Goal: Information Seeking & Learning: Learn about a topic

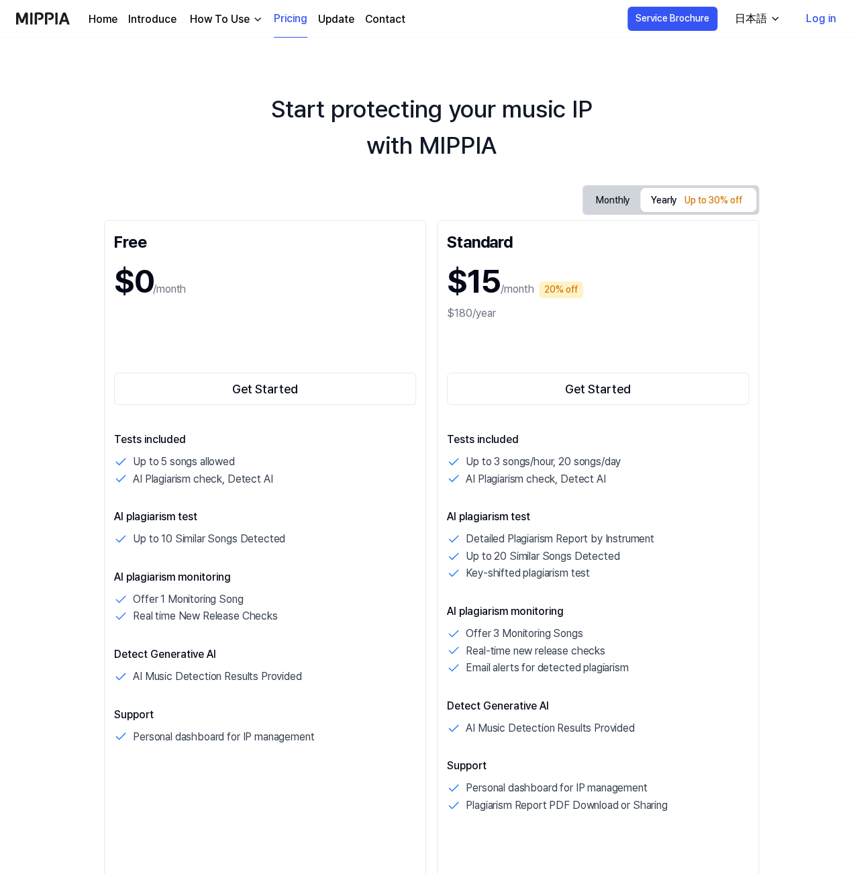
click at [823, 19] on link "Log in" at bounding box center [821, 19] width 52 height 38
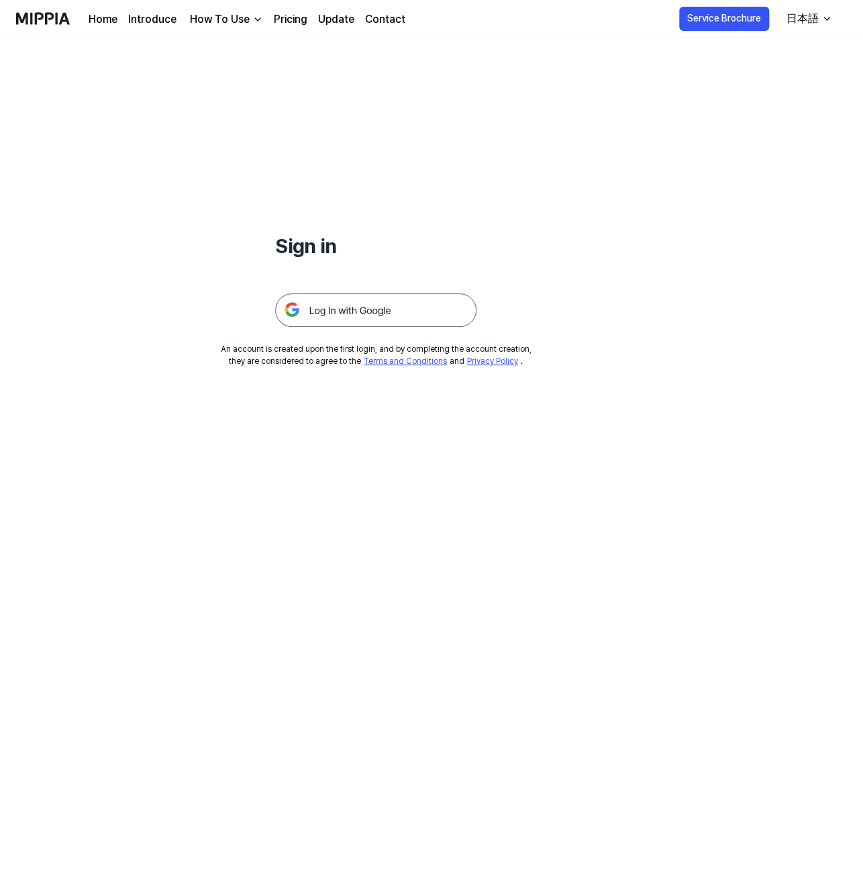
click at [432, 318] on img at bounding box center [375, 310] width 201 height 34
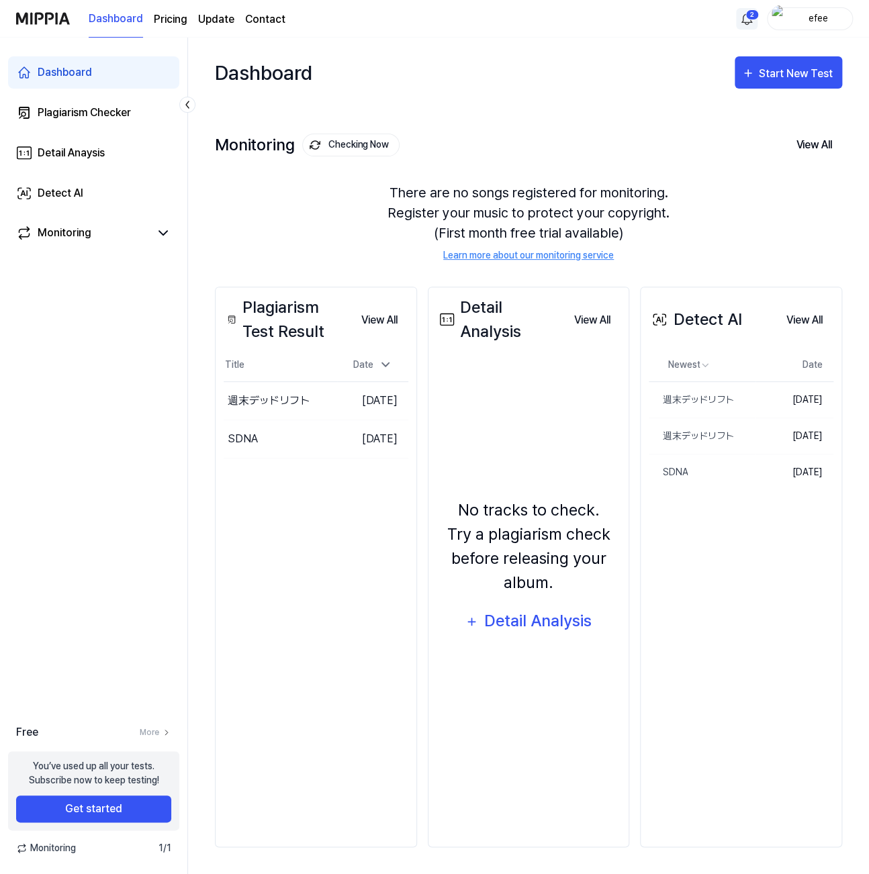
click at [748, 15] on html "Dashboard Pricing Update Contact 2 efee Dashboard Plagiarism Checker Detail Ana…" at bounding box center [434, 437] width 869 height 874
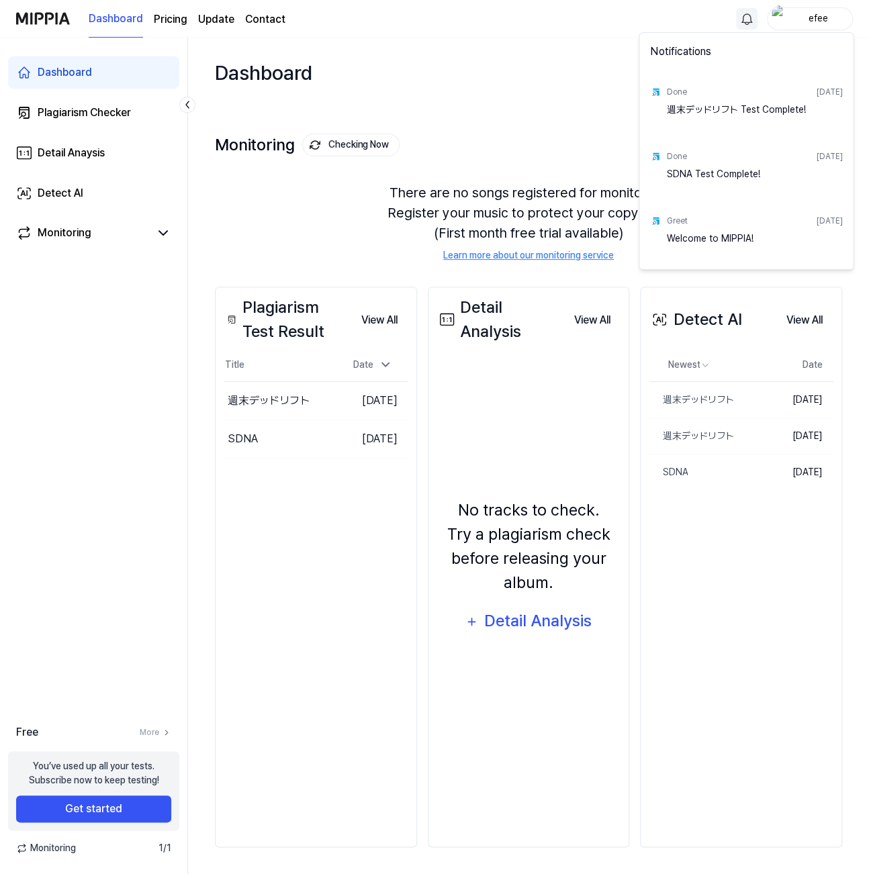
click at [472, 99] on html "Dashboard Pricing Update Contact efee Dashboard Plagiarism Checker Detail Anays…" at bounding box center [434, 437] width 869 height 874
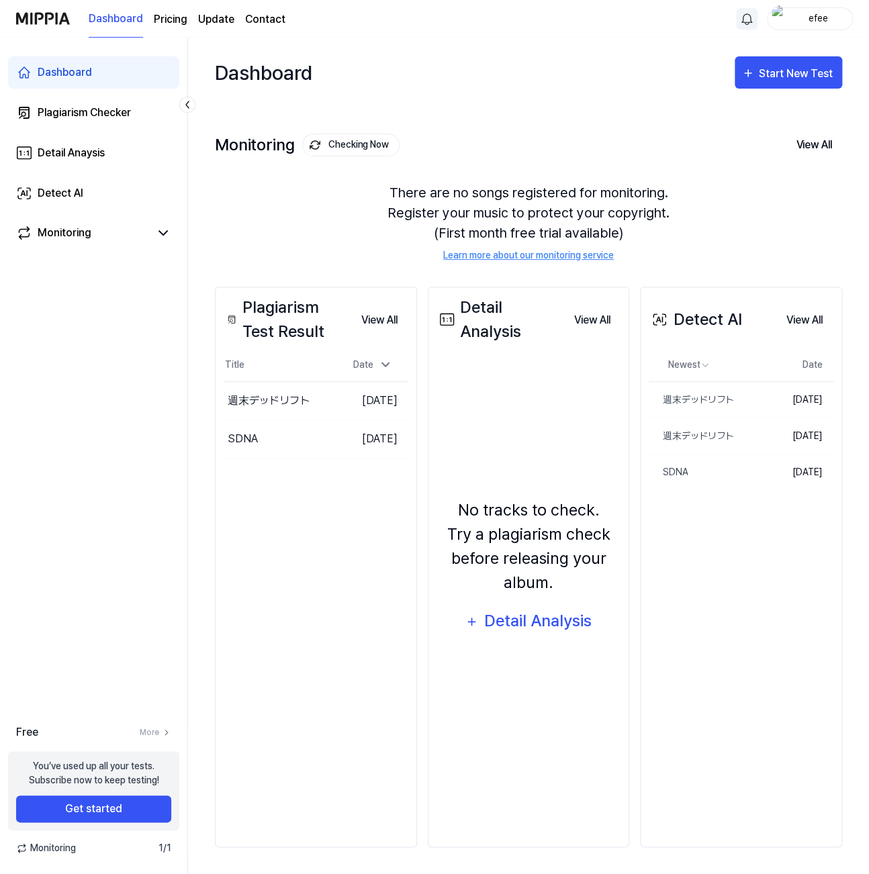
click at [336, 219] on div "There are no songs registered for monitoring. Register your music to protect yo…" at bounding box center [528, 222] width 627 height 112
click at [97, 149] on div "Detail Anaysis" at bounding box center [71, 153] width 67 height 16
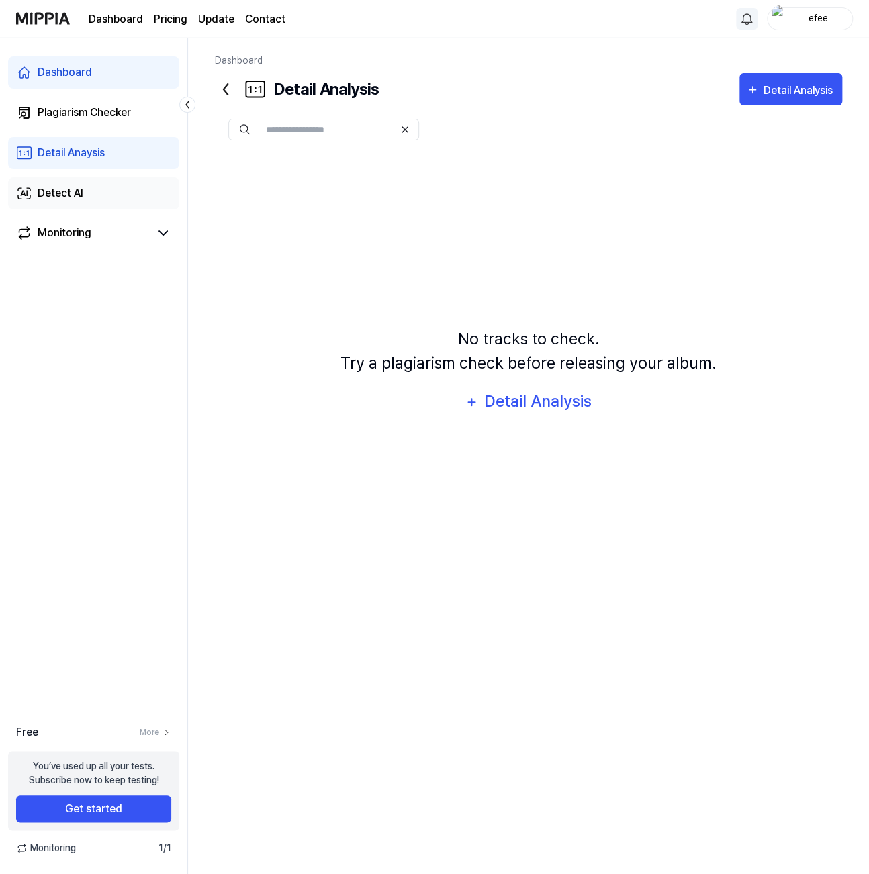
click at [101, 189] on link "Detect AI" at bounding box center [93, 193] width 171 height 32
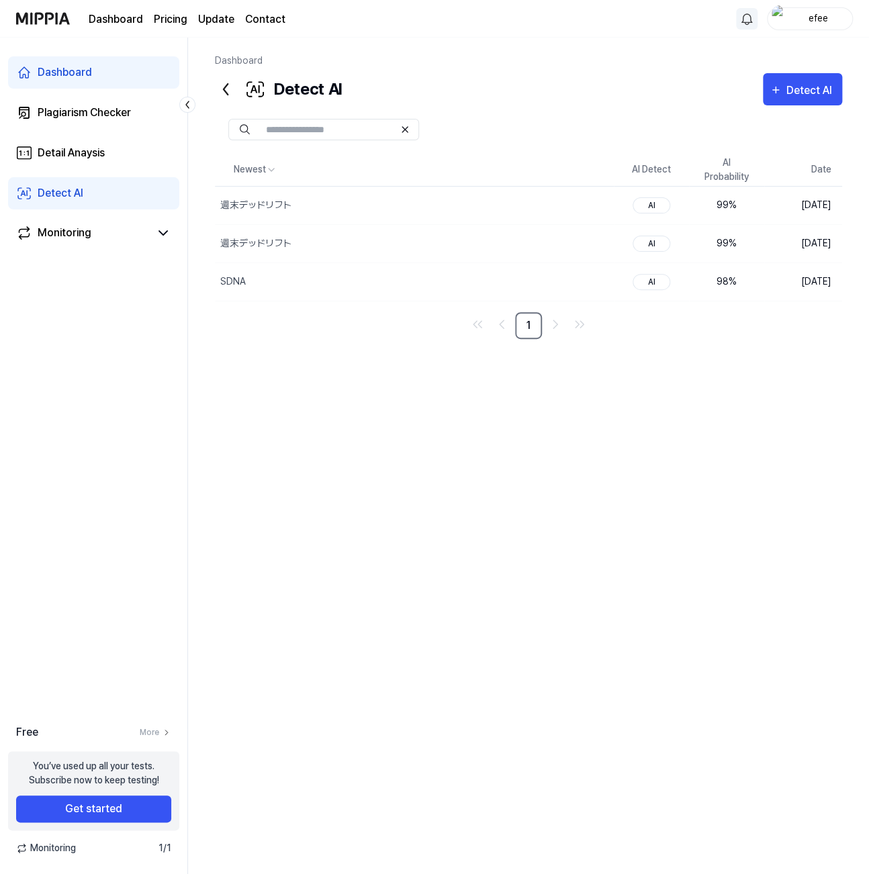
click at [210, 353] on div "Dashboard Detect AI Detect AI Plagiarism Checker Detail Analysis Detect AI Newe…" at bounding box center [528, 456] width 681 height 836
click at [799, 75] on button "Detect AI" at bounding box center [802, 89] width 79 height 32
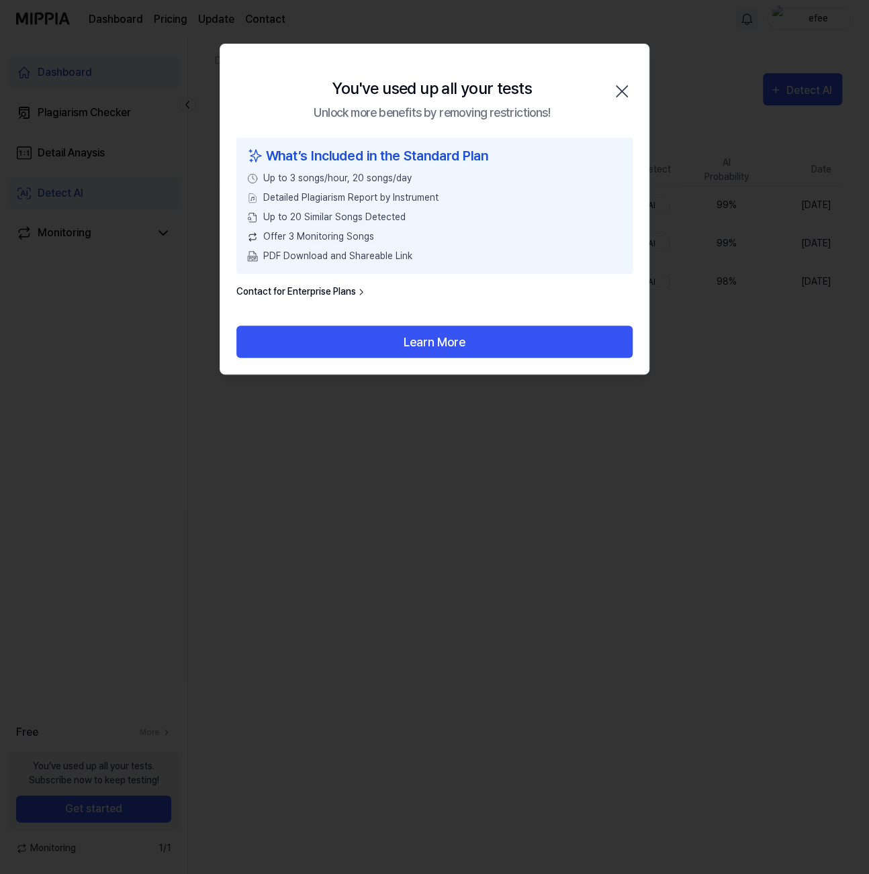
click at [620, 94] on icon "button" at bounding box center [621, 91] width 21 height 21
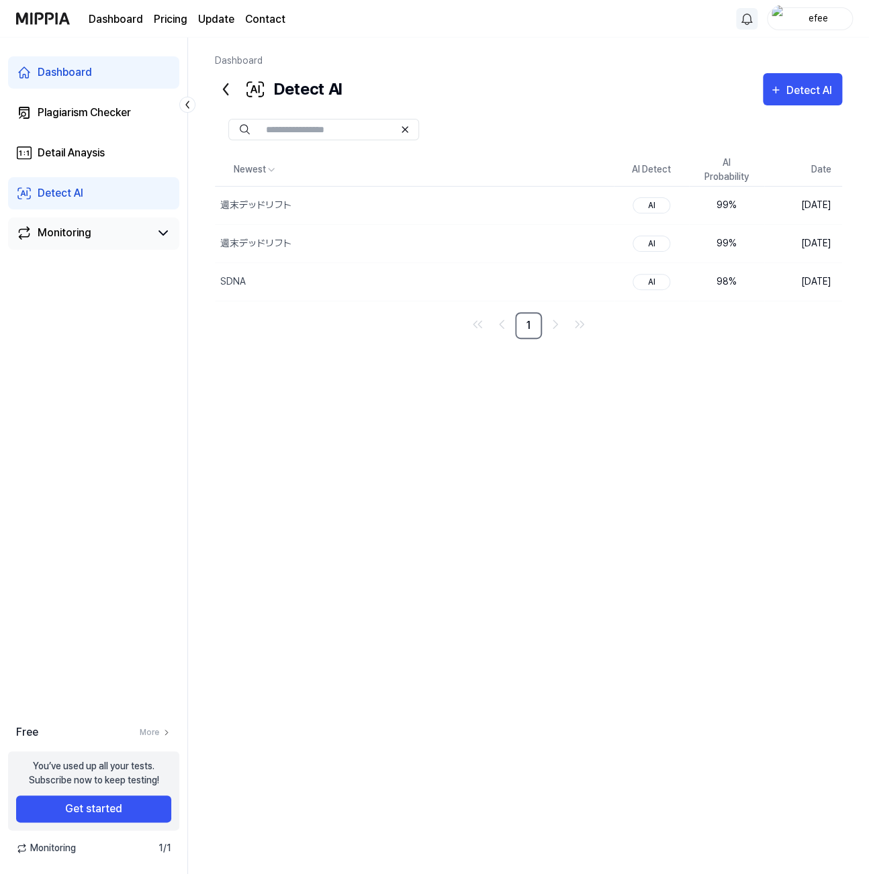
click at [116, 229] on link "Monitoring" at bounding box center [83, 233] width 134 height 16
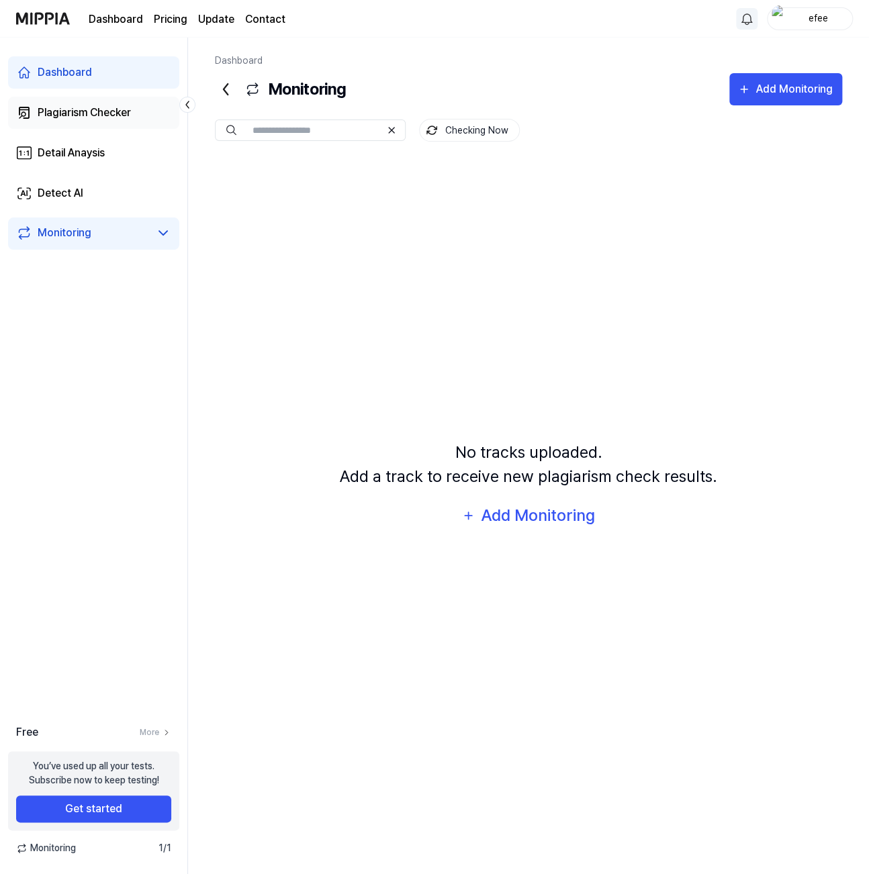
click at [124, 113] on div "Plagiarism Checker" at bounding box center [84, 113] width 93 height 16
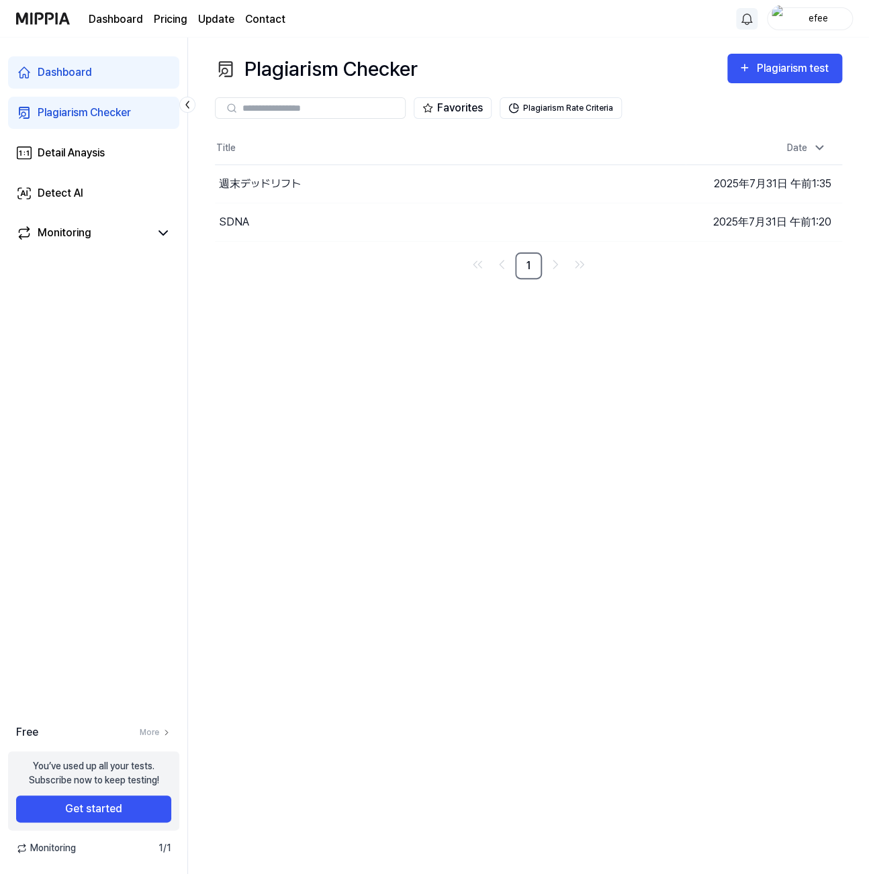
click at [295, 72] on div "Plagiarism Checker" at bounding box center [316, 69] width 203 height 30
copy div "Plagiarism"
click at [327, 81] on div at bounding box center [327, 81] width 0 height 0
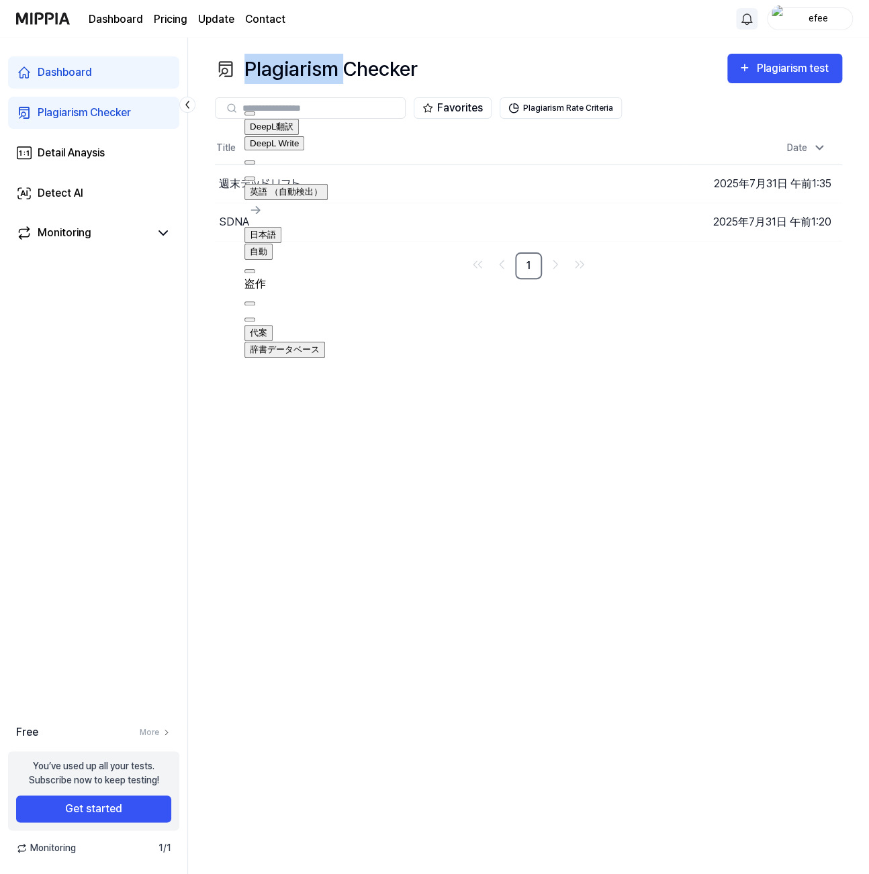
click at [255, 177] on button at bounding box center [249, 179] width 11 height 4
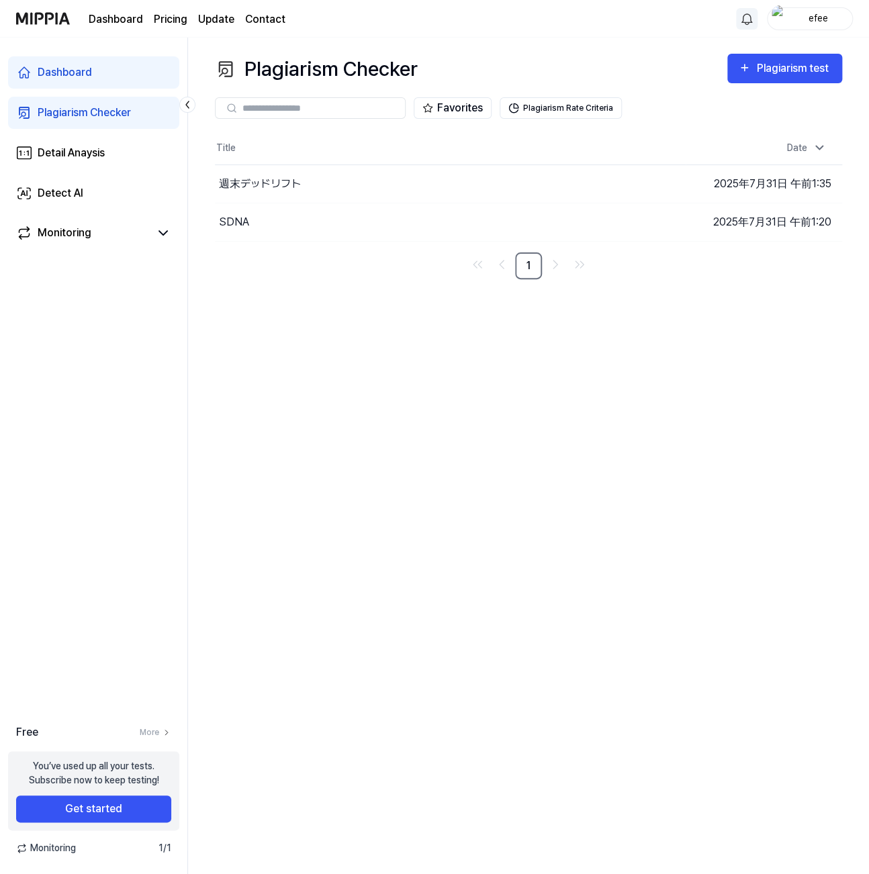
click at [646, 379] on div "Plagiarism Checker Plagiarism test Plagiarism Checker Detail Analysis Detect AI…" at bounding box center [528, 456] width 681 height 836
click at [580, 185] on button "Go to Results" at bounding box center [590, 183] width 72 height 21
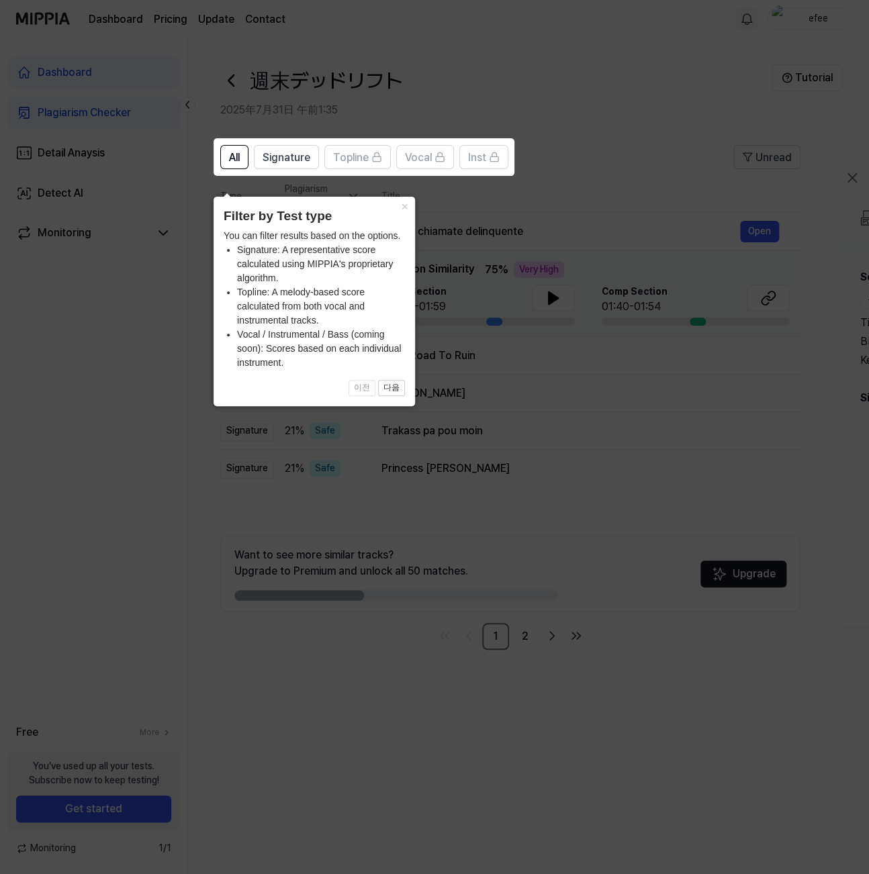
click at [544, 109] on icon at bounding box center [434, 437] width 869 height 874
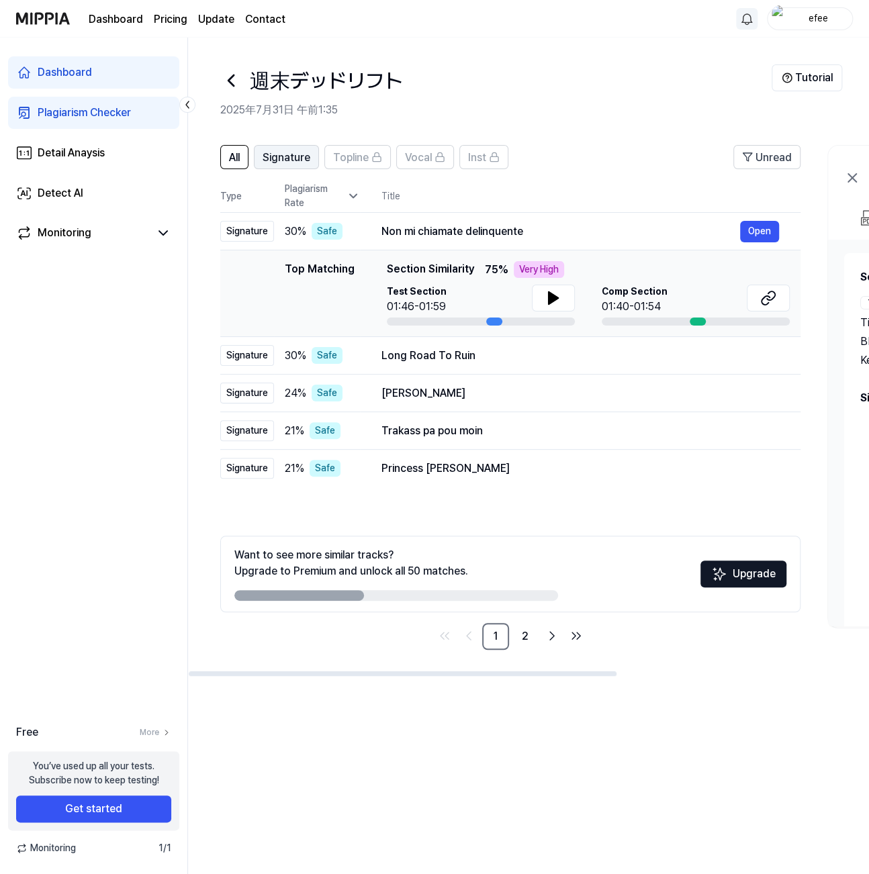
drag, startPoint x: 290, startPoint y: 142, endPoint x: 287, endPoint y: 155, distance: 13.0
click at [290, 142] on div "All Signature Topline Vocal Inst Unread All Signature Topline Vocal Inst Type P…" at bounding box center [729, 404] width 1082 height 545
click at [287, 156] on span "Signature" at bounding box center [286, 158] width 48 height 16
click at [237, 162] on span "All" at bounding box center [234, 158] width 11 height 16
click at [335, 650] on div "All Signature Topline Vocal Inst Unread All Signature Topline Vocal Inst Type P…" at bounding box center [729, 404] width 1082 height 545
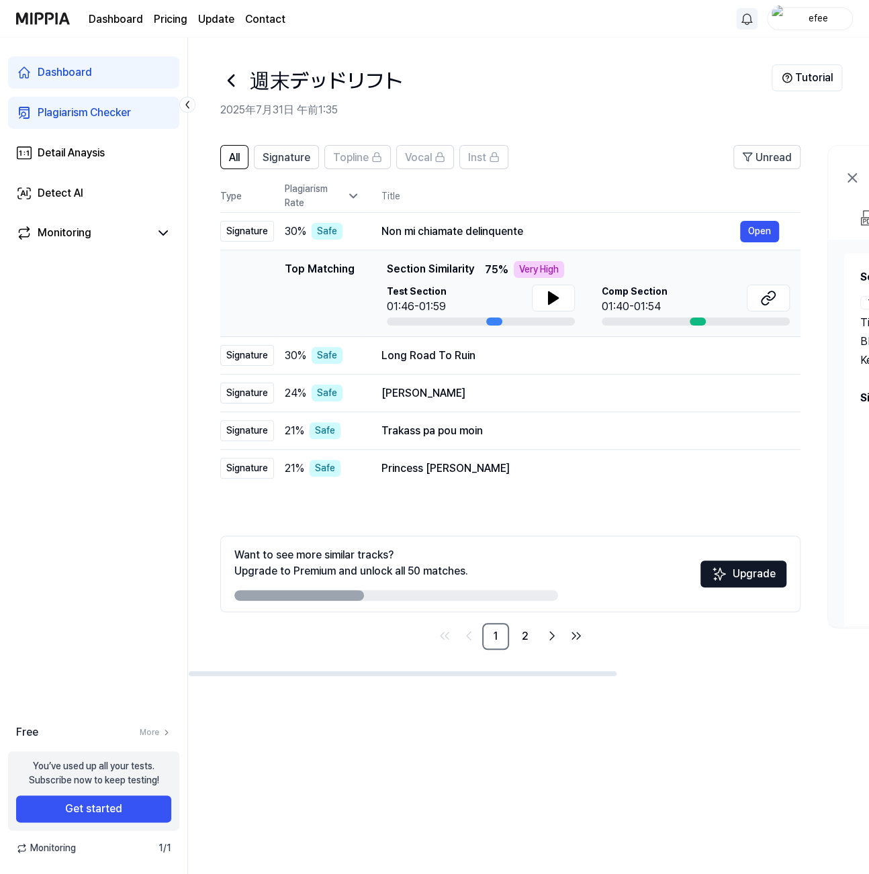
drag, startPoint x: 338, startPoint y: 593, endPoint x: 487, endPoint y: 594, distance: 149.0
click at [487, 594] on div at bounding box center [396, 595] width 324 height 11
click at [575, 84] on div "週末デッドリフト" at bounding box center [495, 80] width 551 height 32
click at [623, 80] on div "週末デッドリフト" at bounding box center [495, 80] width 551 height 32
click at [771, 302] on icon at bounding box center [768, 298] width 16 height 16
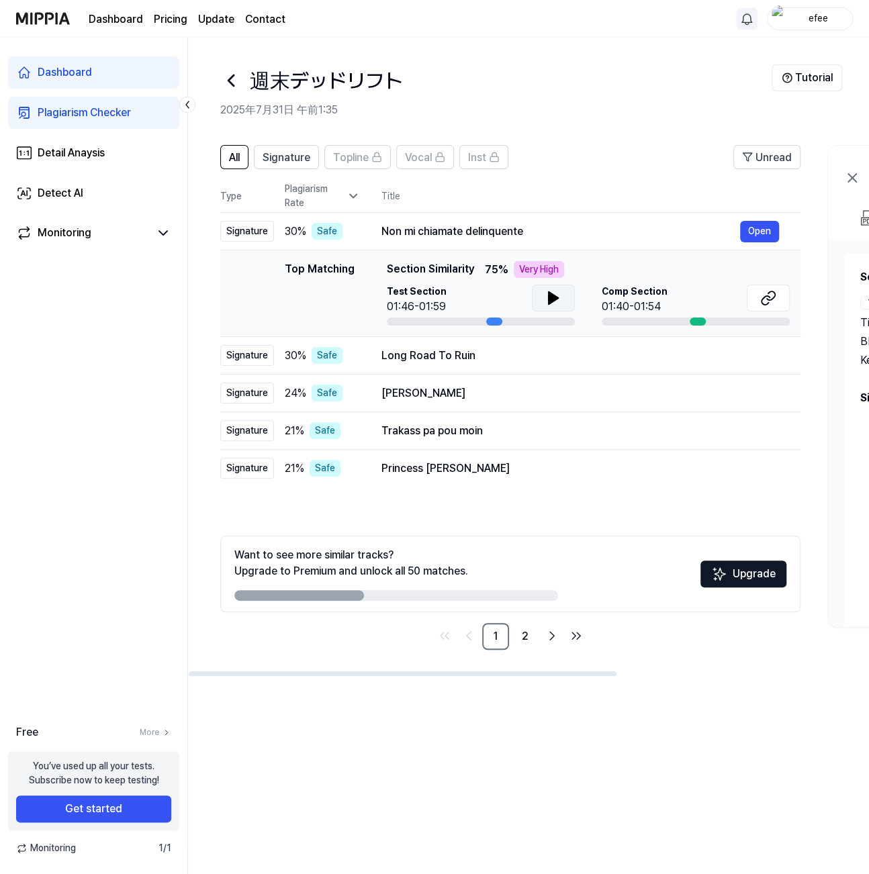
click at [538, 289] on button at bounding box center [553, 298] width 43 height 27
click at [556, 295] on icon at bounding box center [555, 298] width 3 height 11
click at [70, 362] on div "Dashboard Plagiarism Checker Detail Anaysis Detect AI Monitoring Free More You’…" at bounding box center [94, 456] width 188 height 836
drag, startPoint x: 142, startPoint y: 345, endPoint x: 303, endPoint y: 301, distance: 167.5
click at [142, 345] on div "Dashboard Plagiarism Checker Detail Anaysis Detect AI Monitoring Free More You’…" at bounding box center [94, 456] width 188 height 836
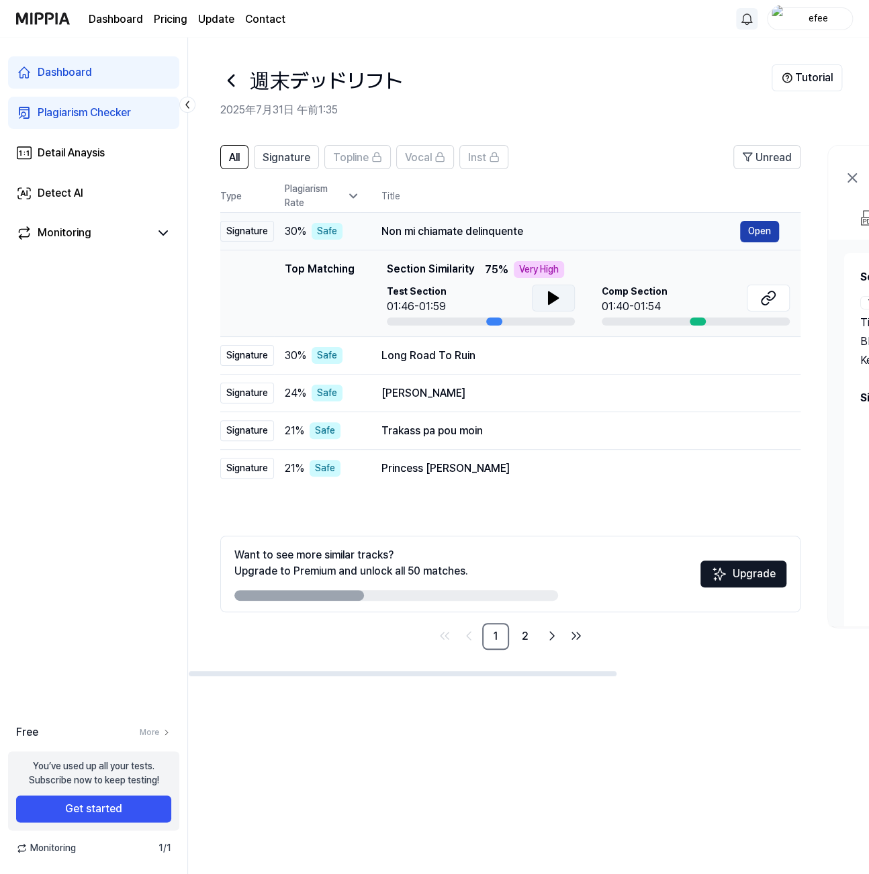
click at [754, 232] on button "Open" at bounding box center [759, 231] width 39 height 21
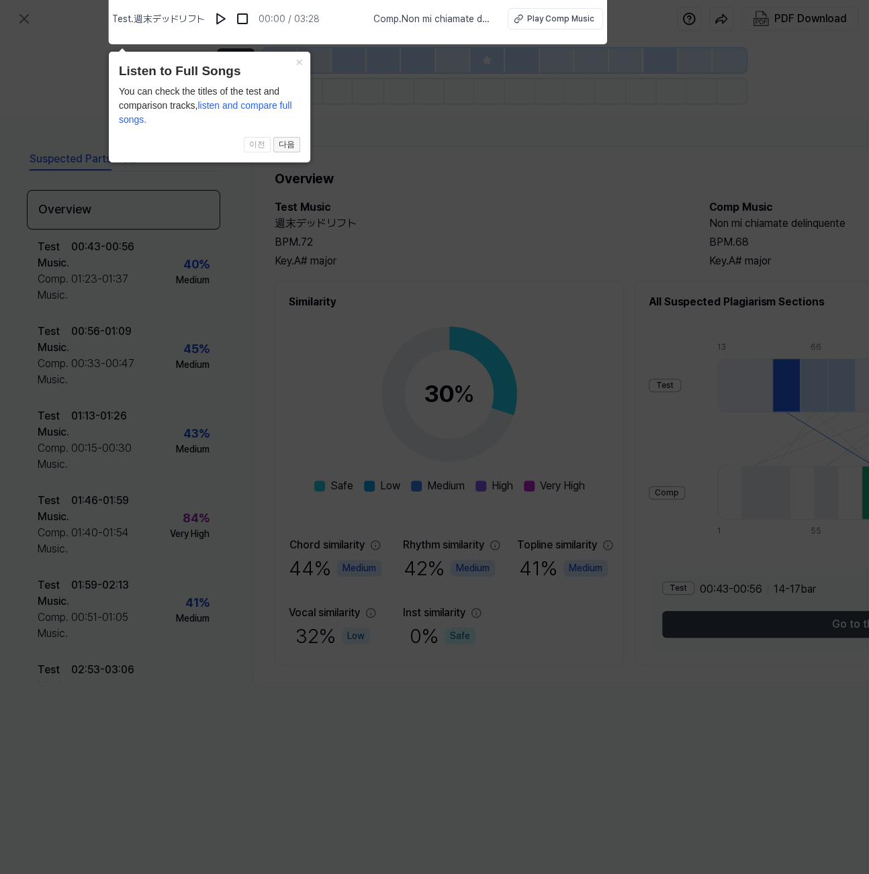
click at [297, 148] on button "다음" at bounding box center [286, 145] width 27 height 16
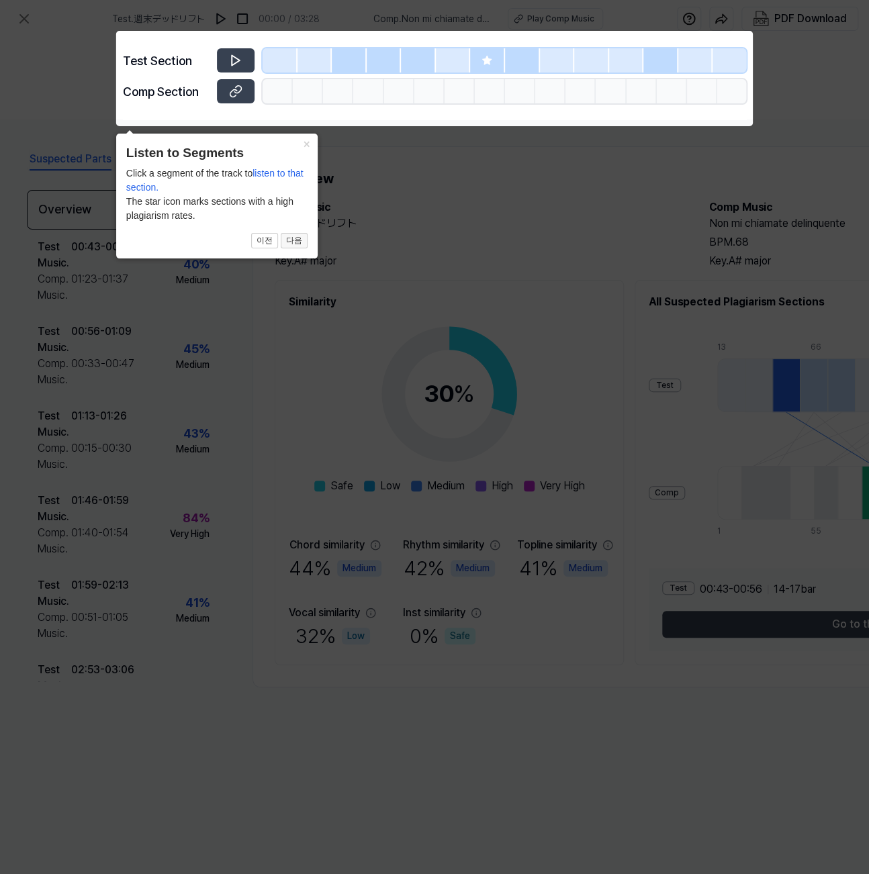
click at [300, 242] on button "다음" at bounding box center [294, 241] width 27 height 16
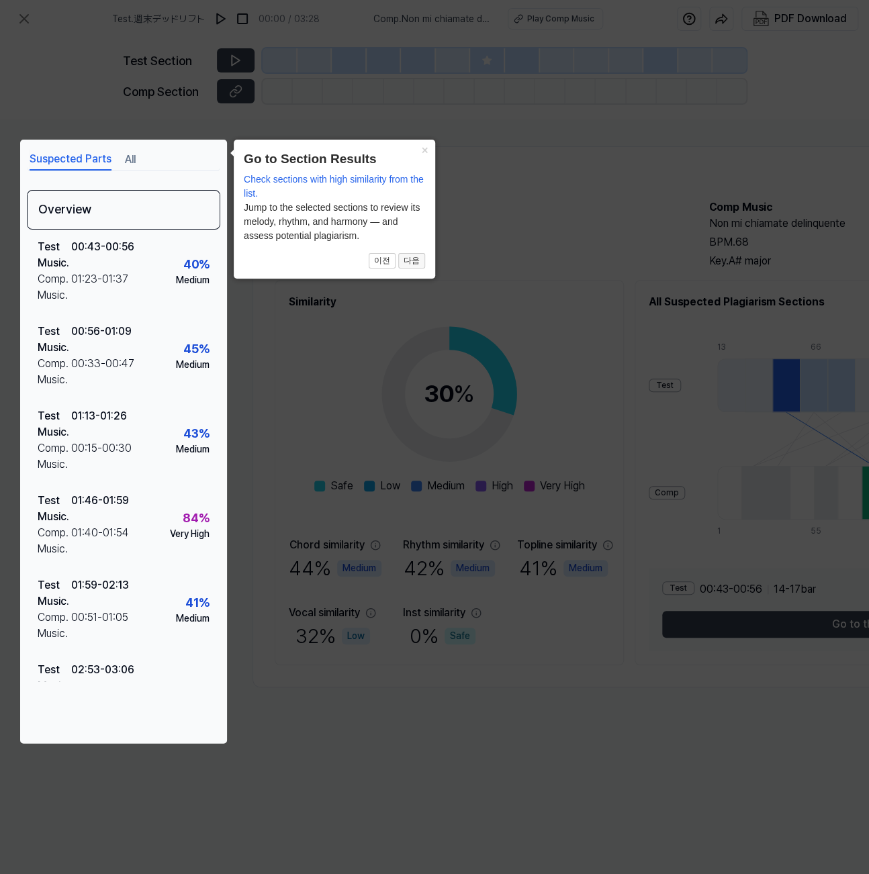
click at [419, 261] on button "다음" at bounding box center [411, 261] width 27 height 16
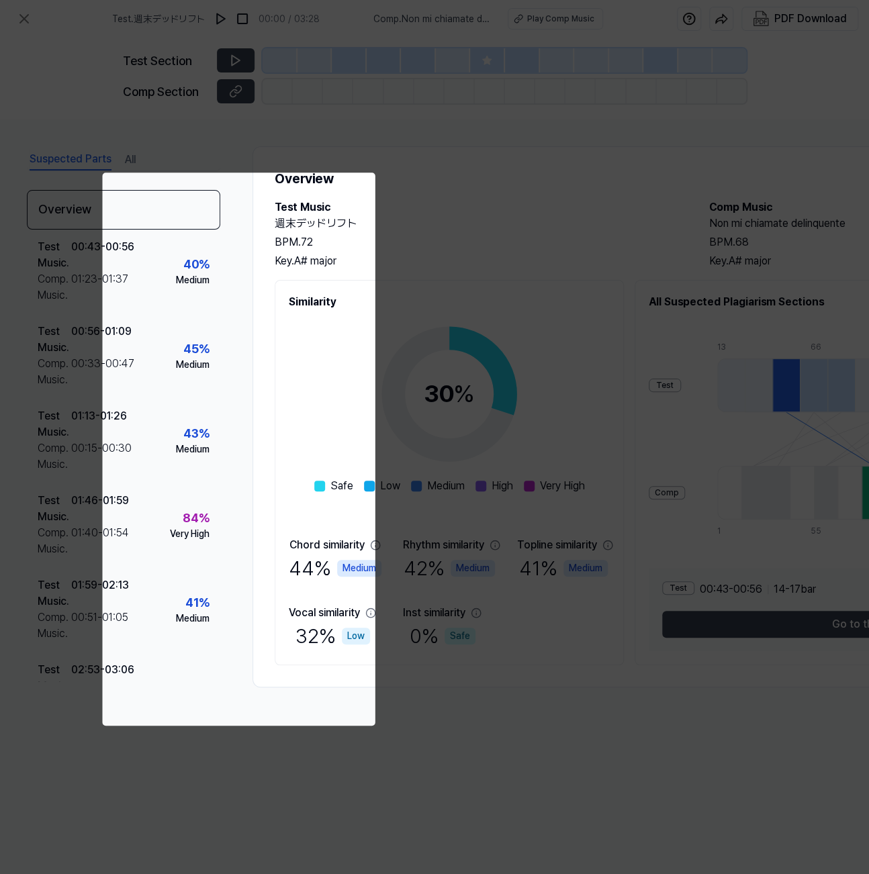
scroll to position [0, 297]
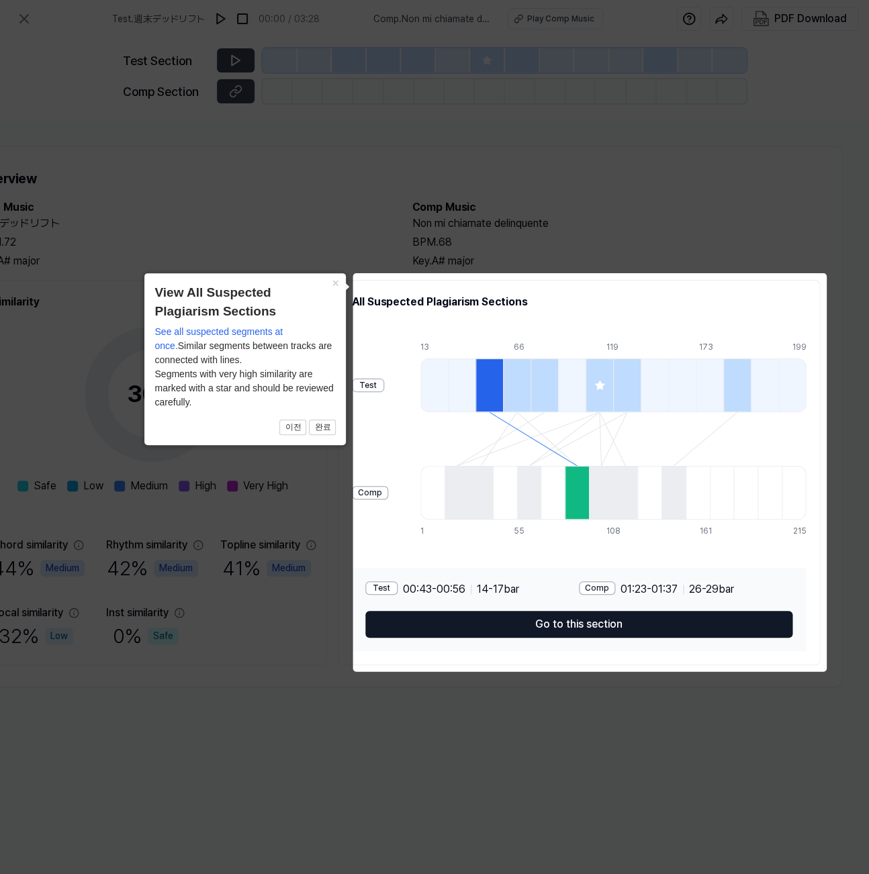
click at [650, 624] on button "Go to this section" at bounding box center [578, 624] width 427 height 27
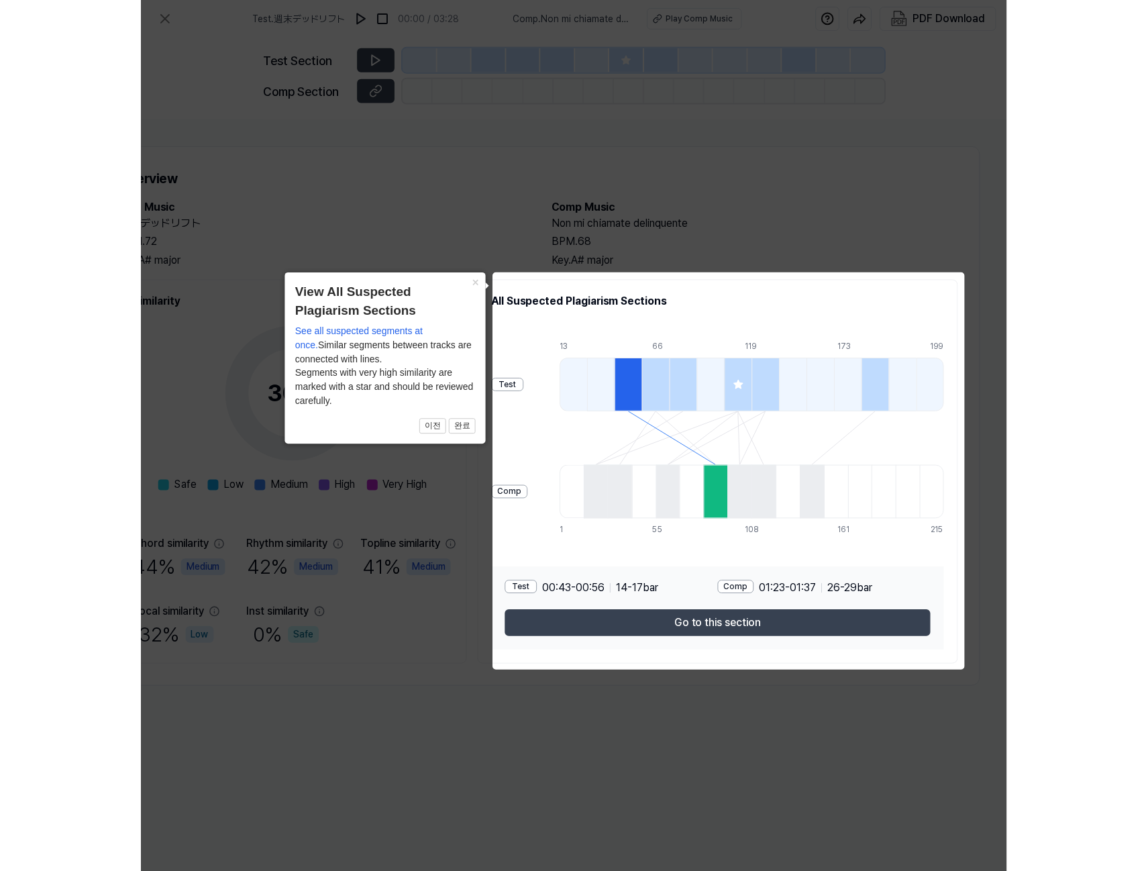
scroll to position [0, 222]
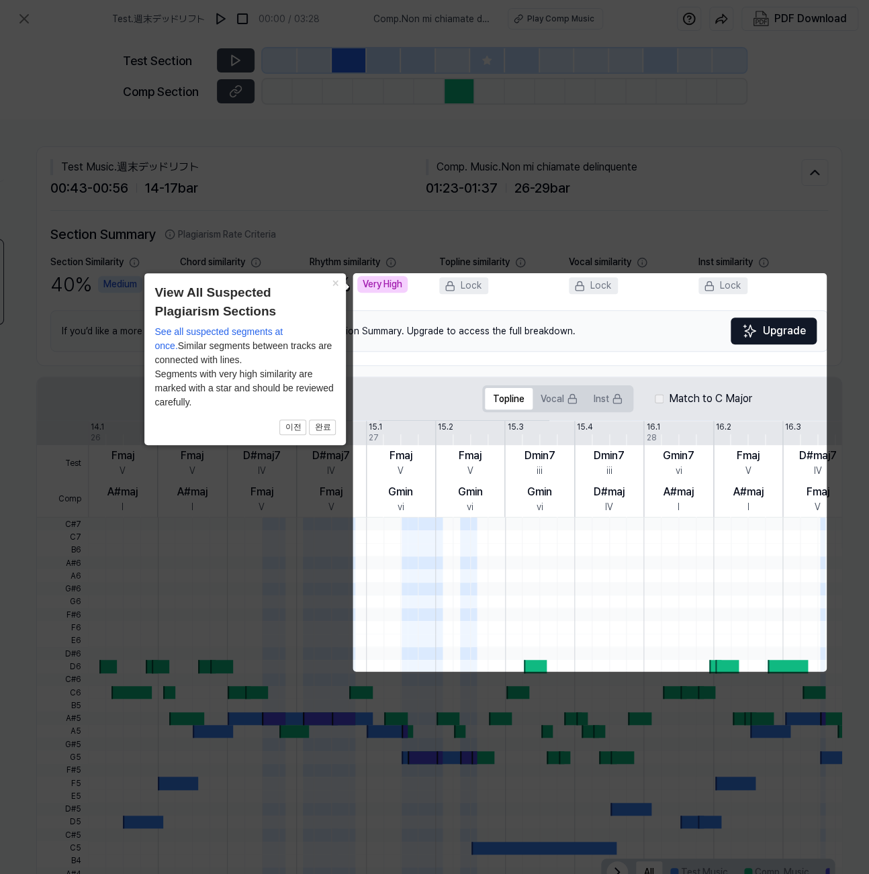
click at [694, 650] on body "Test . 週末デッドリフト 00:00 / 03:28 Comp . Non mi chiamate delinquente Play Comp Musi…" at bounding box center [434, 437] width 869 height 874
click at [714, 569] on body "Test . 週末デッドリフト 00:00 / 03:28 Comp . Non mi chiamate delinquente Play Comp Musi…" at bounding box center [434, 437] width 869 height 874
click at [728, 597] on body "Test . 週末デッドリフト 00:00 / 03:28 Comp . Non mi chiamate delinquente Play Comp Musi…" at bounding box center [434, 437] width 869 height 874
click at [854, 533] on icon at bounding box center [434, 437] width 869 height 874
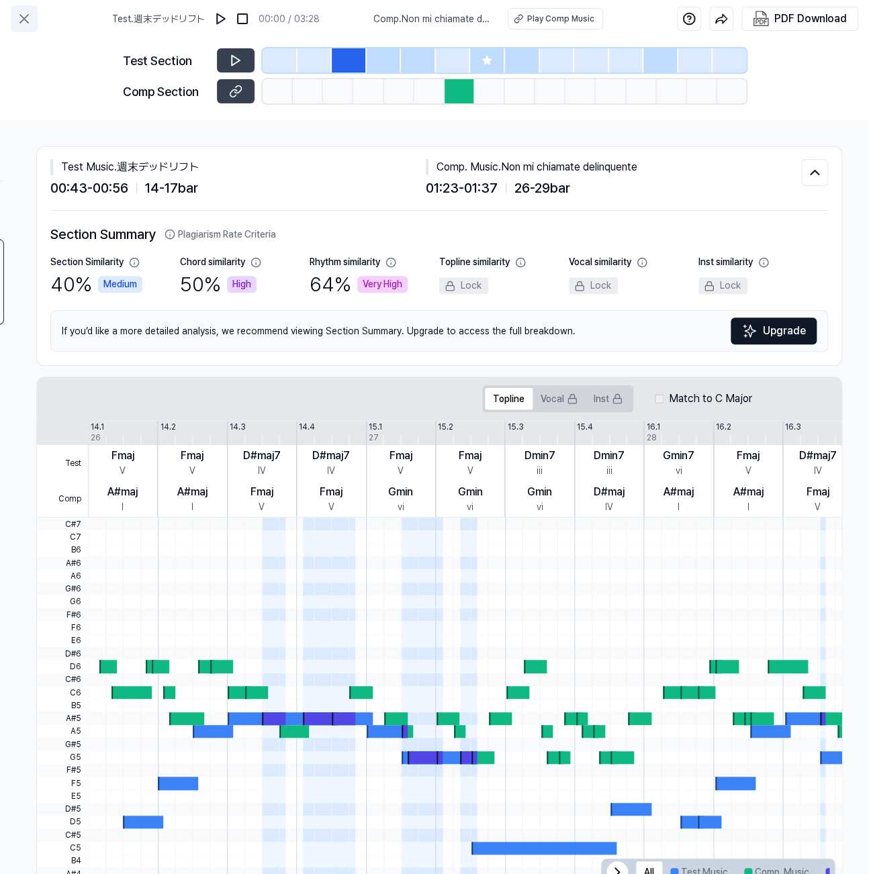
click at [21, 21] on icon at bounding box center [24, 19] width 8 height 8
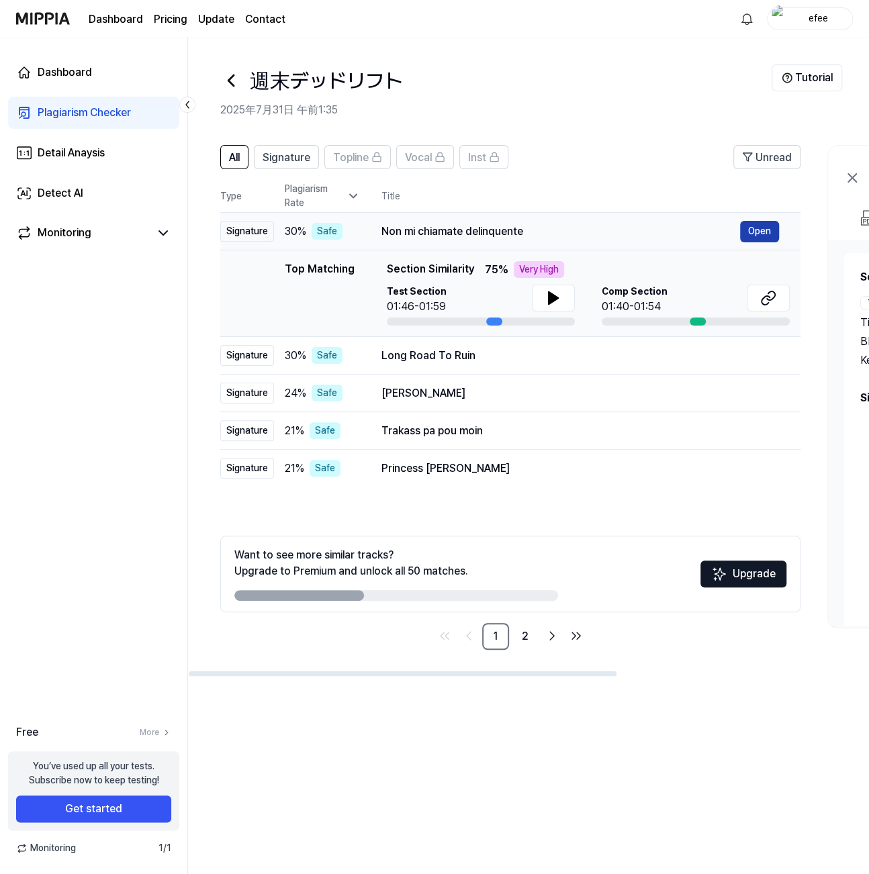
click at [760, 228] on button "Open" at bounding box center [759, 231] width 39 height 21
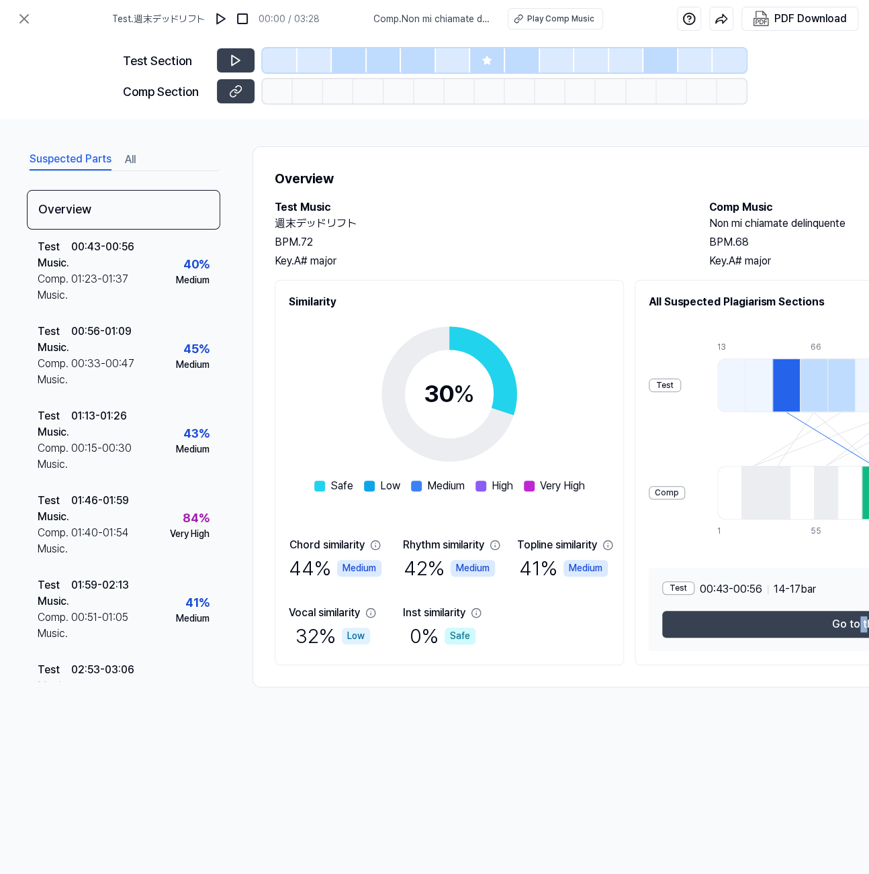
drag, startPoint x: 867, startPoint y: 873, endPoint x: 875, endPoint y: 871, distance: 8.5
click at [868, 871] on html "Test . 週末デッドリフト 00:00 / 03:28 Comp . Non mi chiamate delinquente Play Comp Musi…" at bounding box center [434, 437] width 869 height 874
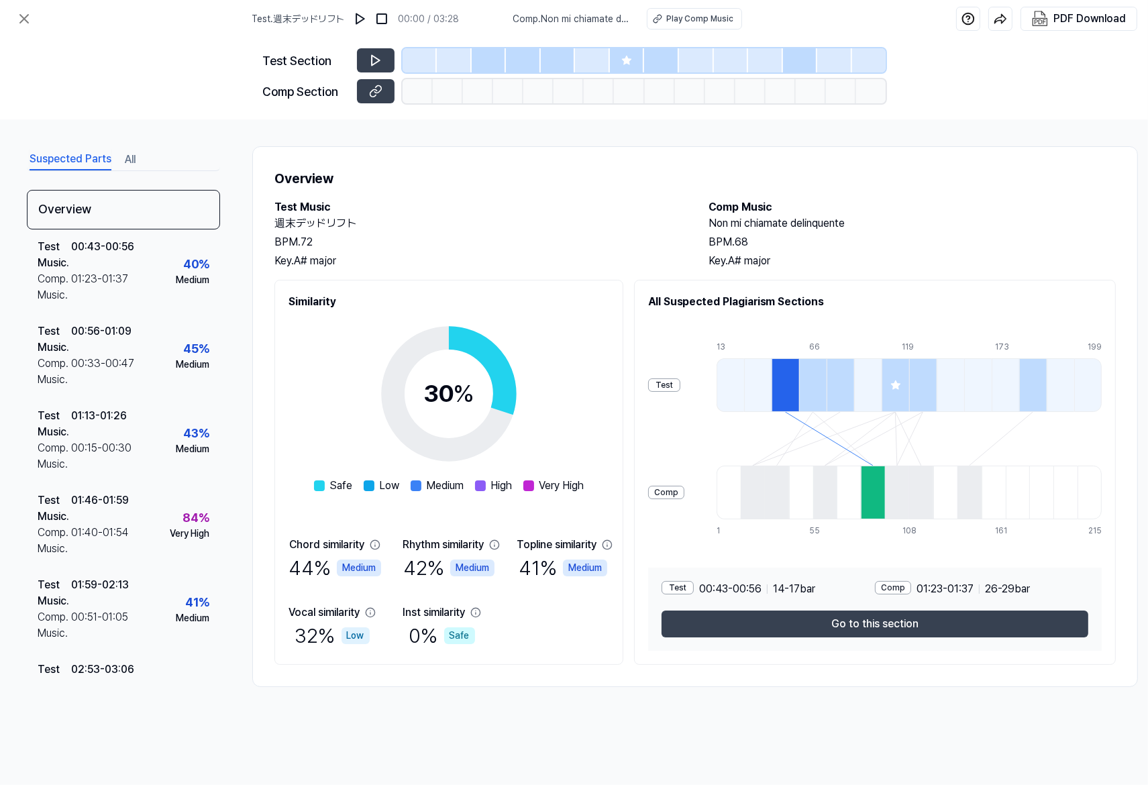
click at [868, 726] on div "Suspected Parts All Overview Test Music . 00:43 - 00:56 Comp. Music . 01:23 - 0…" at bounding box center [574, 441] width 1148 height 644
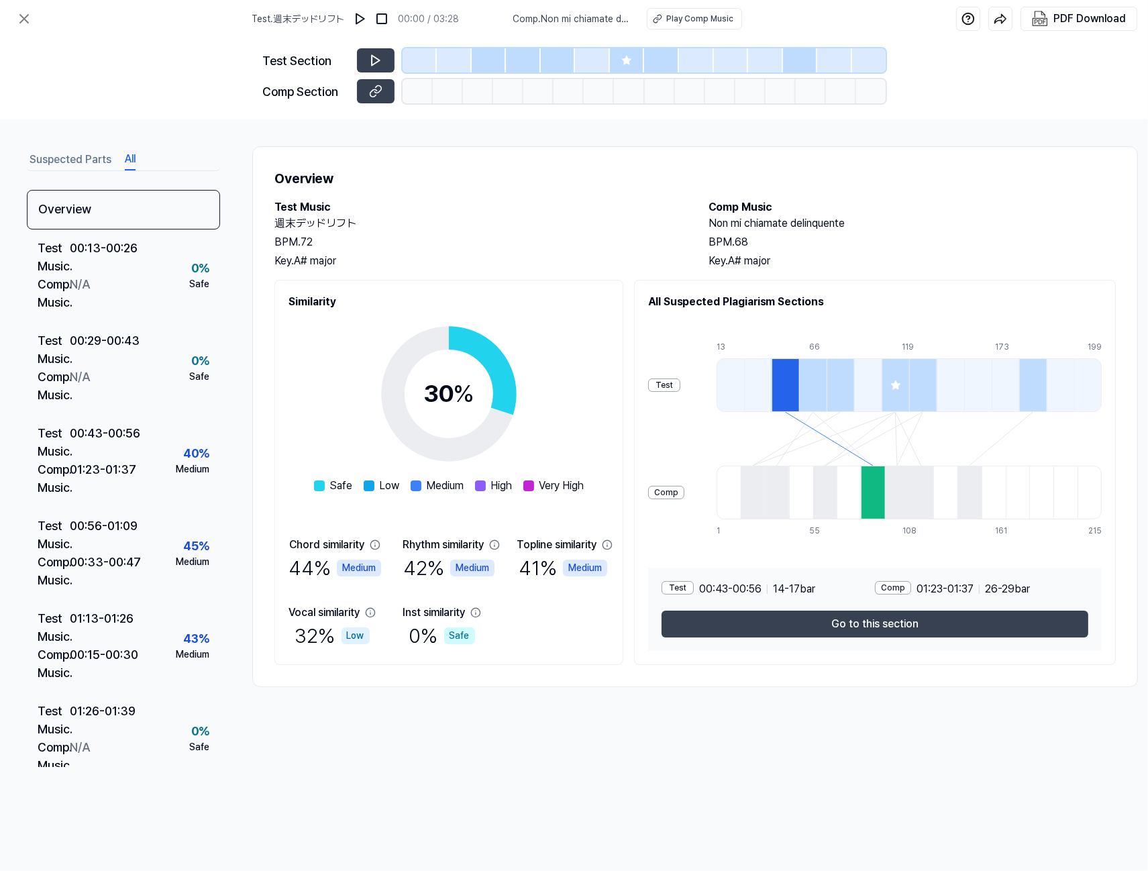
click at [133, 162] on button "All" at bounding box center [130, 159] width 11 height 21
click at [87, 161] on button "Suspected Parts" at bounding box center [71, 159] width 82 height 21
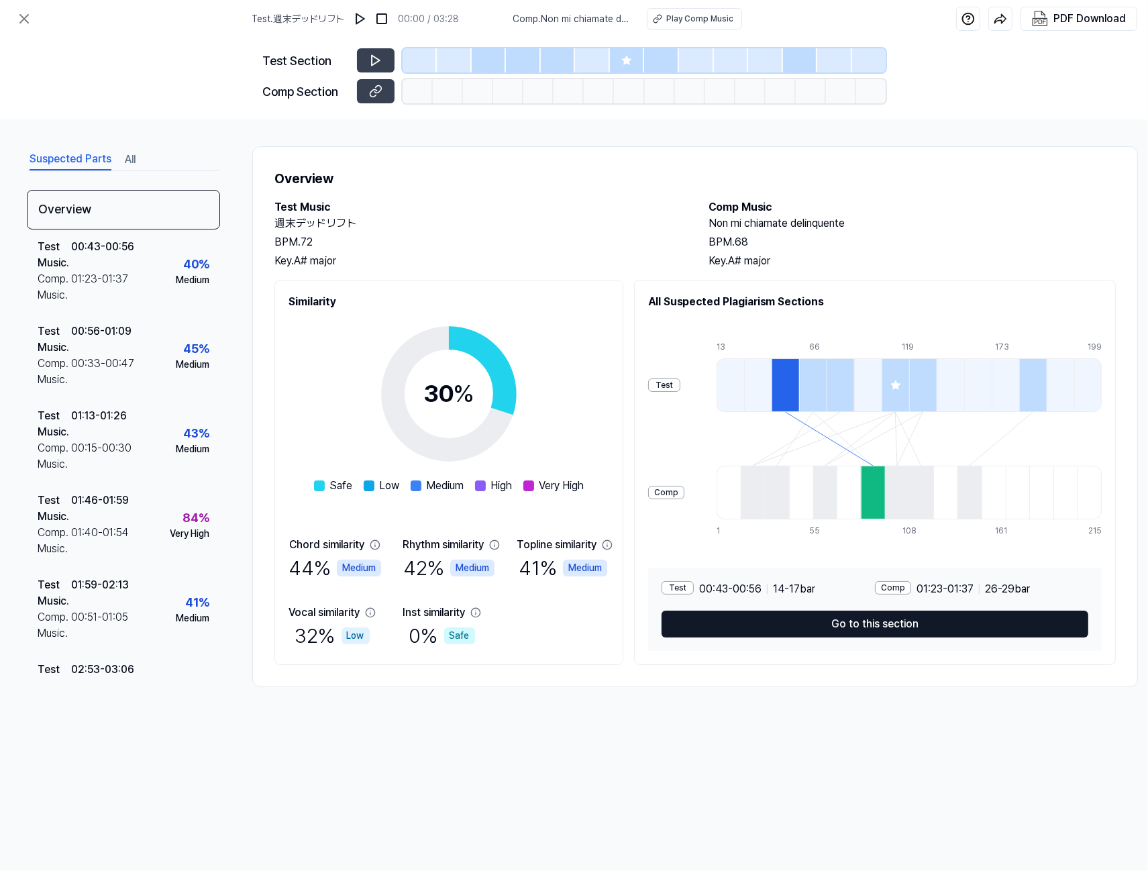
click at [868, 623] on button "Go to this section" at bounding box center [875, 624] width 427 height 27
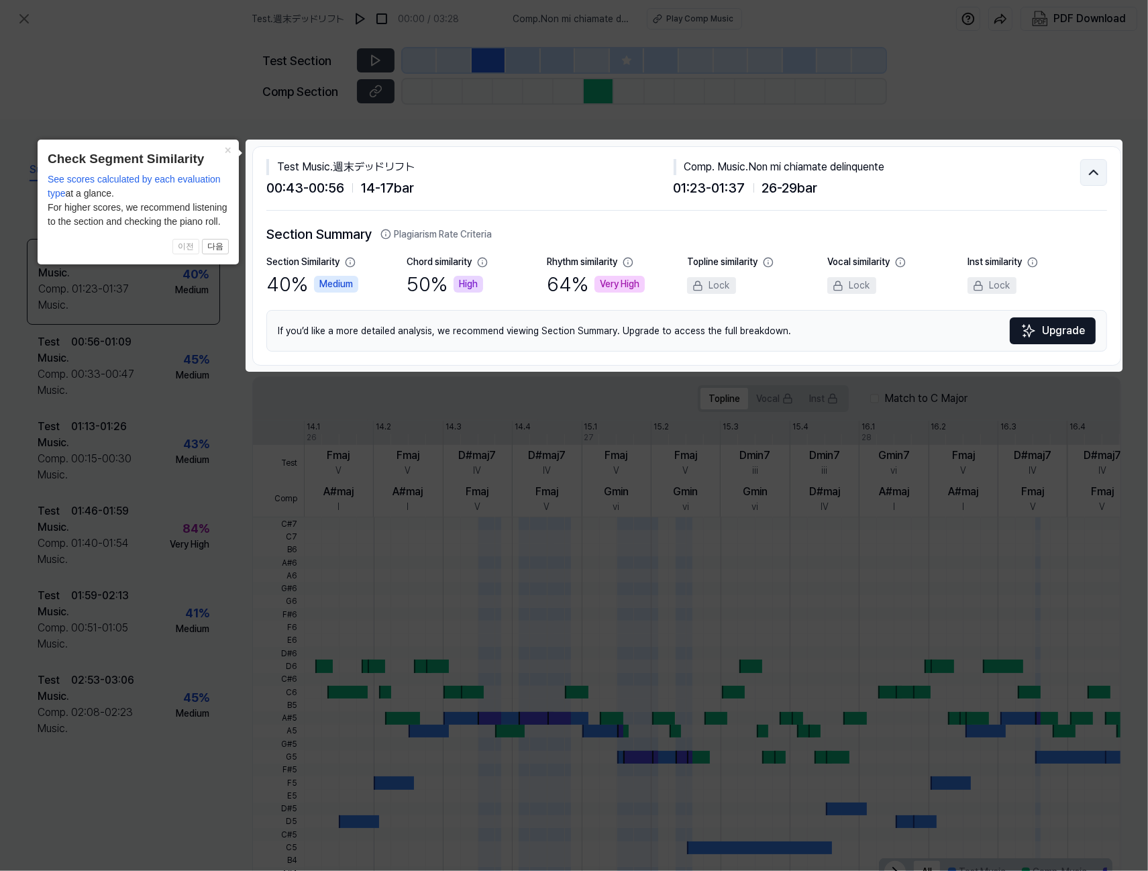
click at [868, 163] on button at bounding box center [1094, 172] width 27 height 27
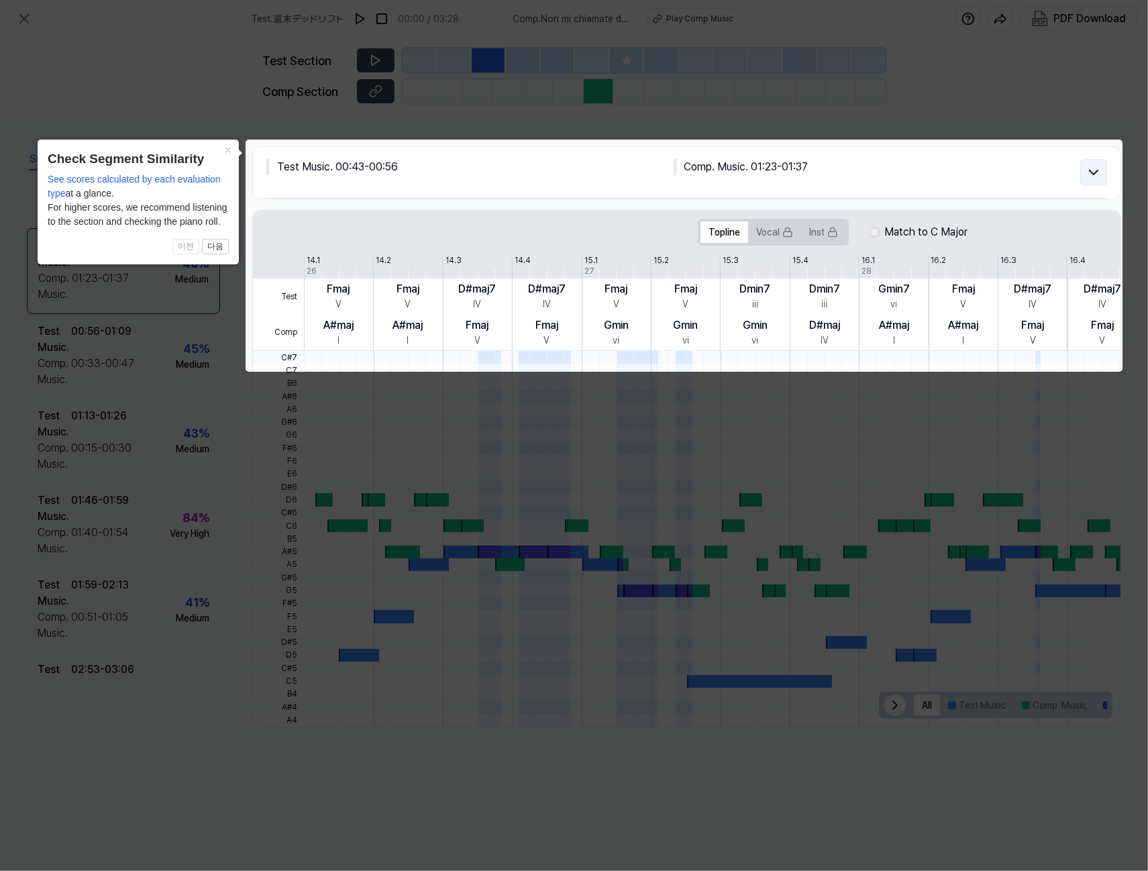
click at [868, 170] on icon at bounding box center [1094, 172] width 16 height 16
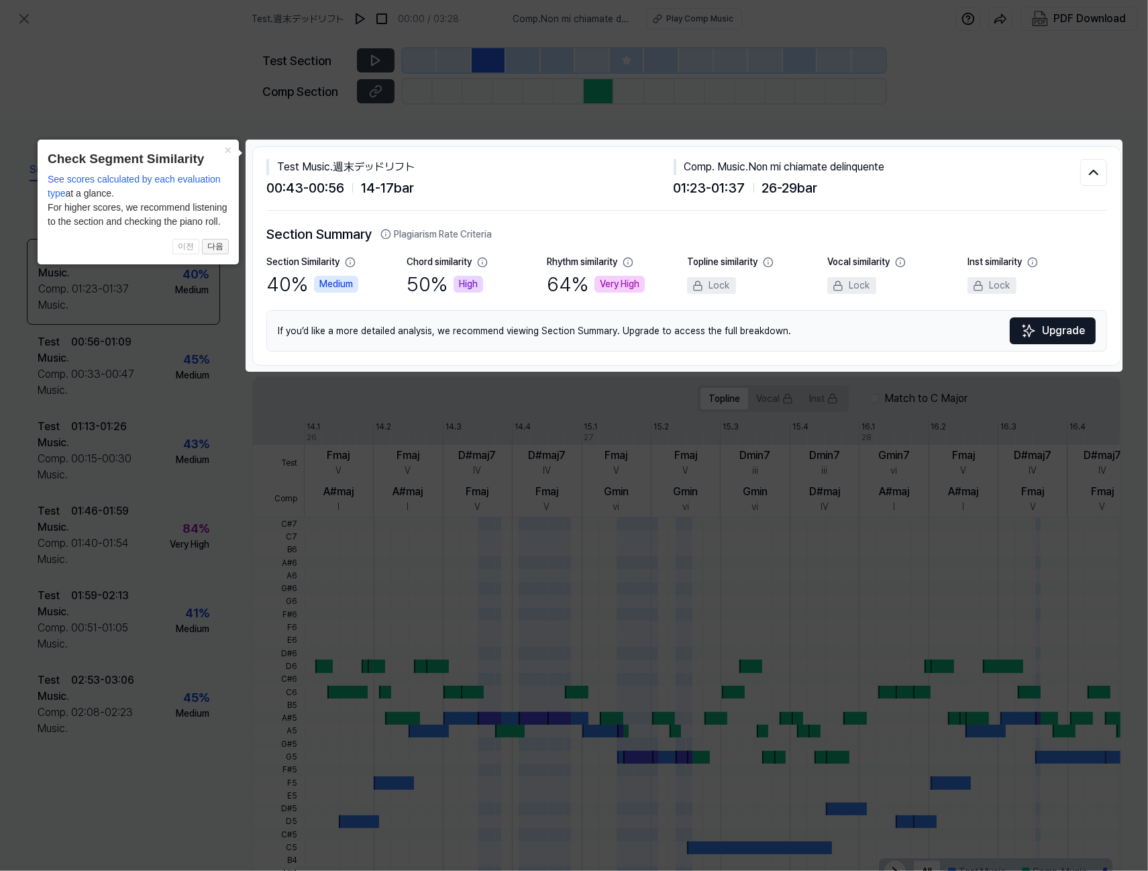
click at [220, 255] on button "다음" at bounding box center [215, 247] width 27 height 16
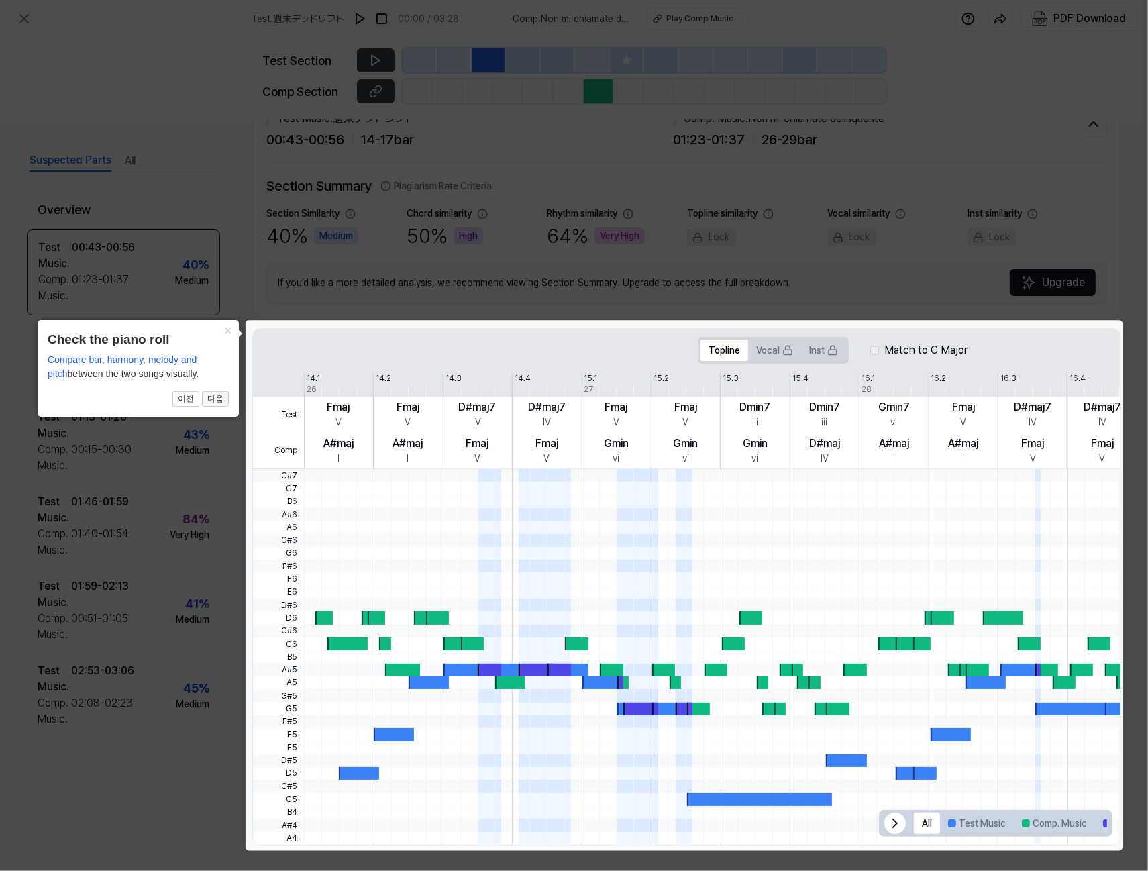
click at [215, 403] on button "다음" at bounding box center [215, 399] width 27 height 16
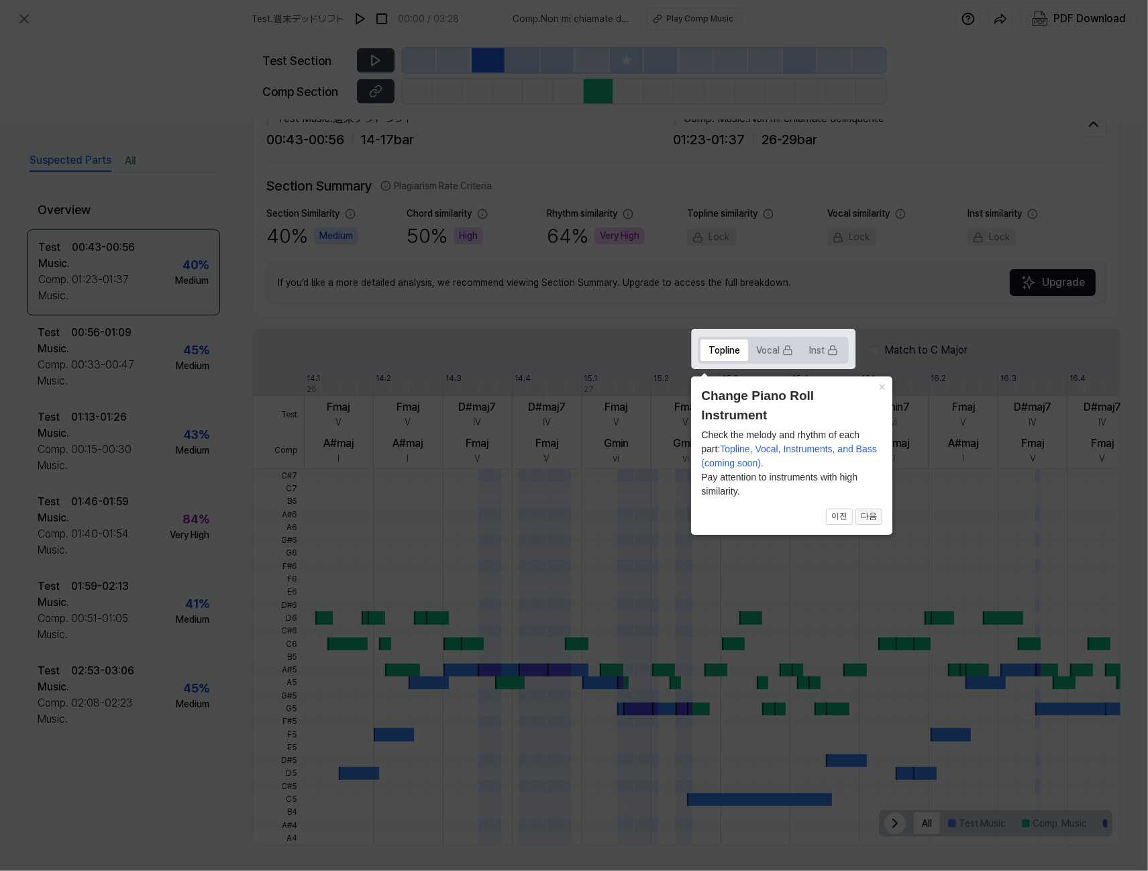
click at [868, 515] on button "다음" at bounding box center [869, 517] width 27 height 16
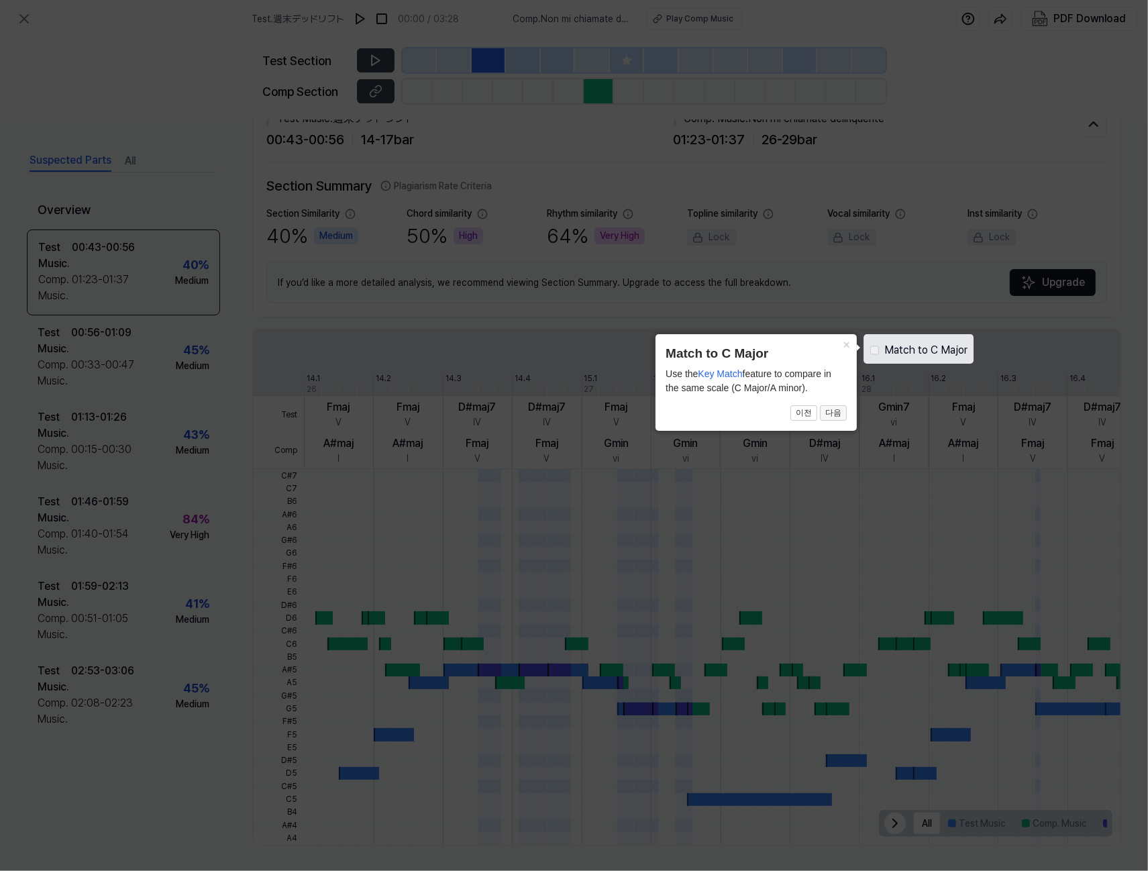
click at [838, 415] on button "다음" at bounding box center [833, 413] width 27 height 16
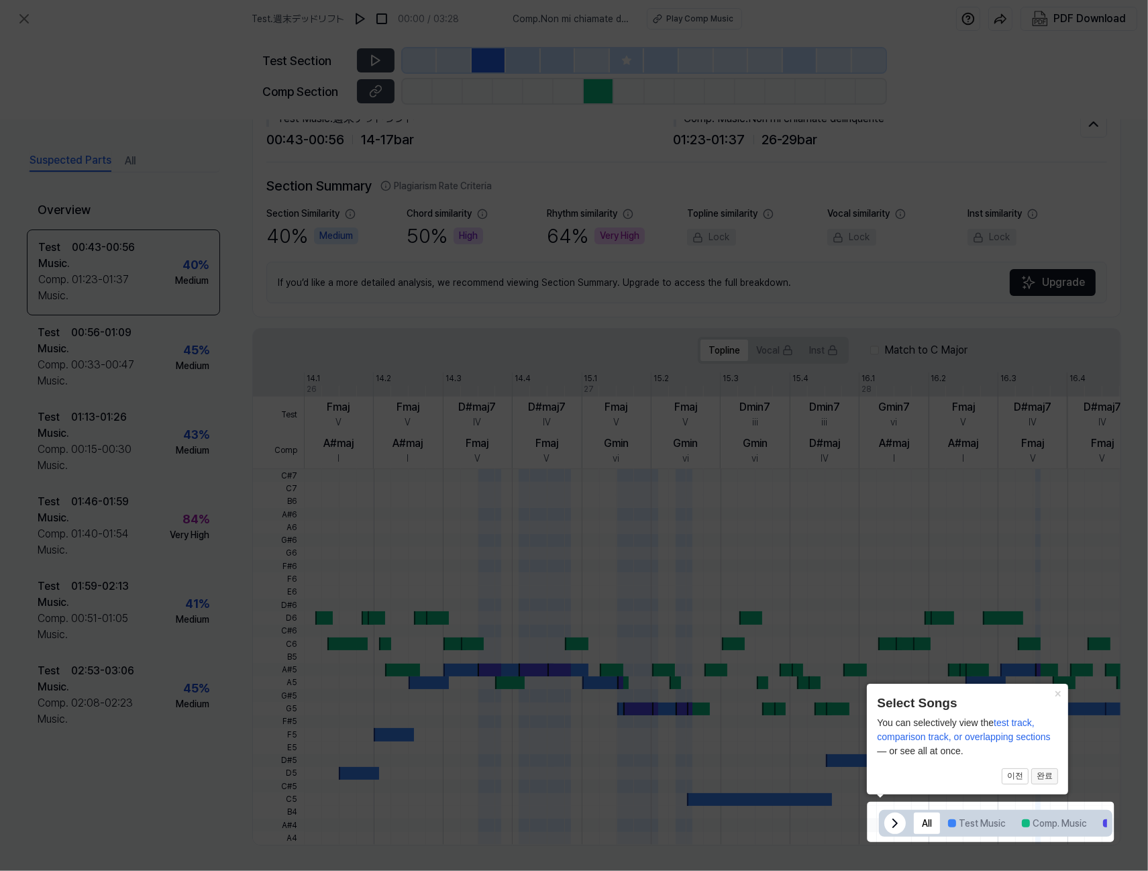
click at [868, 782] on button "완료" at bounding box center [1045, 777] width 27 height 16
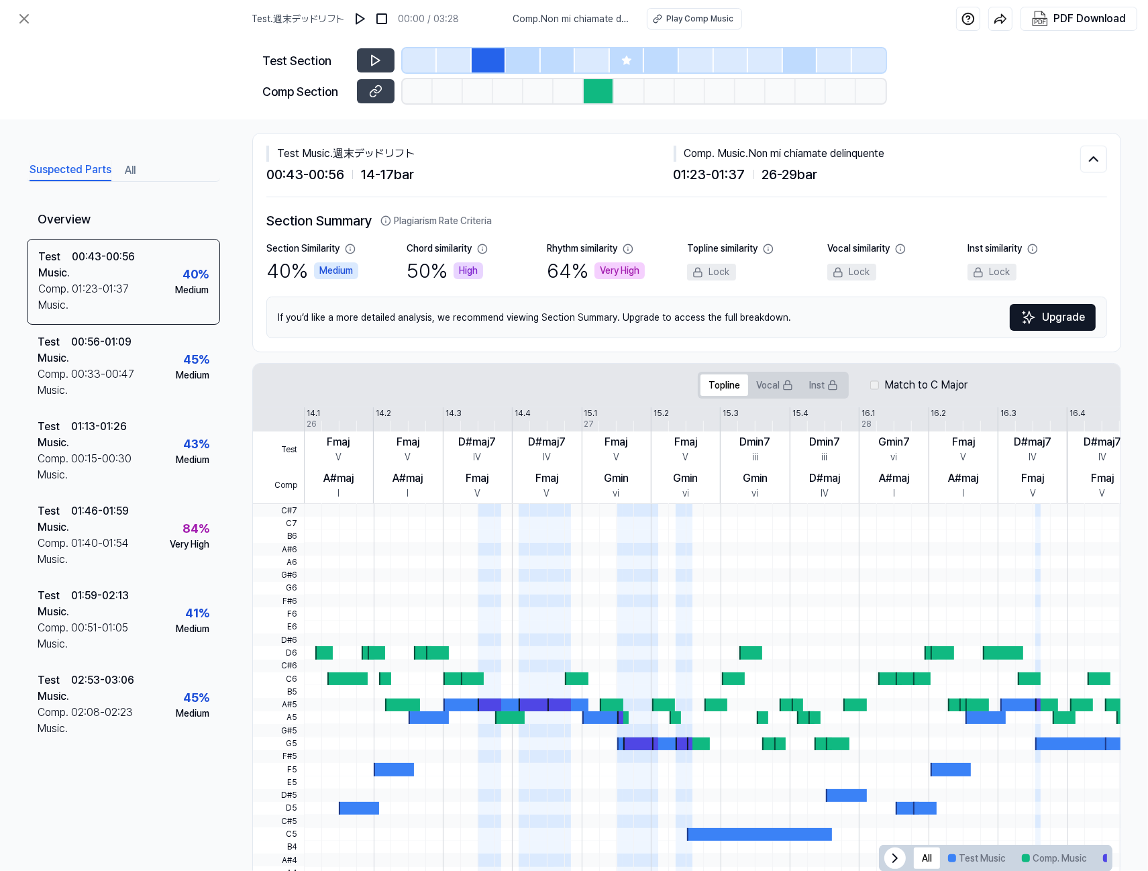
scroll to position [0, 0]
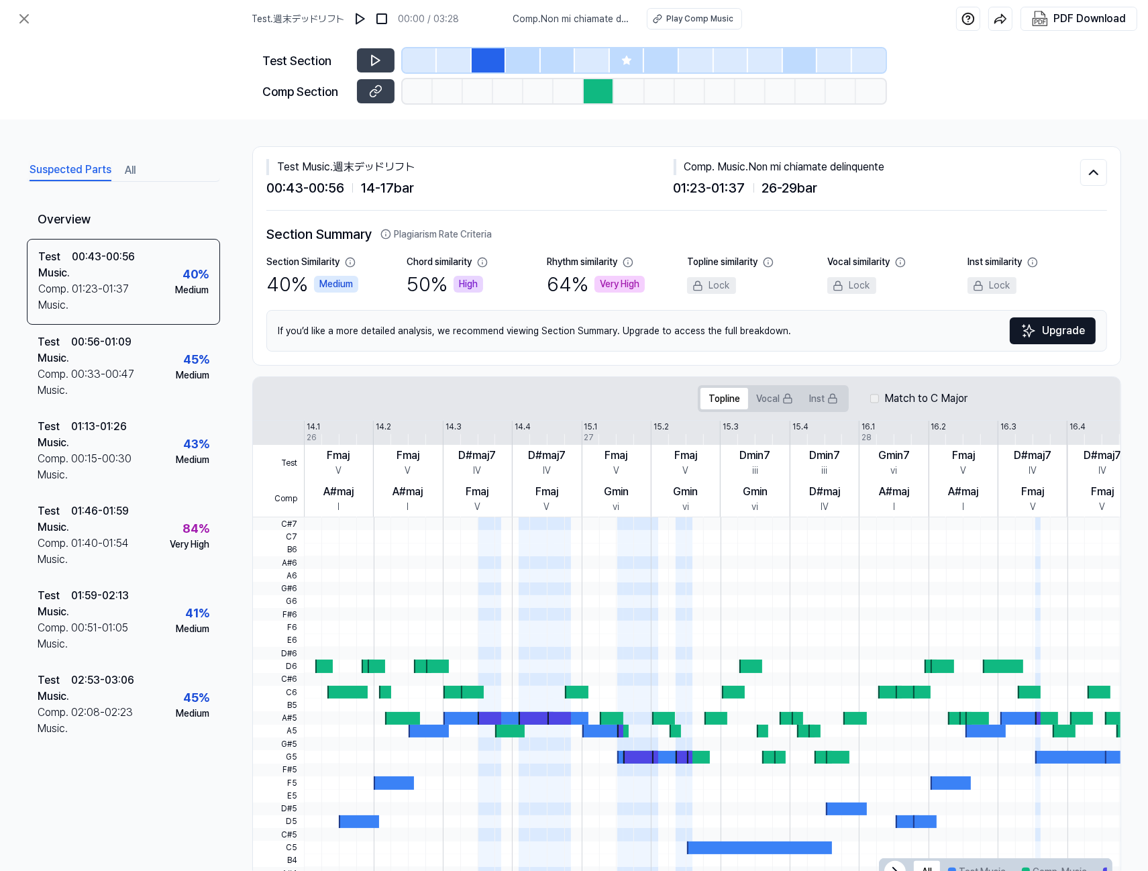
click at [201, 29] on div "Test . 週末デッドリフト 00:00 / 03:28 Comp . Non mi chiamate delinquente Play Comp Musi…" at bounding box center [574, 19] width 1148 height 38
click at [868, 59] on div "Test Section Comp Section" at bounding box center [574, 79] width 1148 height 82
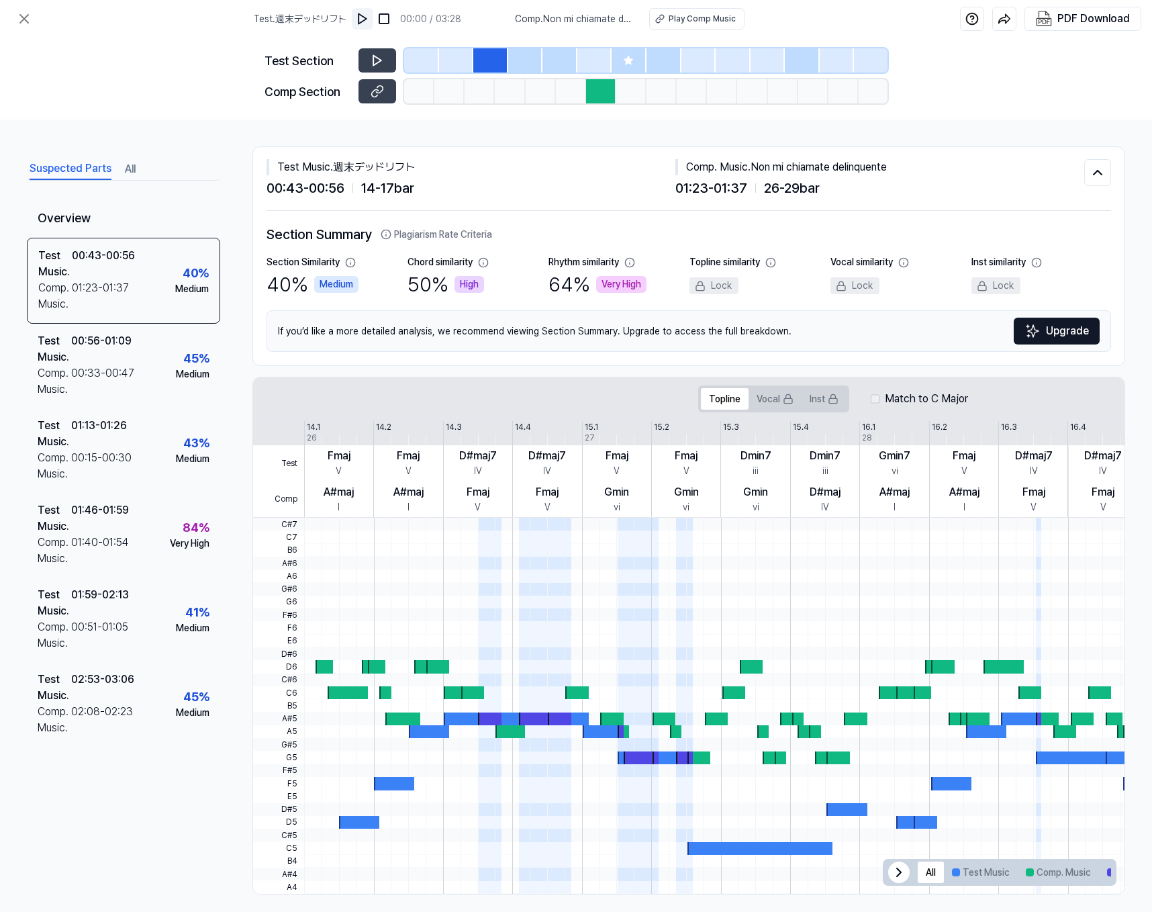
click at [368, 15] on img at bounding box center [362, 18] width 13 height 13
click at [376, 60] on icon at bounding box center [375, 60] width 2 height 9
click at [410, 183] on span "14 - 17 bar" at bounding box center [387, 188] width 53 height 20
click at [411, 183] on span "14 - 17 bar" at bounding box center [387, 188] width 53 height 20
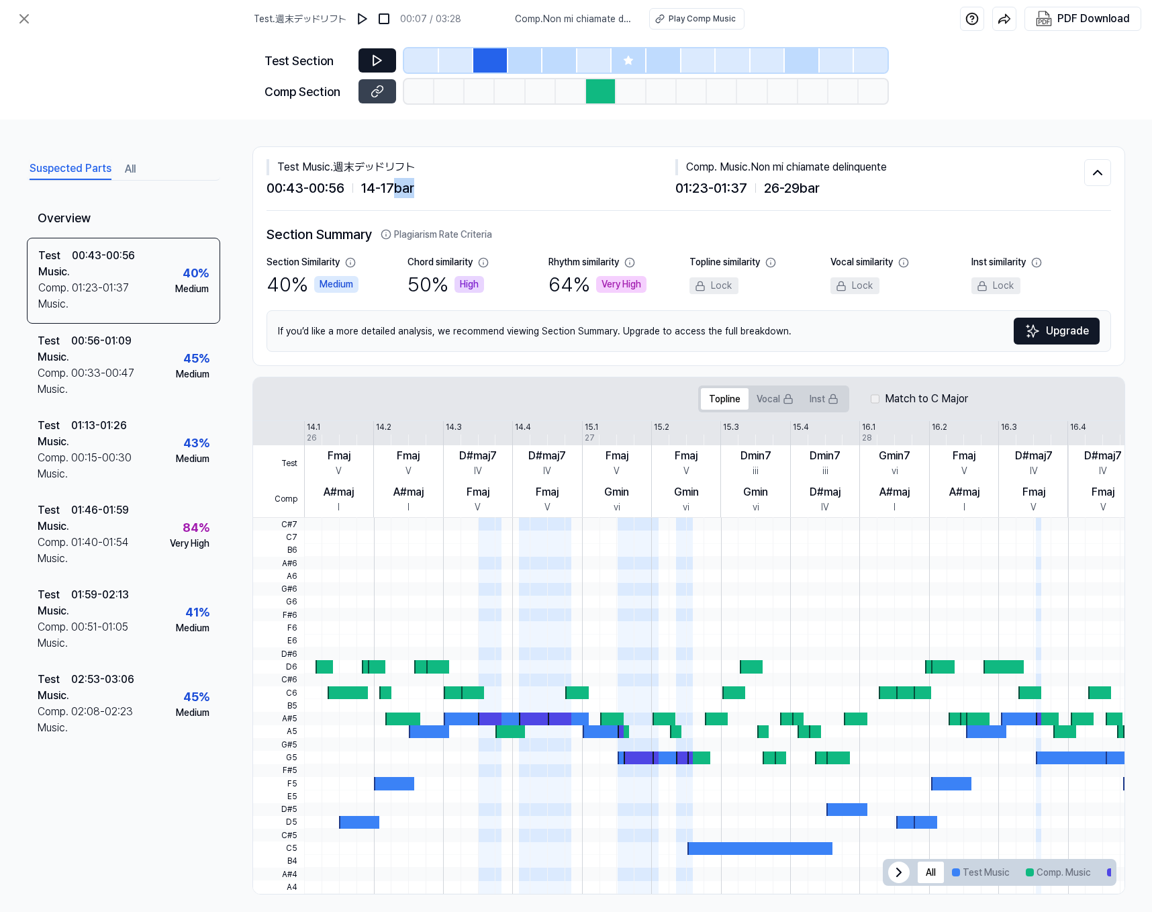
drag, startPoint x: 399, startPoint y: 183, endPoint x: 415, endPoint y: 183, distance: 16.1
click at [414, 183] on span "14 - 17 bar" at bounding box center [387, 188] width 53 height 20
click at [407, 181] on span "14 - 17 bar" at bounding box center [387, 188] width 53 height 20
click at [407, 195] on div at bounding box center [407, 195] width 0 height 0
click at [425, 440] on button "代案" at bounding box center [411, 448] width 28 height 16
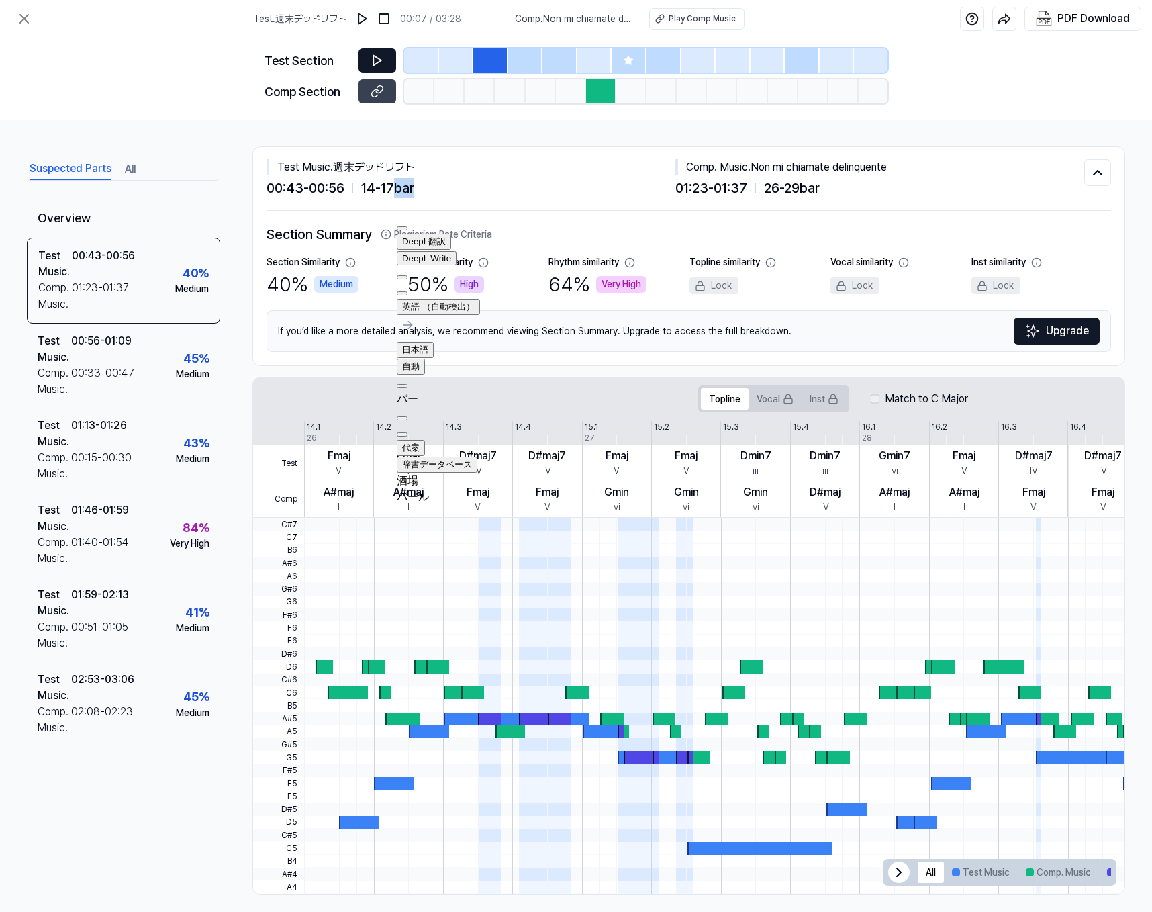
click at [407, 291] on button at bounding box center [402, 293] width 11 height 4
click at [868, 238] on div "Suspected Parts All Overview Test Music . 00:43 - 00:56 Comp. Music . 01:23 - 0…" at bounding box center [576, 515] width 1152 height 792
click at [107, 78] on div "Test Section Comp Section" at bounding box center [576, 79] width 1152 height 82
click at [365, 64] on button at bounding box center [377, 60] width 38 height 24
click at [376, 87] on icon at bounding box center [377, 91] width 13 height 13
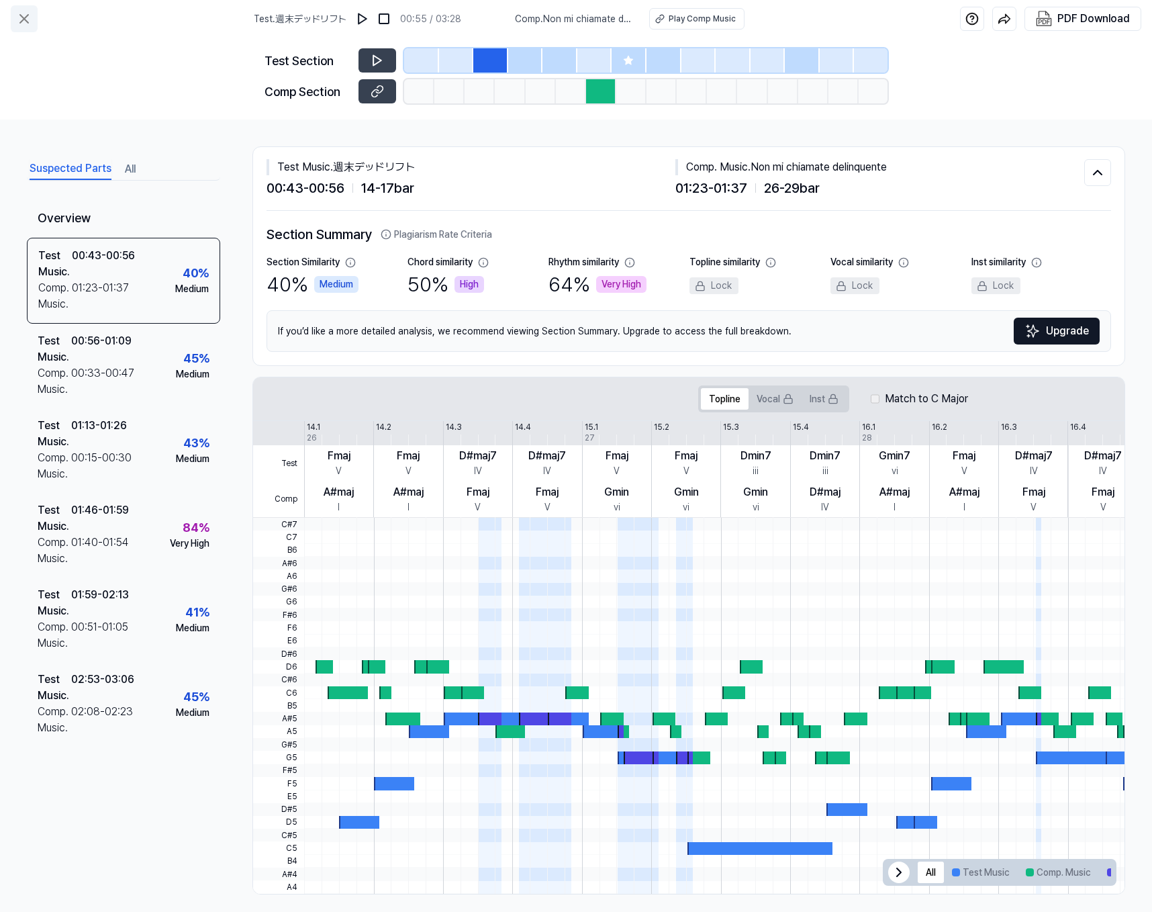
click at [30, 19] on icon at bounding box center [24, 19] width 16 height 16
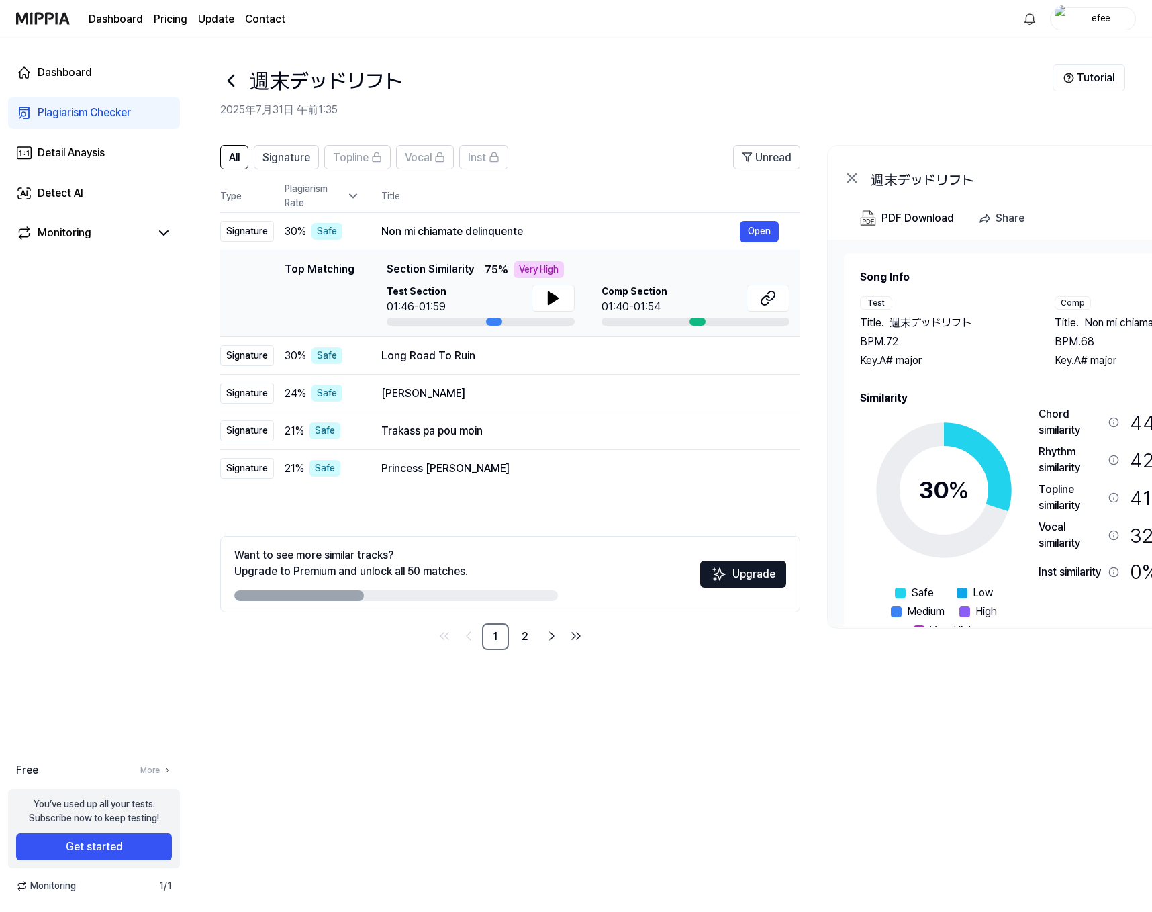
click at [235, 81] on icon at bounding box center [230, 80] width 21 height 21
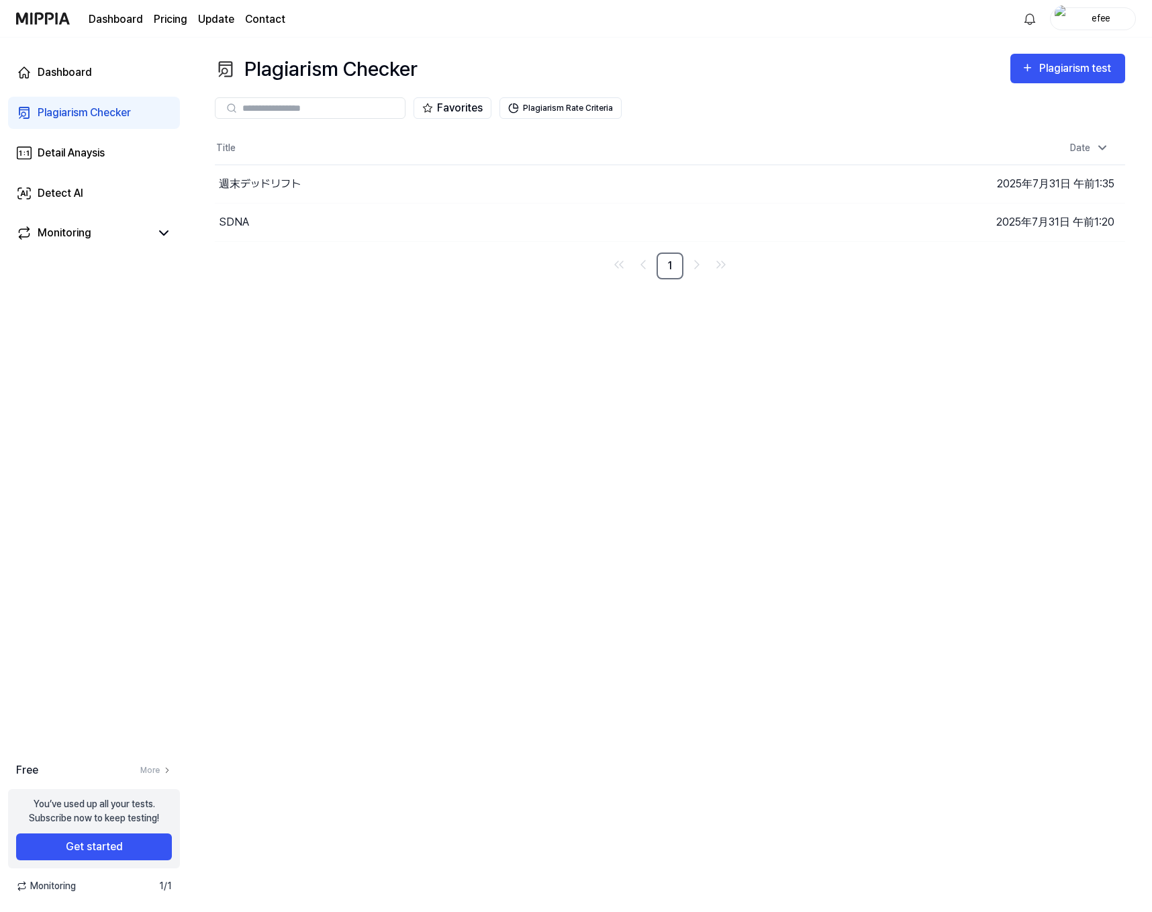
click at [405, 415] on div "Plagiarism Checker Plagiarism test Plagiarism Checker Detail Analysis Detect AI…" at bounding box center [670, 475] width 964 height 874
click at [446, 193] on div "週末デッドリフト" at bounding box center [487, 184] width 545 height 38
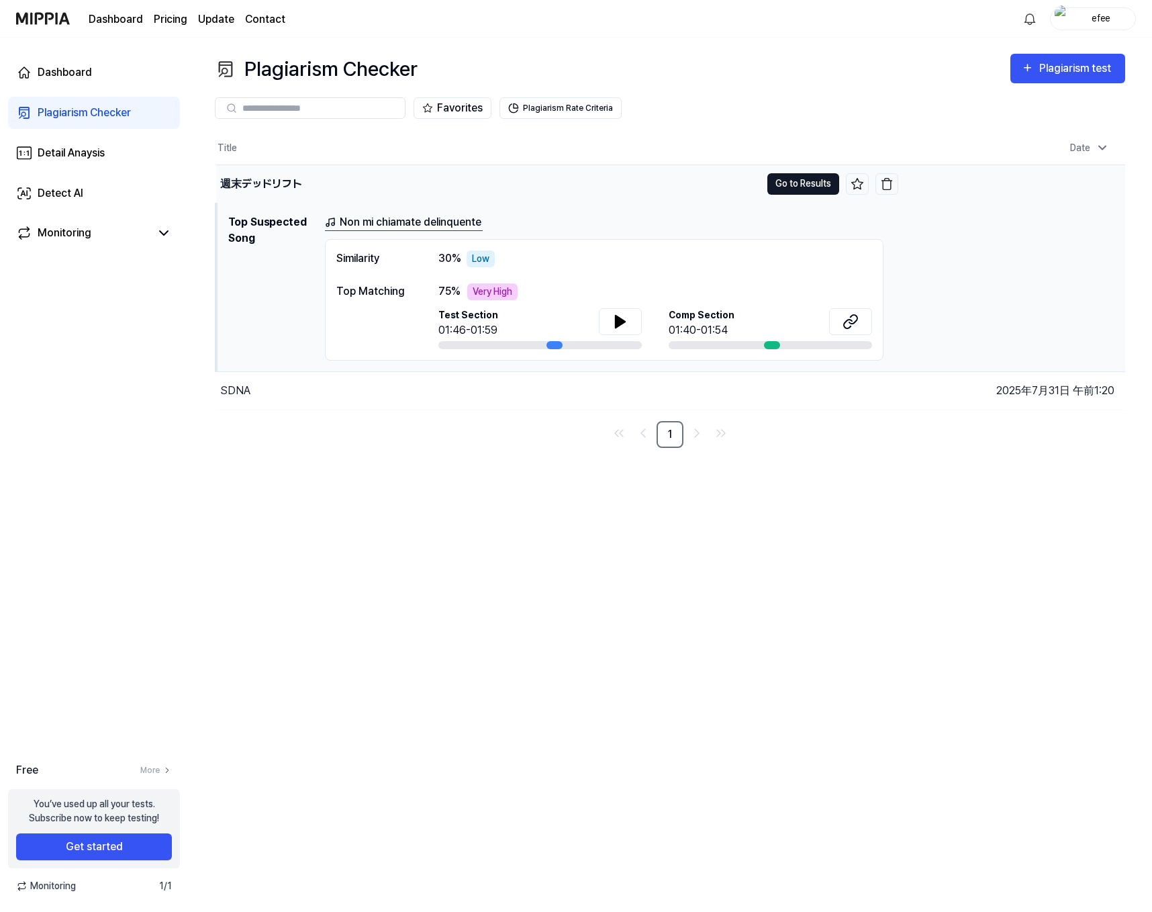
click at [801, 179] on button "Go to Results" at bounding box center [803, 183] width 72 height 21
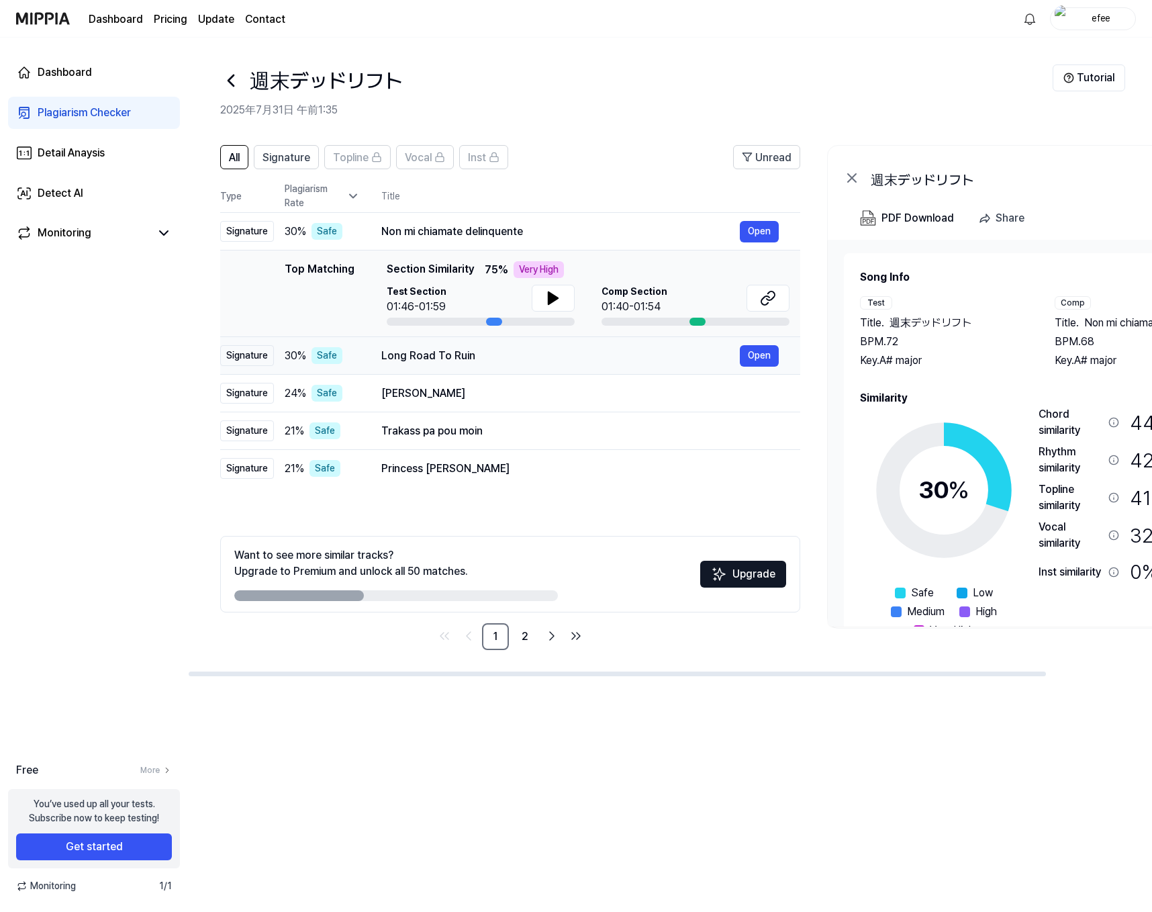
click at [533, 352] on div "Long Road To Ruin" at bounding box center [560, 356] width 358 height 16
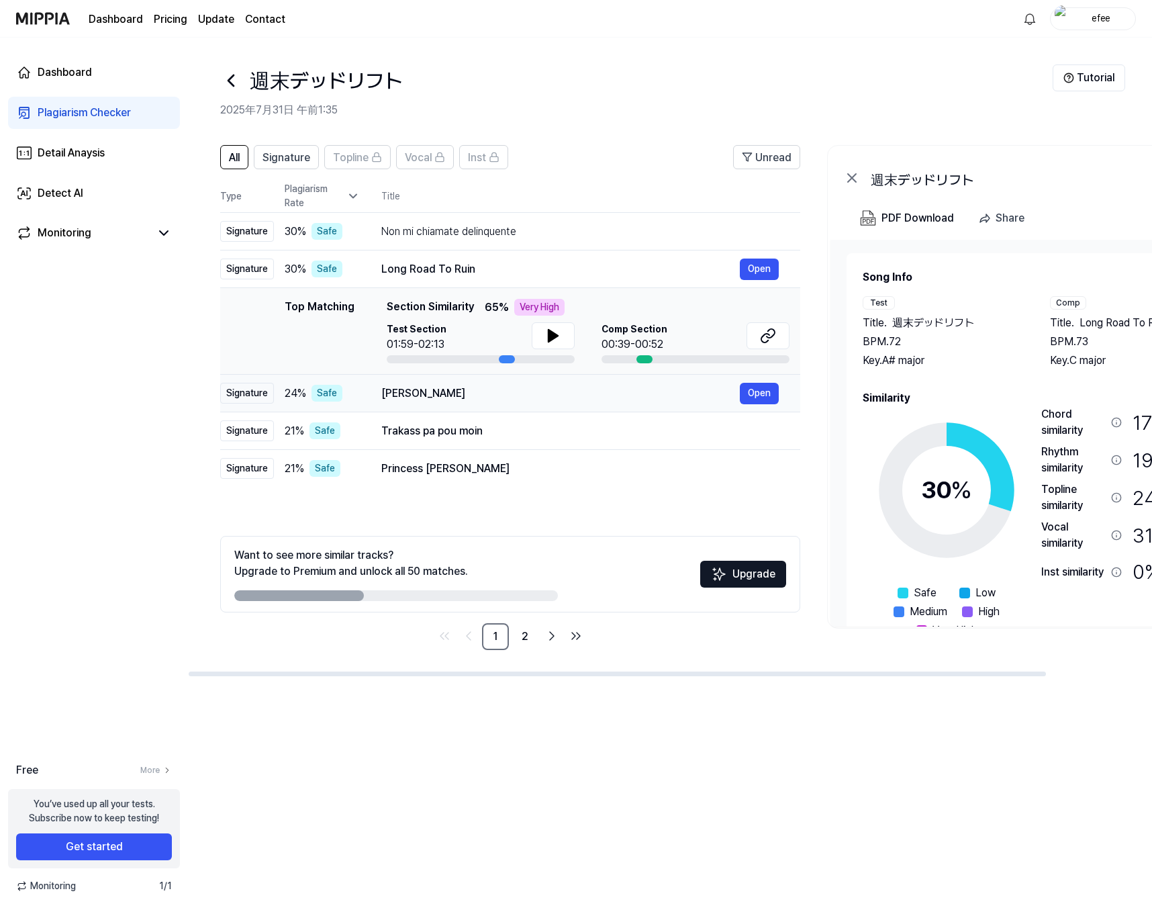
click at [575, 391] on div "Youssou Ndour" at bounding box center [560, 393] width 358 height 16
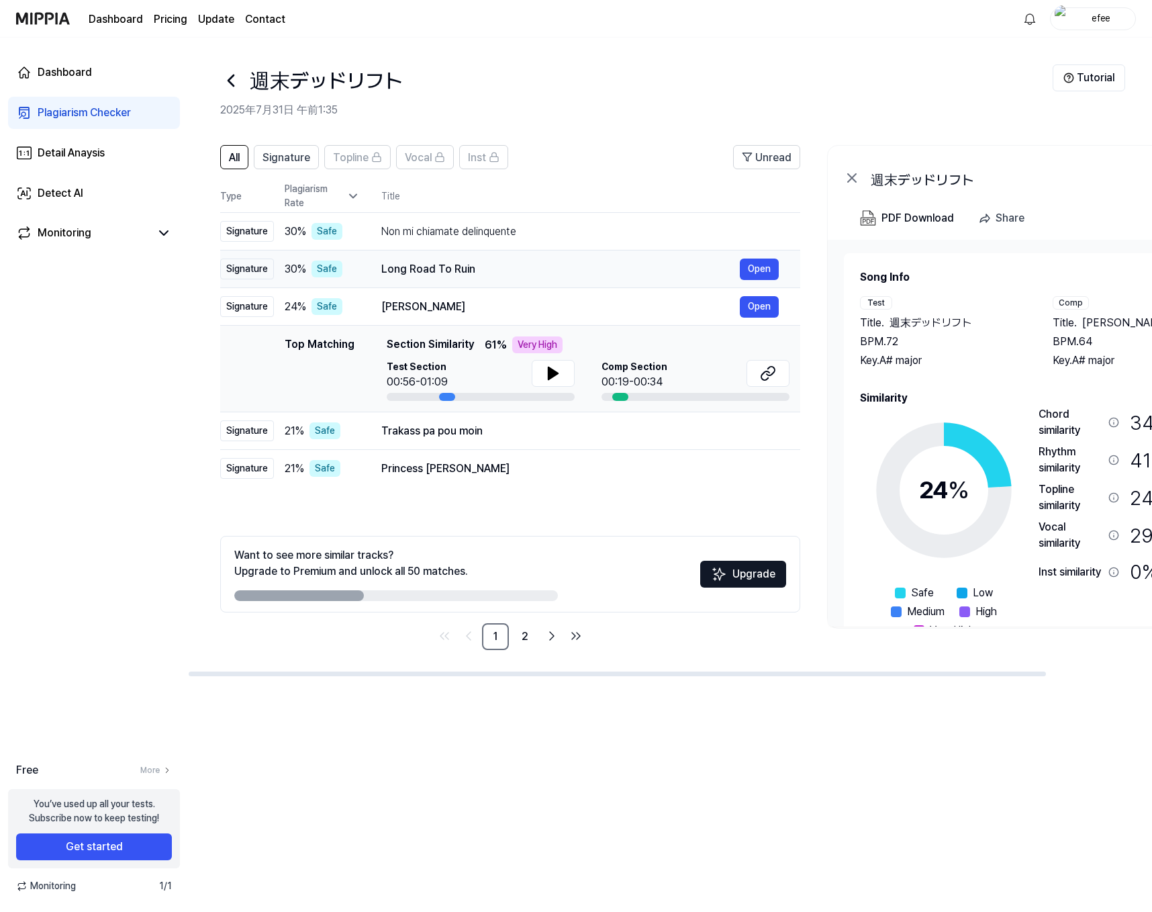
click at [629, 269] on div "Long Road To Ruin" at bounding box center [560, 269] width 358 height 16
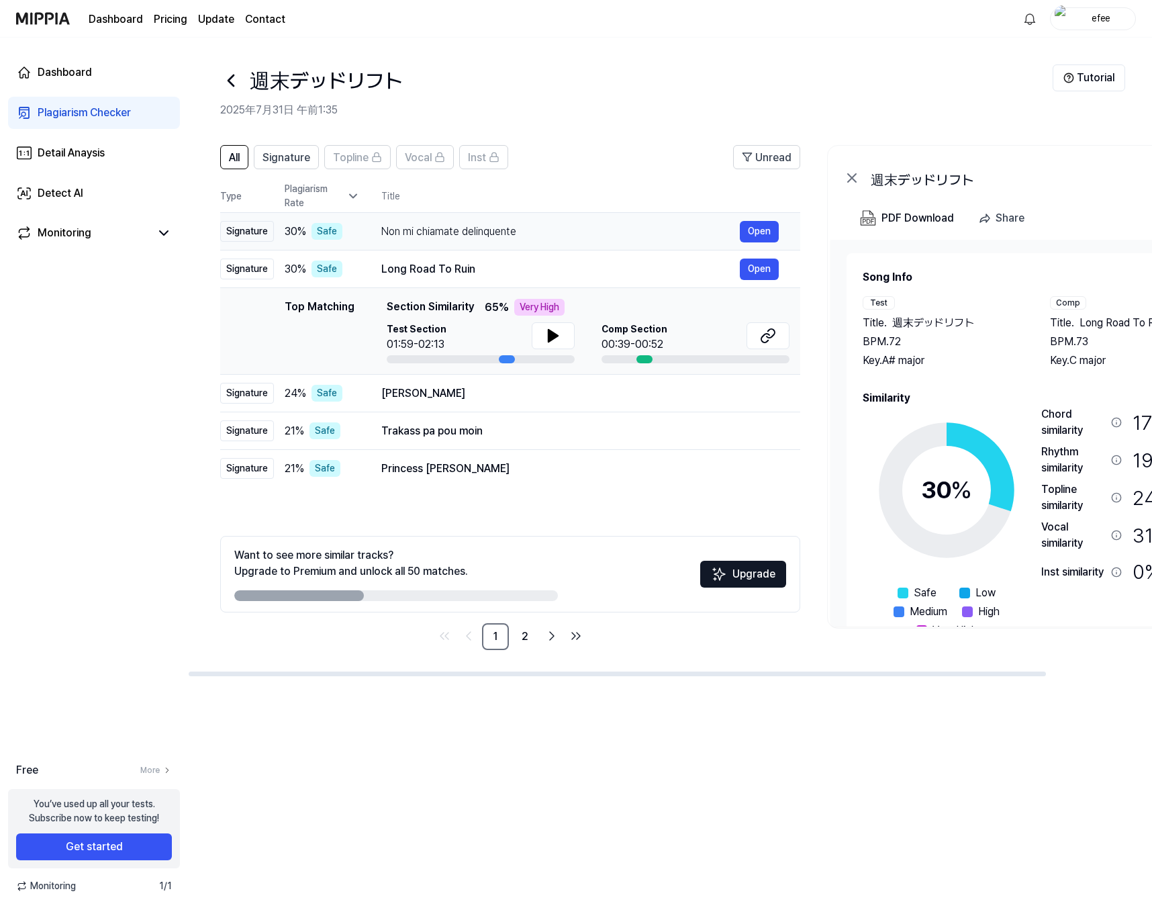
click at [630, 228] on div "Non mi chiamate delinquente" at bounding box center [560, 232] width 358 height 16
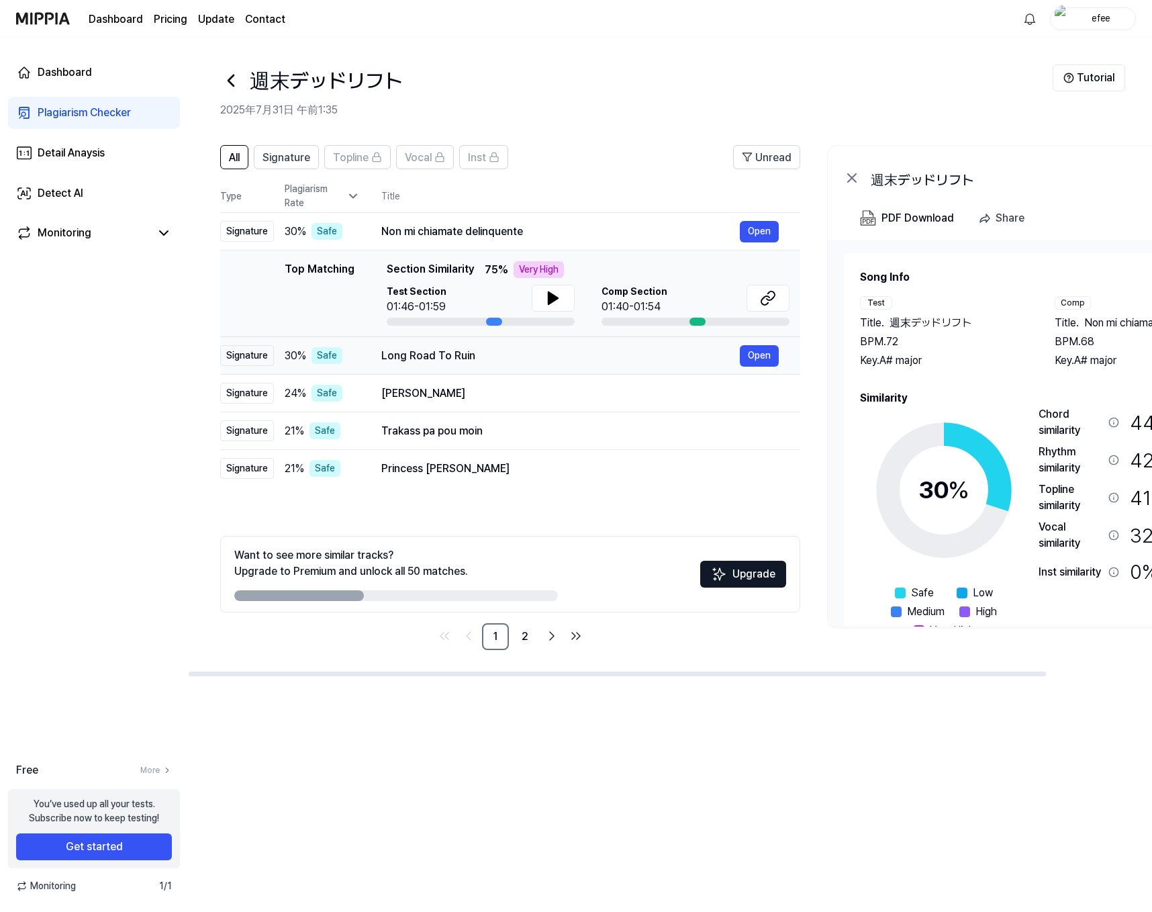
click at [594, 360] on div "Long Road To Ruin" at bounding box center [560, 356] width 358 height 16
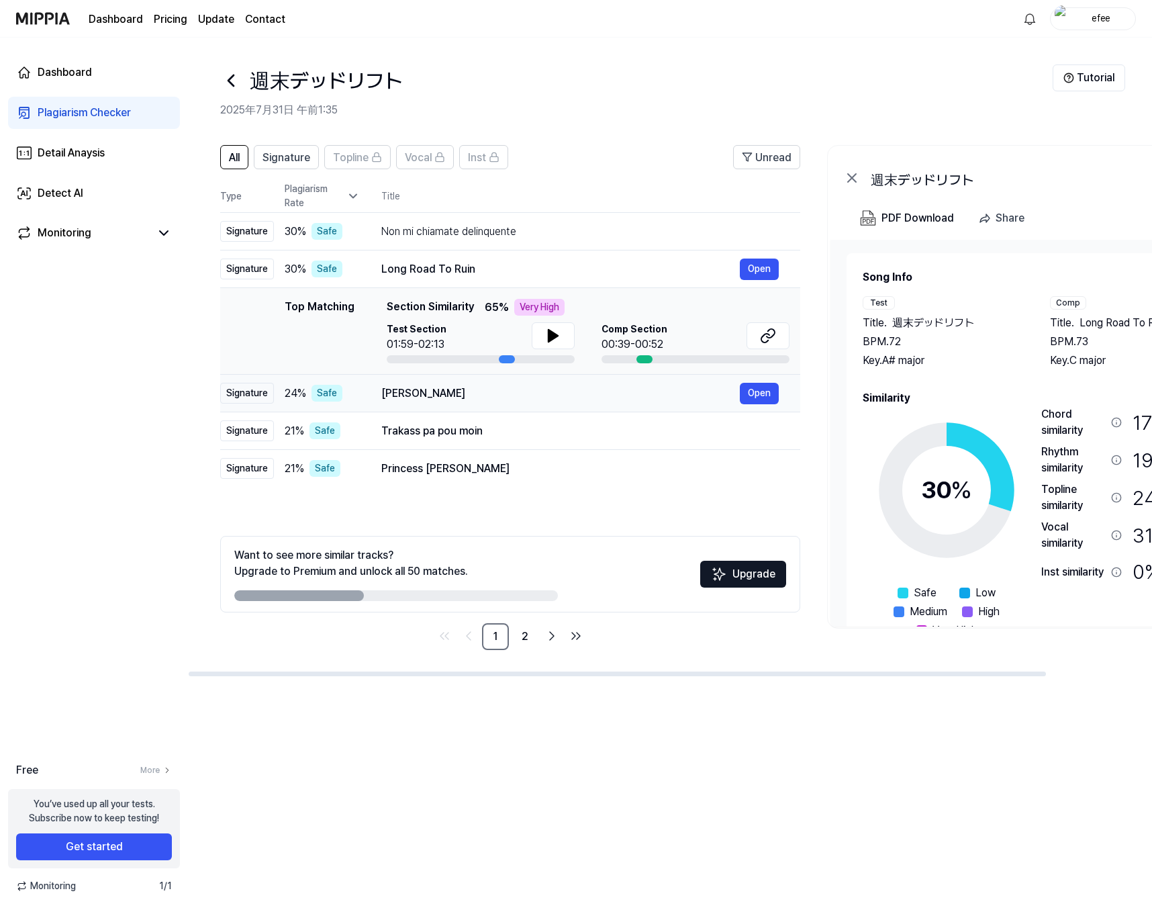
click at [582, 397] on div "Youssou Ndour" at bounding box center [560, 393] width 358 height 16
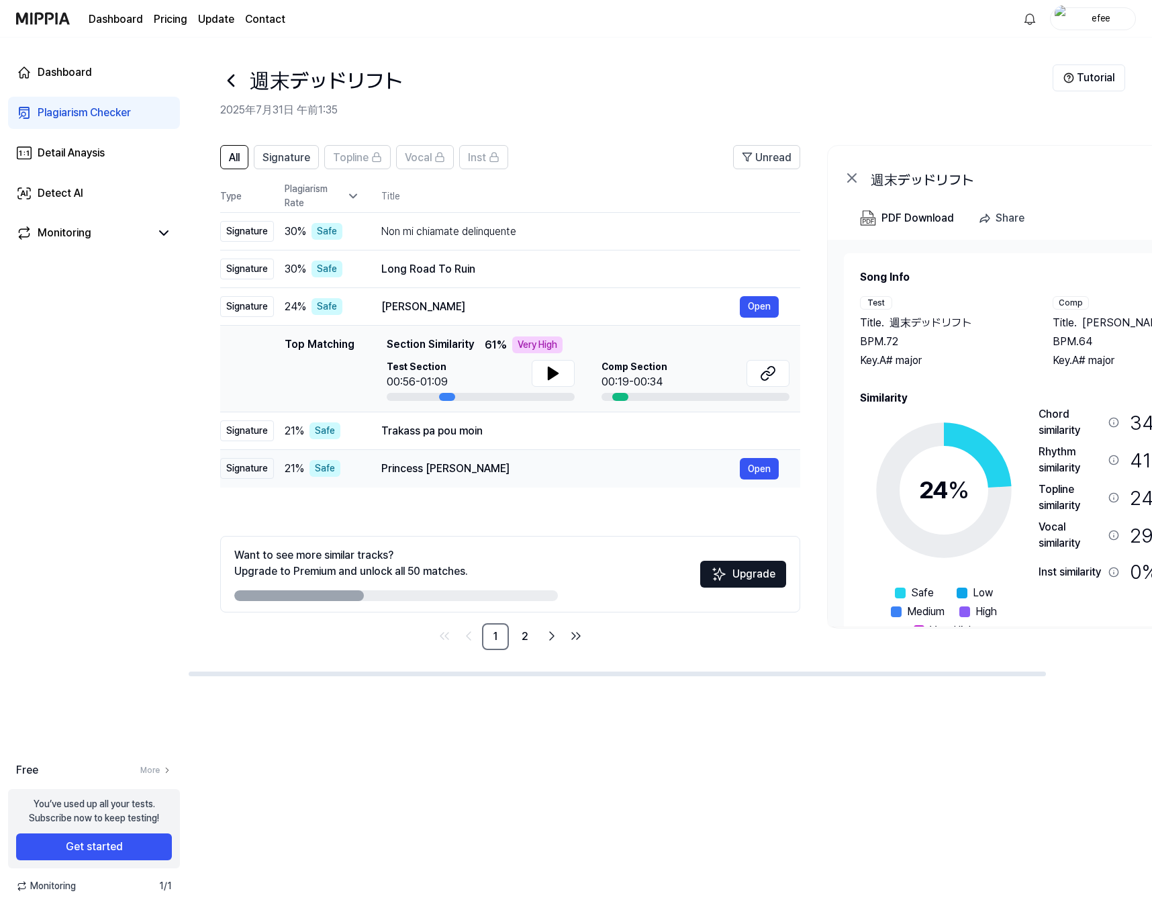
click at [570, 450] on td "Princess Di Open" at bounding box center [580, 469] width 440 height 38
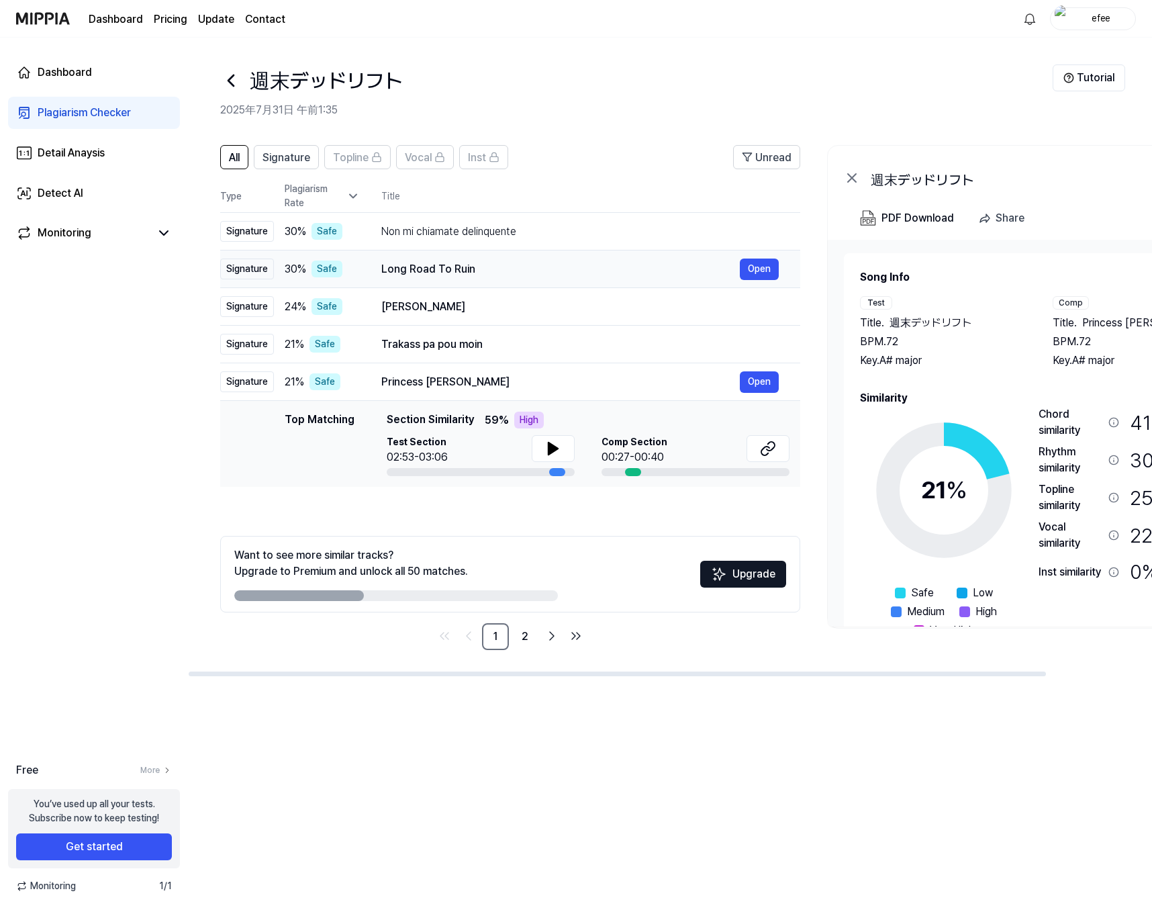
click at [583, 267] on div "Long Road To Ruin" at bounding box center [560, 269] width 358 height 16
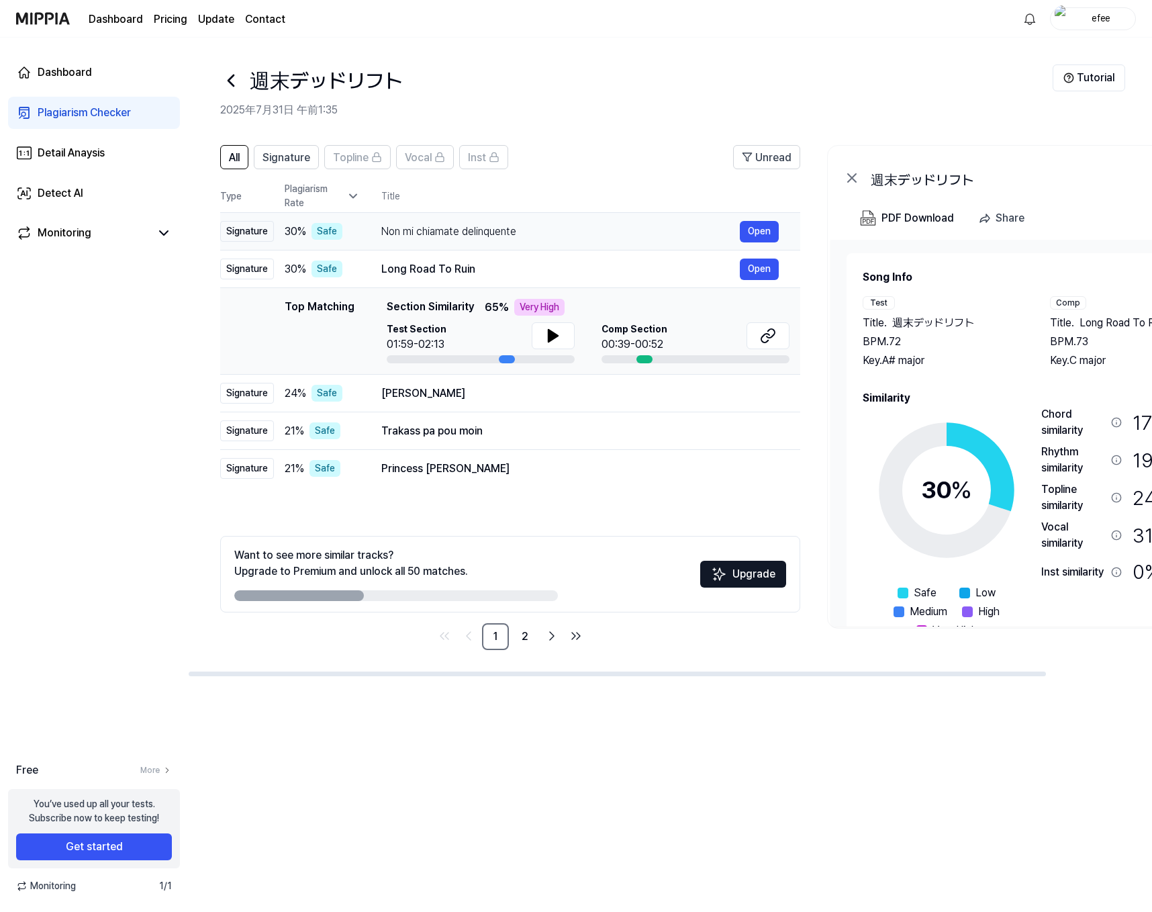
click at [583, 229] on div "Non mi chiamate delinquente" at bounding box center [560, 232] width 358 height 16
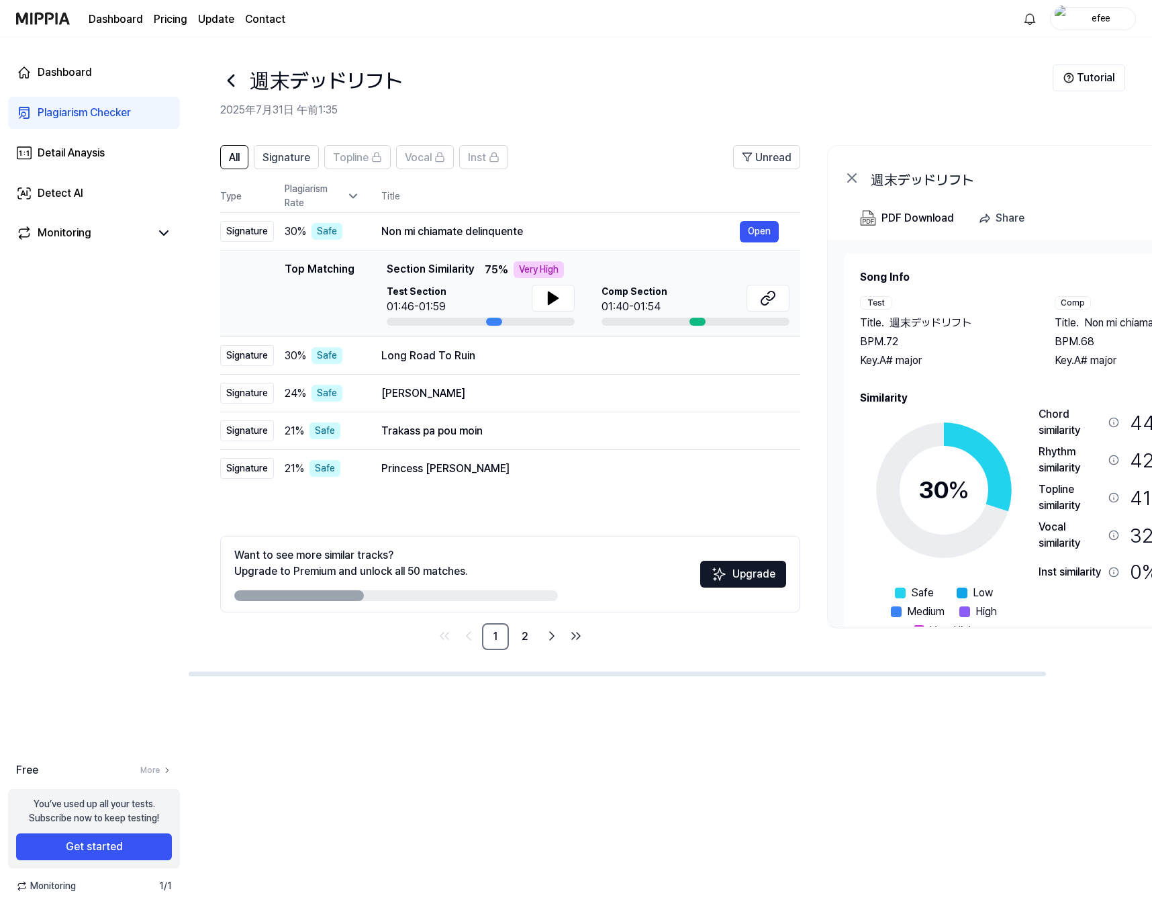
drag, startPoint x: 442, startPoint y: 653, endPoint x: 430, endPoint y: 646, distance: 13.8
click at [442, 653] on div "All Signature Topline Vocal Inst Unread All Signature Topline Vocal Inst Type P…" at bounding box center [729, 404] width 1082 height 545
drag, startPoint x: 354, startPoint y: 597, endPoint x: 376, endPoint y: 595, distance: 21.6
click at [376, 595] on div at bounding box center [396, 595] width 324 height 11
click at [425, 763] on div "All Signature Topline Vocal Inst Unread All Signature Topline Vocal Inst Type P…" at bounding box center [670, 522] width 964 height 780
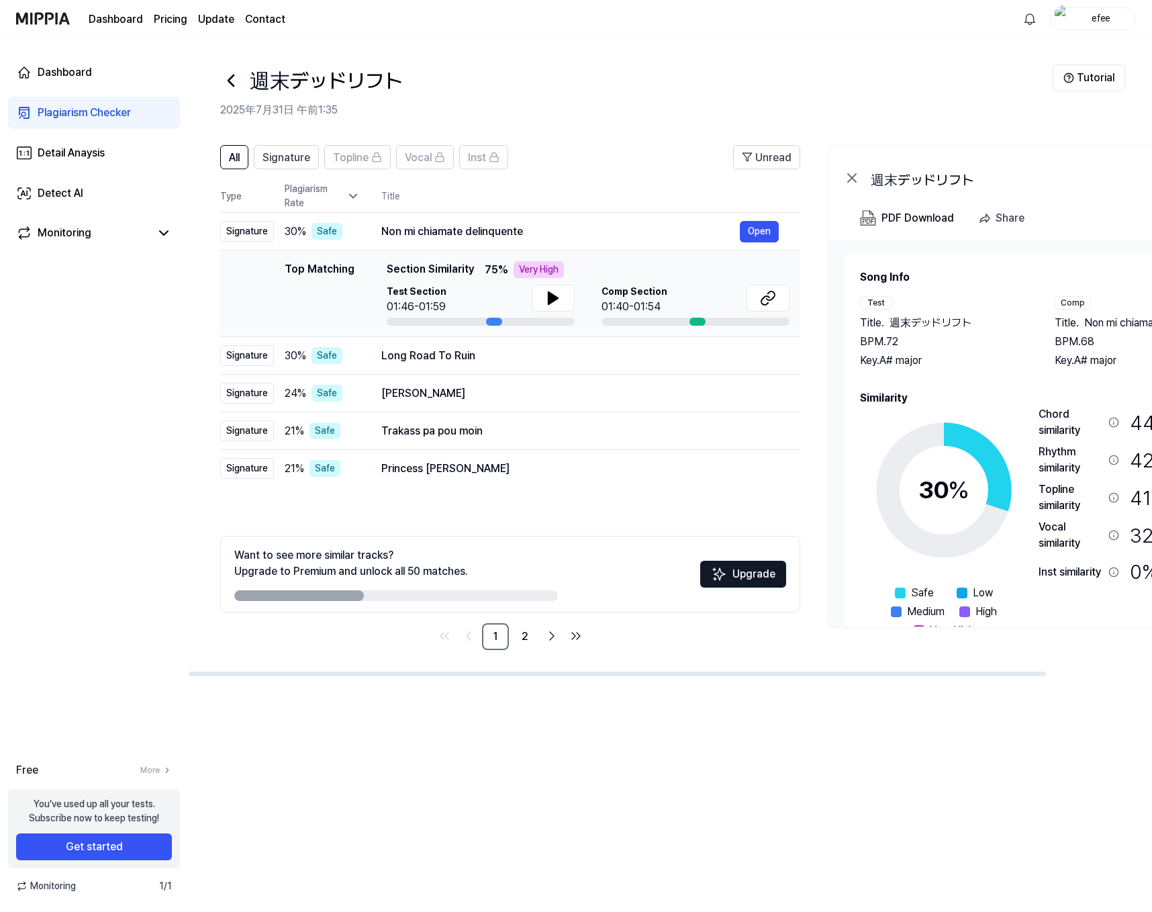
drag, startPoint x: 335, startPoint y: 593, endPoint x: 462, endPoint y: 607, distance: 128.3
click at [440, 605] on div "Want to see more similar tracks? Upgrade to Premium and unlock all 50 matches. …" at bounding box center [510, 574] width 580 height 77
click at [528, 597] on div at bounding box center [396, 595] width 324 height 11
click at [534, 637] on link "2" at bounding box center [524, 636] width 27 height 27
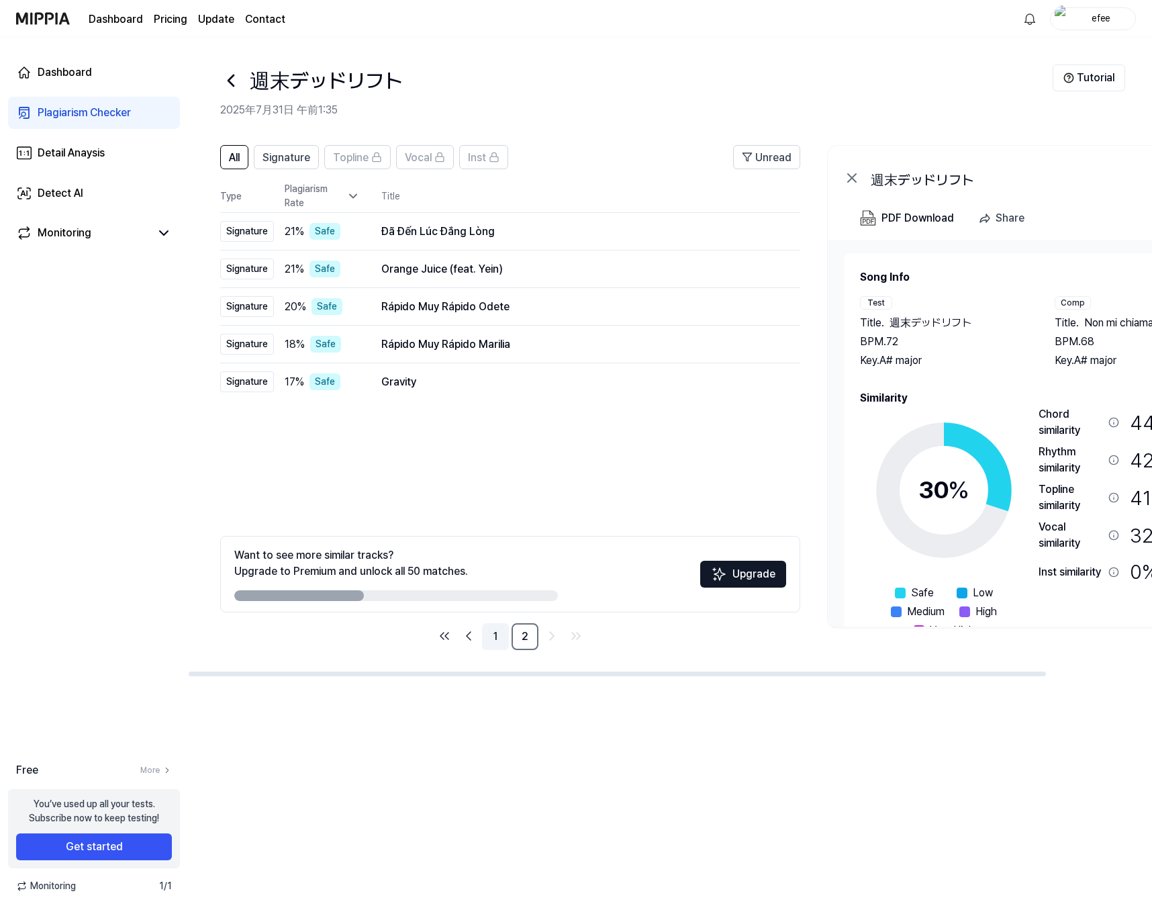
click at [490, 637] on link "1" at bounding box center [495, 636] width 27 height 27
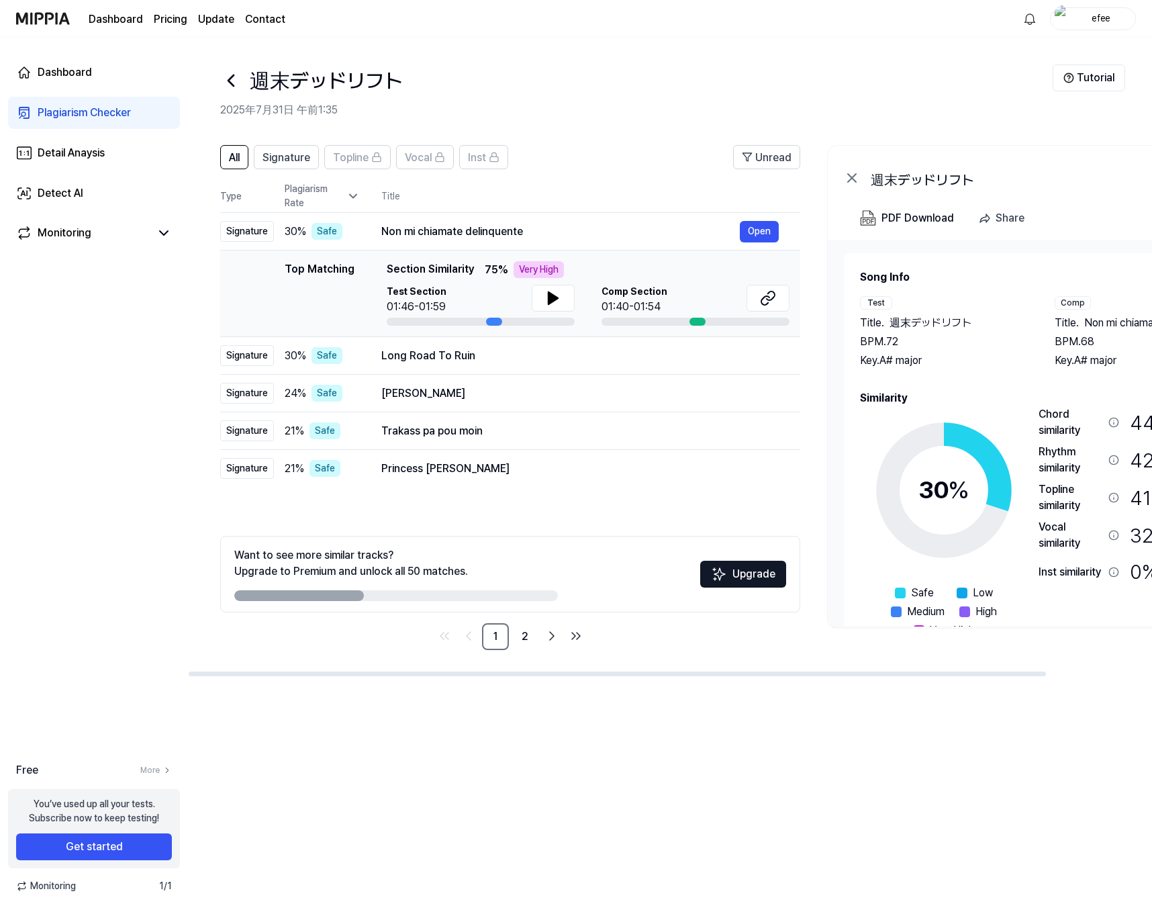
drag, startPoint x: 991, startPoint y: 674, endPoint x: 910, endPoint y: 674, distance: 80.5
click at [868, 674] on div at bounding box center [617, 673] width 857 height 5
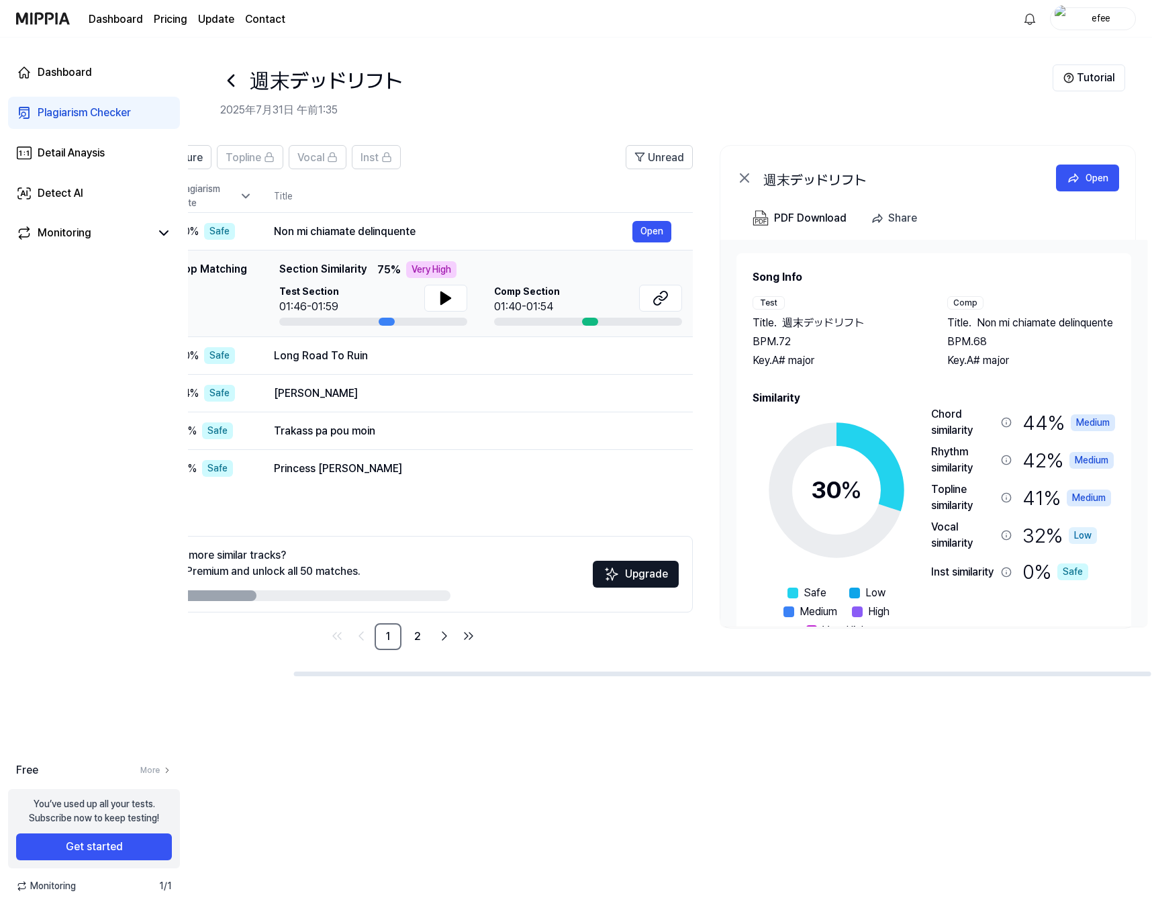
scroll to position [0, 118]
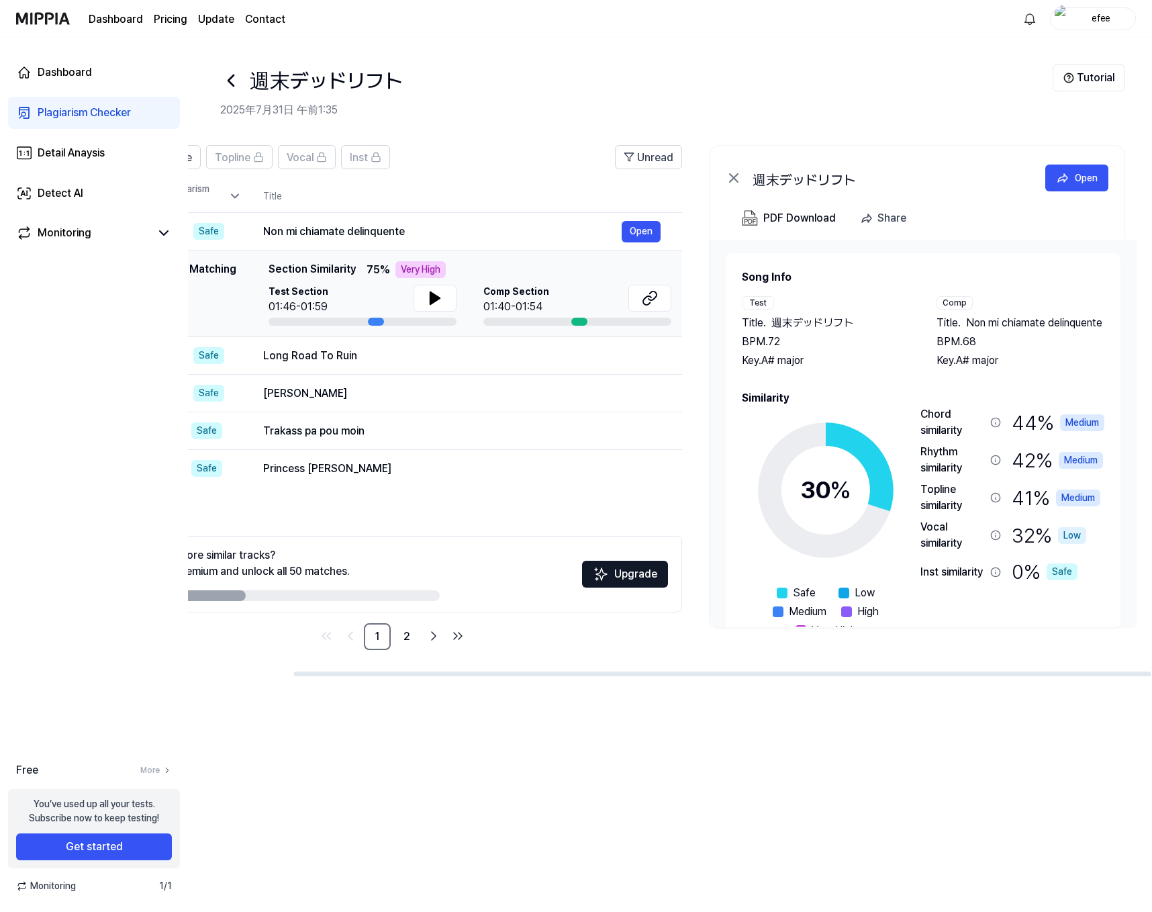
drag, startPoint x: 905, startPoint y: 673, endPoint x: 1061, endPoint y: 688, distance: 156.4
click at [868, 676] on div at bounding box center [722, 673] width 857 height 5
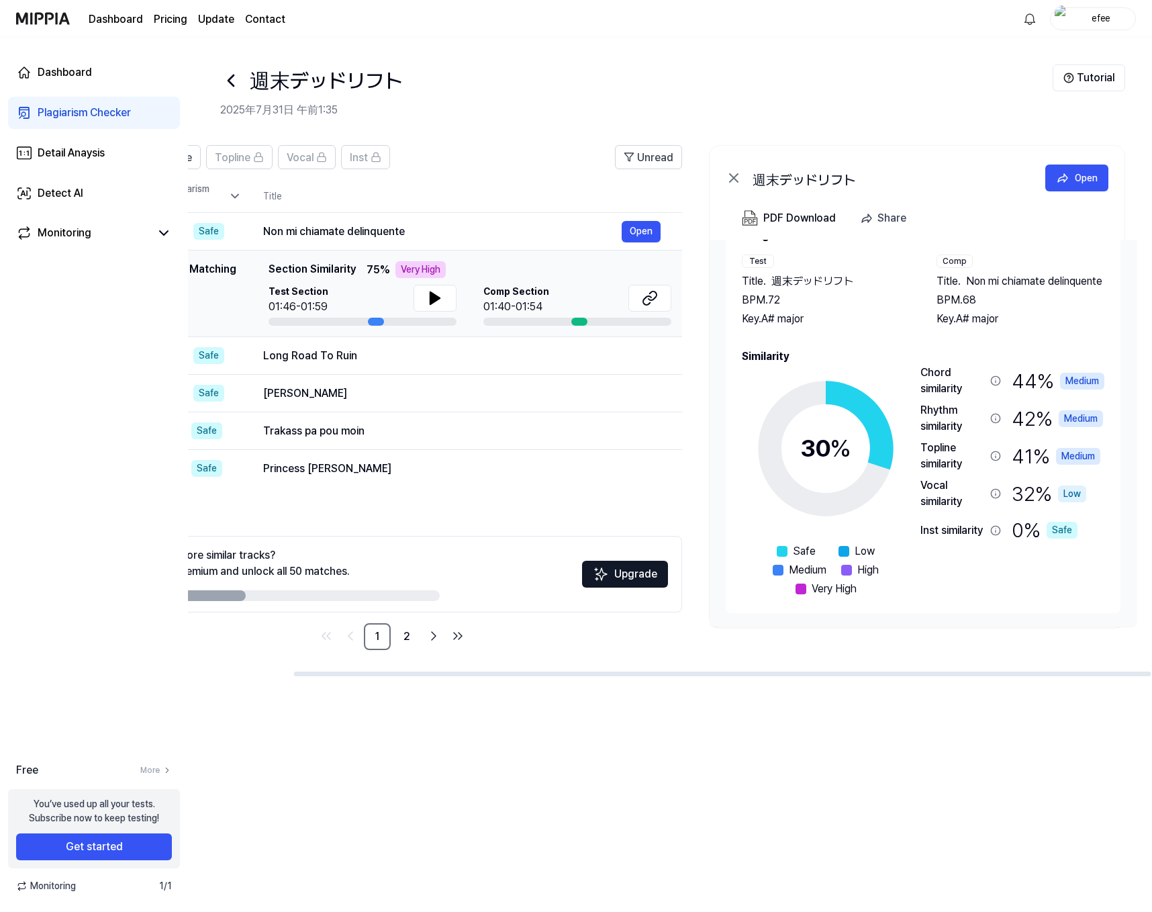
scroll to position [57, 0]
click at [801, 213] on div "PDF Download" at bounding box center [799, 217] width 72 height 17
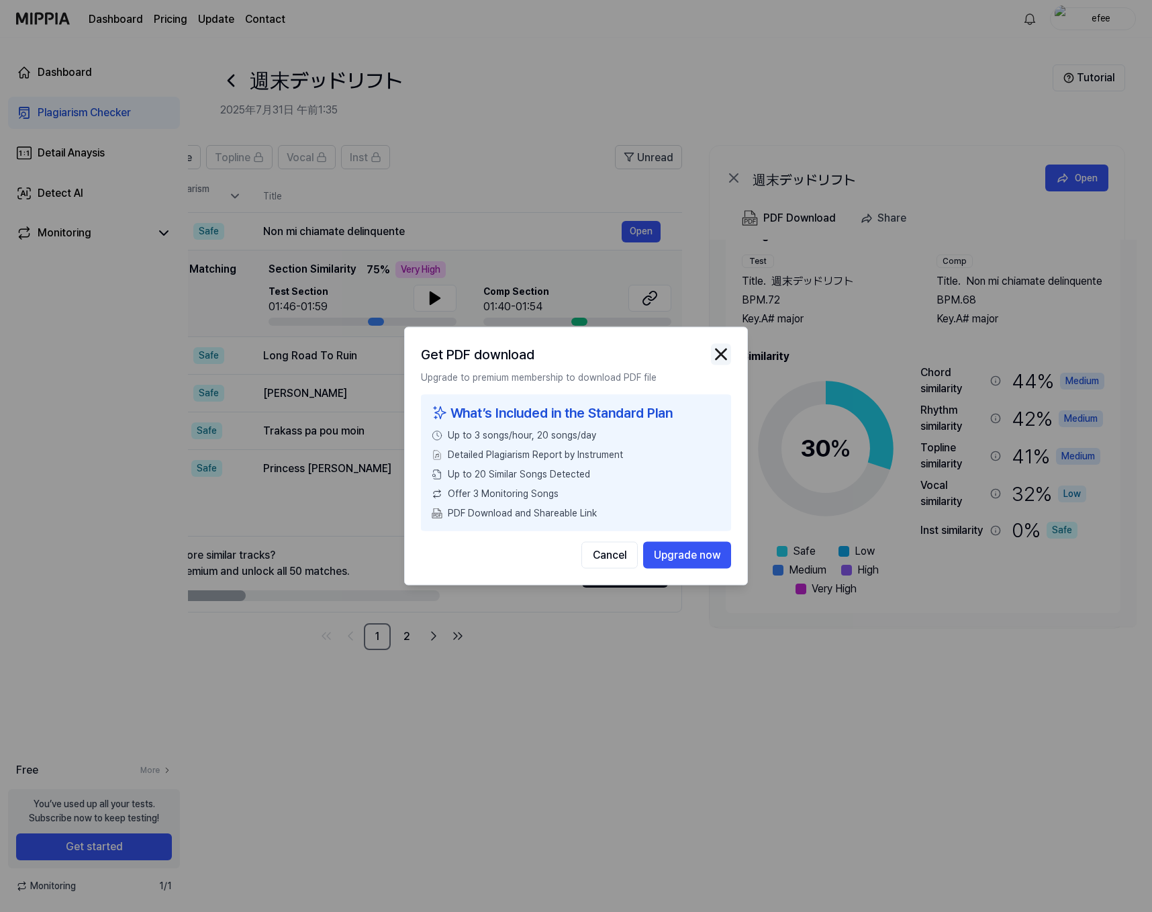
click at [714, 354] on img "button" at bounding box center [721, 354] width 20 height 20
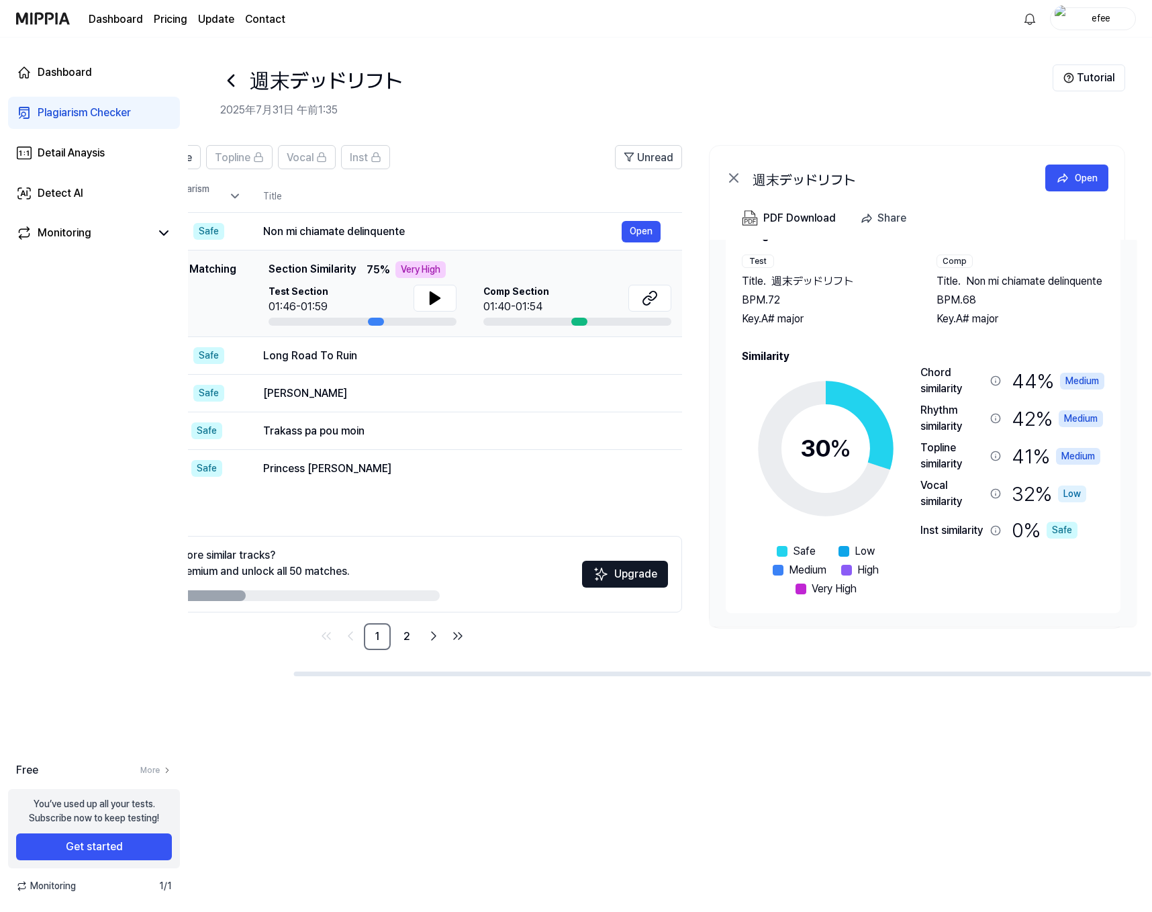
scroll to position [0, 0]
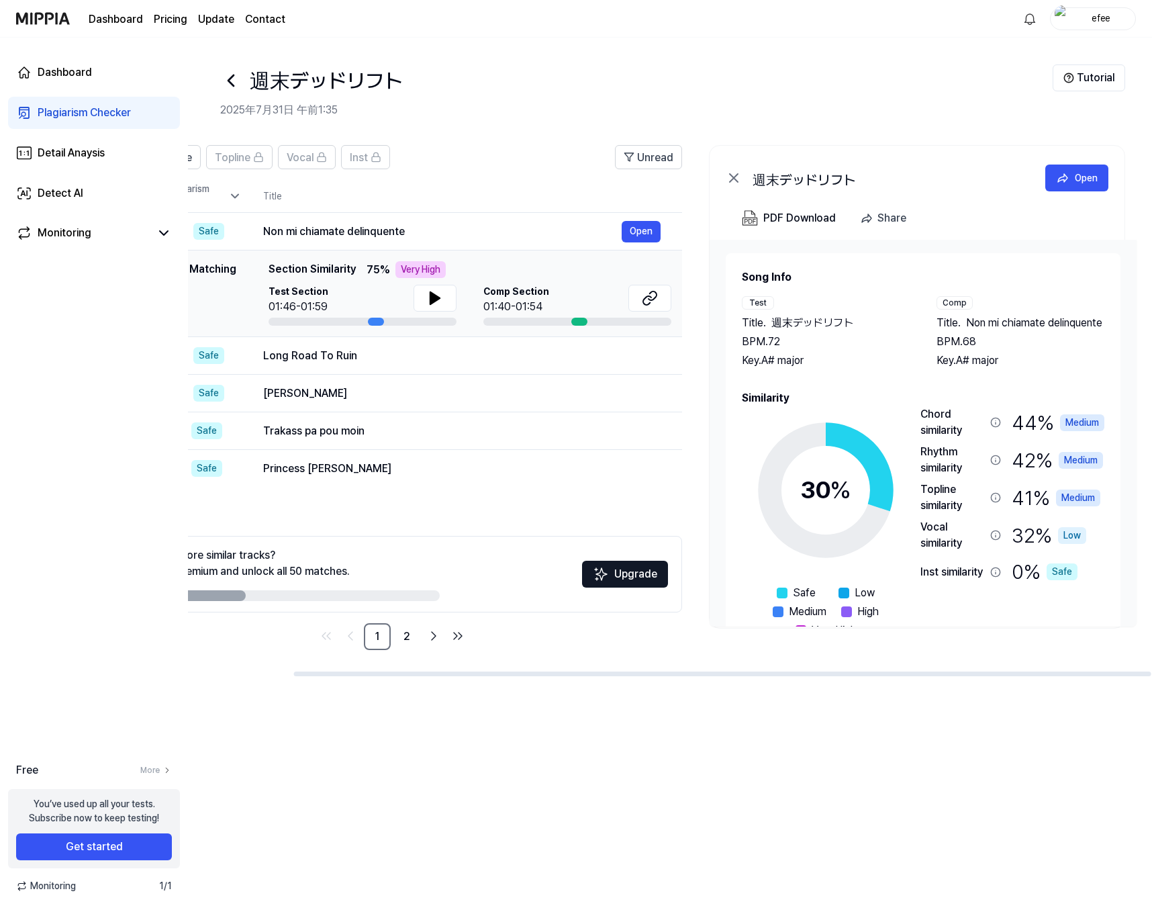
click at [736, 179] on icon at bounding box center [734, 178] width 8 height 8
click at [730, 178] on icon at bounding box center [734, 178] width 16 height 16
click at [868, 779] on div "All Signature Topline Vocal Inst Unread All Signature Topline Vocal Inst Type P…" at bounding box center [670, 522] width 964 height 780
click at [229, 88] on icon at bounding box center [230, 80] width 21 height 21
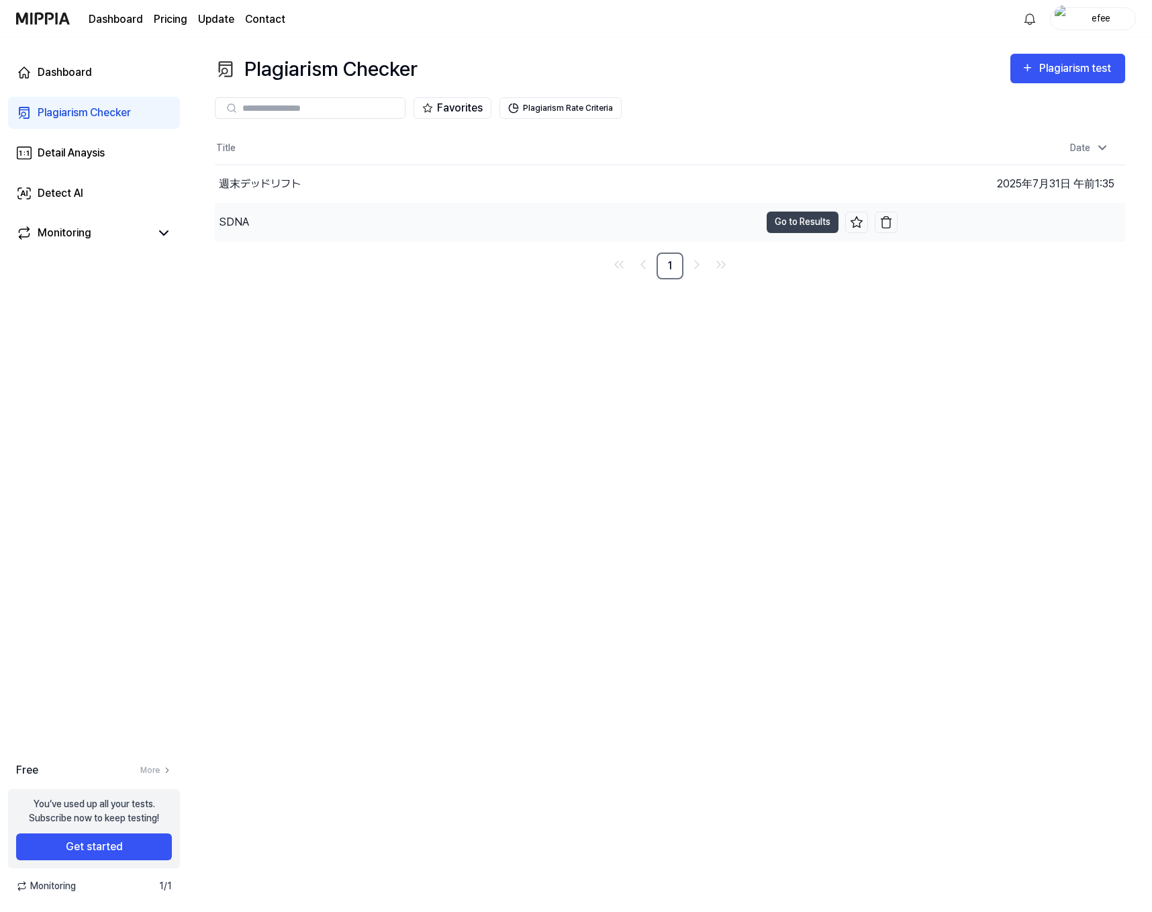
click at [242, 219] on div "SDNA" at bounding box center [234, 222] width 30 height 16
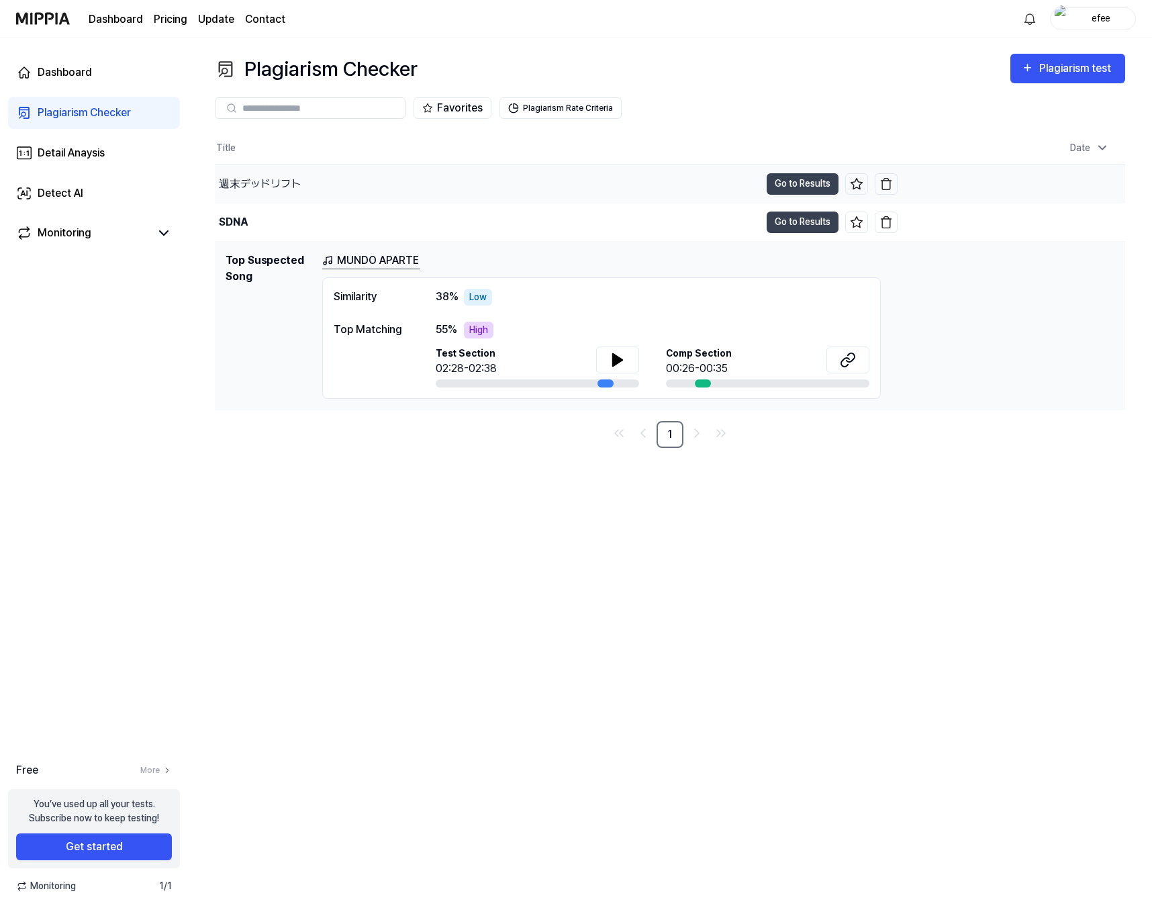
click at [569, 177] on div "週末デッドリフト" at bounding box center [487, 184] width 545 height 38
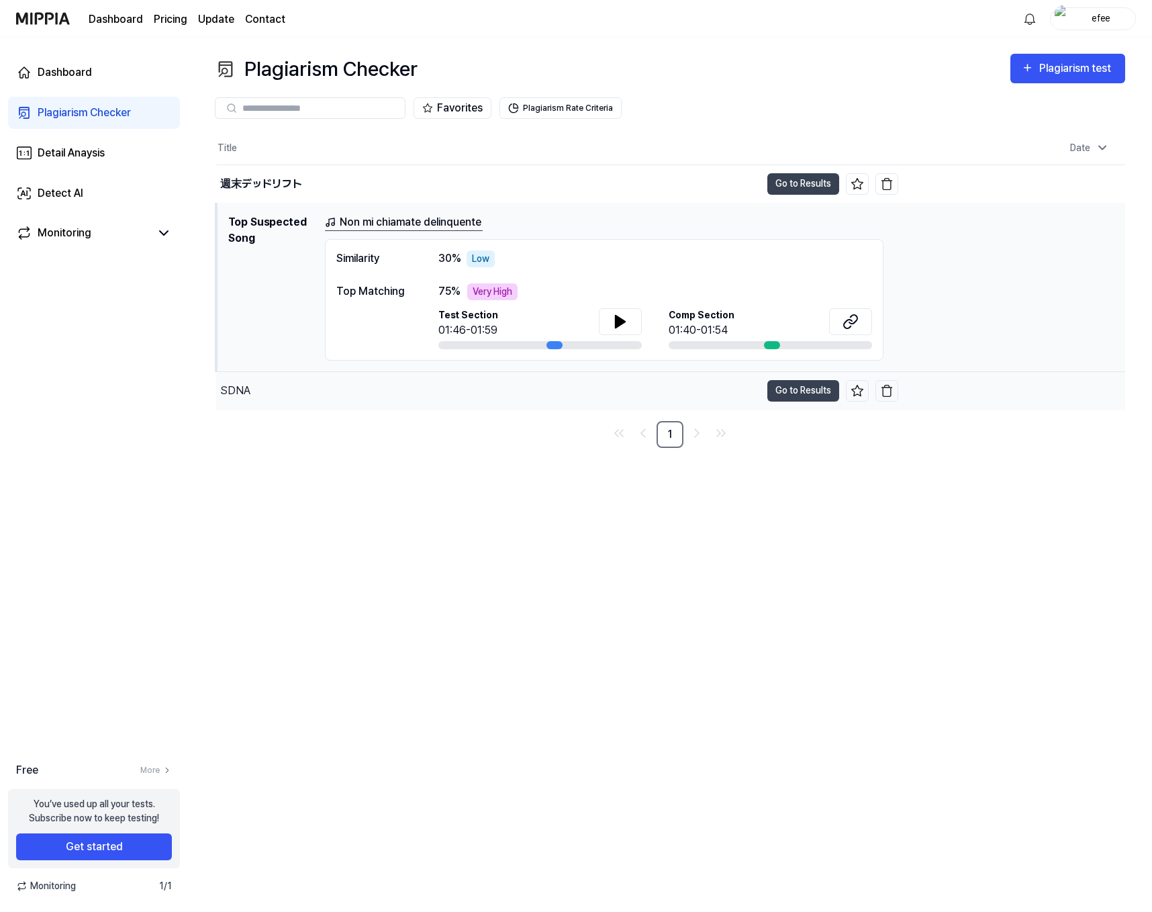
click at [321, 396] on div "SDNA" at bounding box center [488, 391] width 544 height 38
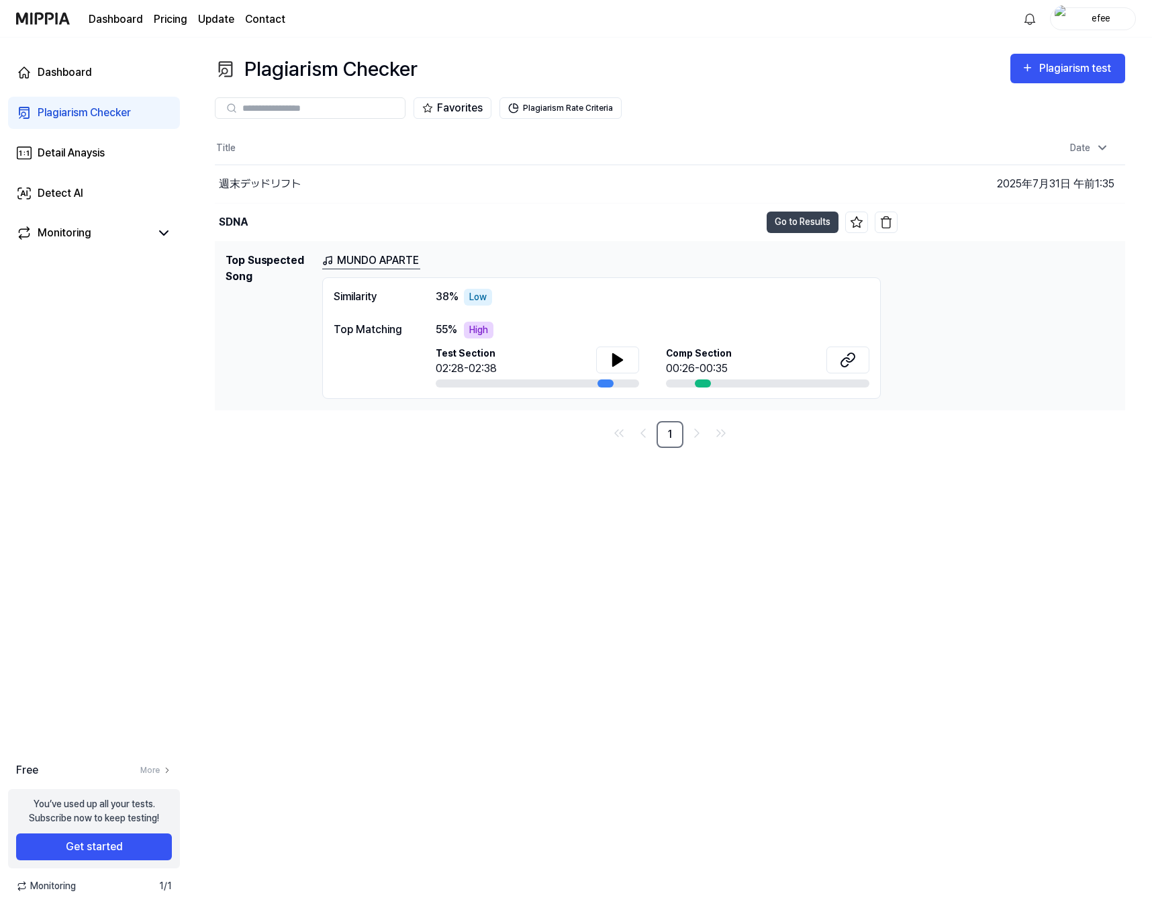
click at [273, 468] on div "Plagiarism Checker Plagiarism test Plagiarism Checker Detail Analysis Detect AI…" at bounding box center [670, 475] width 964 height 874
click at [427, 208] on div "SDNA" at bounding box center [487, 222] width 545 height 38
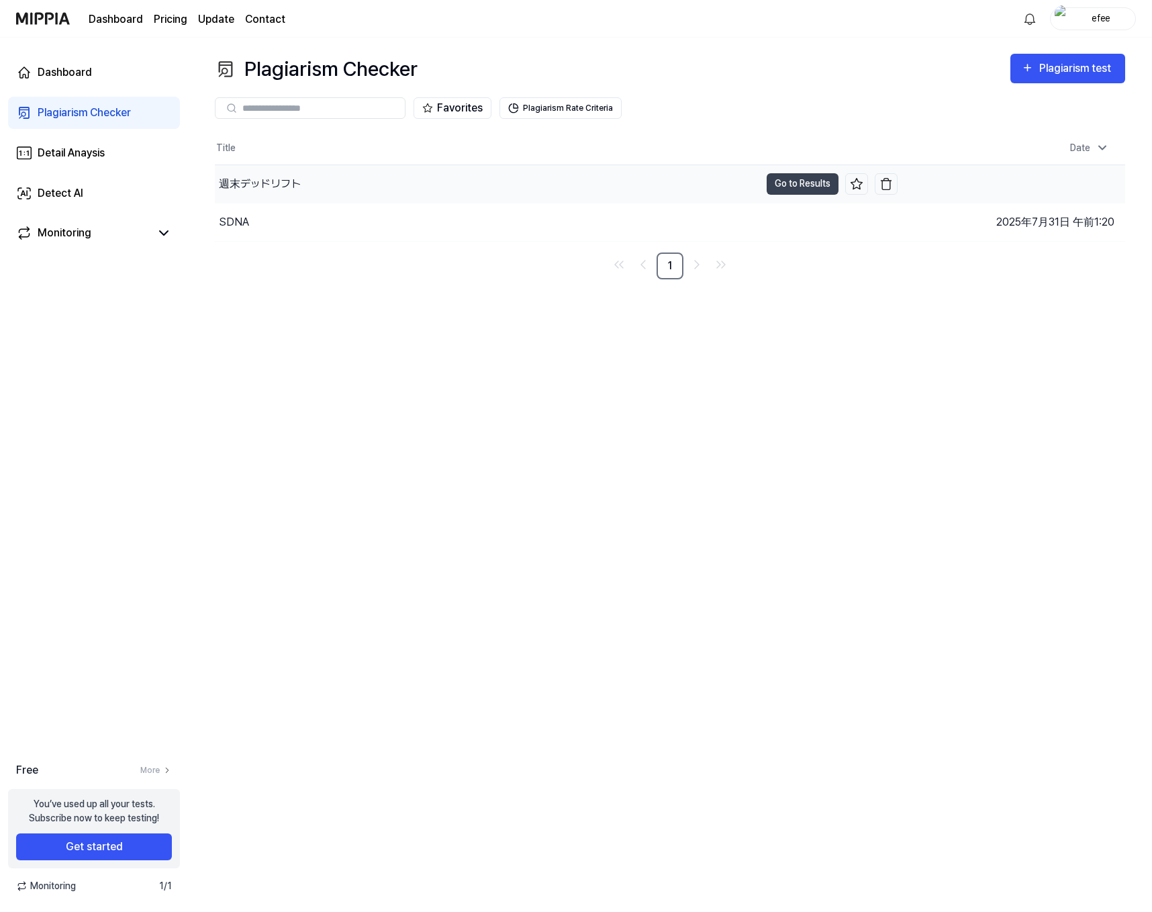
click at [399, 187] on div "週末デッドリフト" at bounding box center [487, 184] width 545 height 38
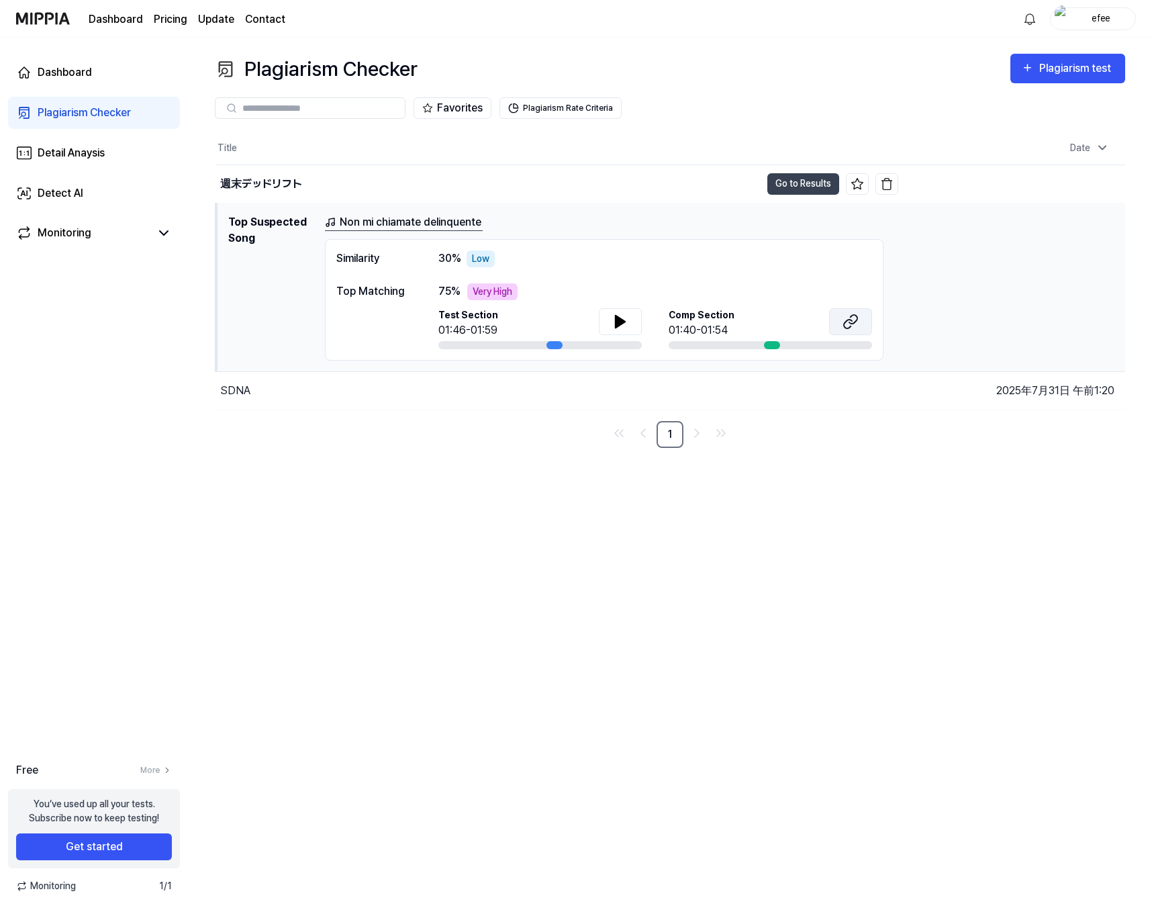
click at [851, 320] on icon at bounding box center [848, 323] width 8 height 9
drag, startPoint x: 352, startPoint y: 468, endPoint x: 274, endPoint y: 352, distance: 139.3
click at [352, 468] on div "Plagiarism Checker Plagiarism test Plagiarism Checker Detail Analysis Detect AI…" at bounding box center [670, 475] width 964 height 874
click at [107, 113] on div "Plagiarism Checker" at bounding box center [84, 113] width 93 height 16
click at [244, 391] on div "SDNA" at bounding box center [235, 391] width 30 height 16
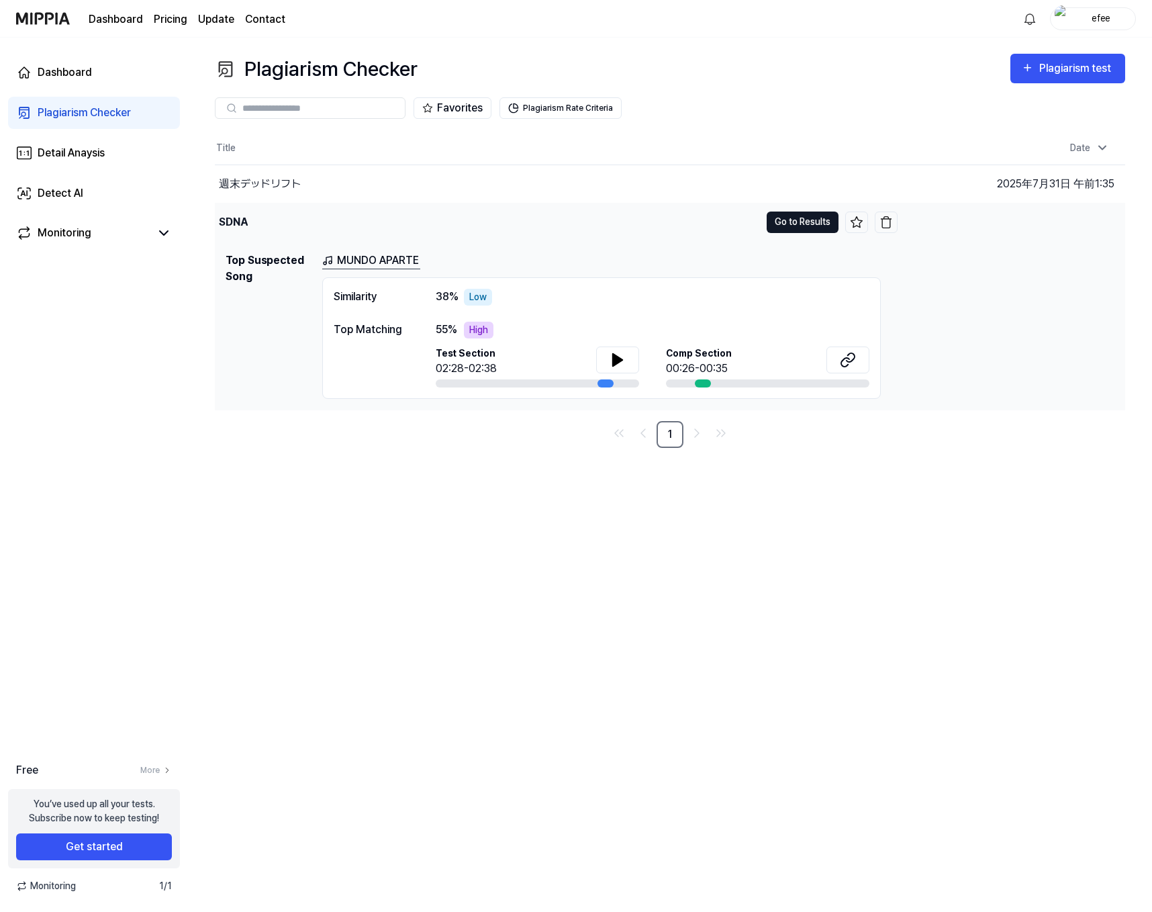
click at [800, 223] on button "Go to Results" at bounding box center [803, 221] width 72 height 21
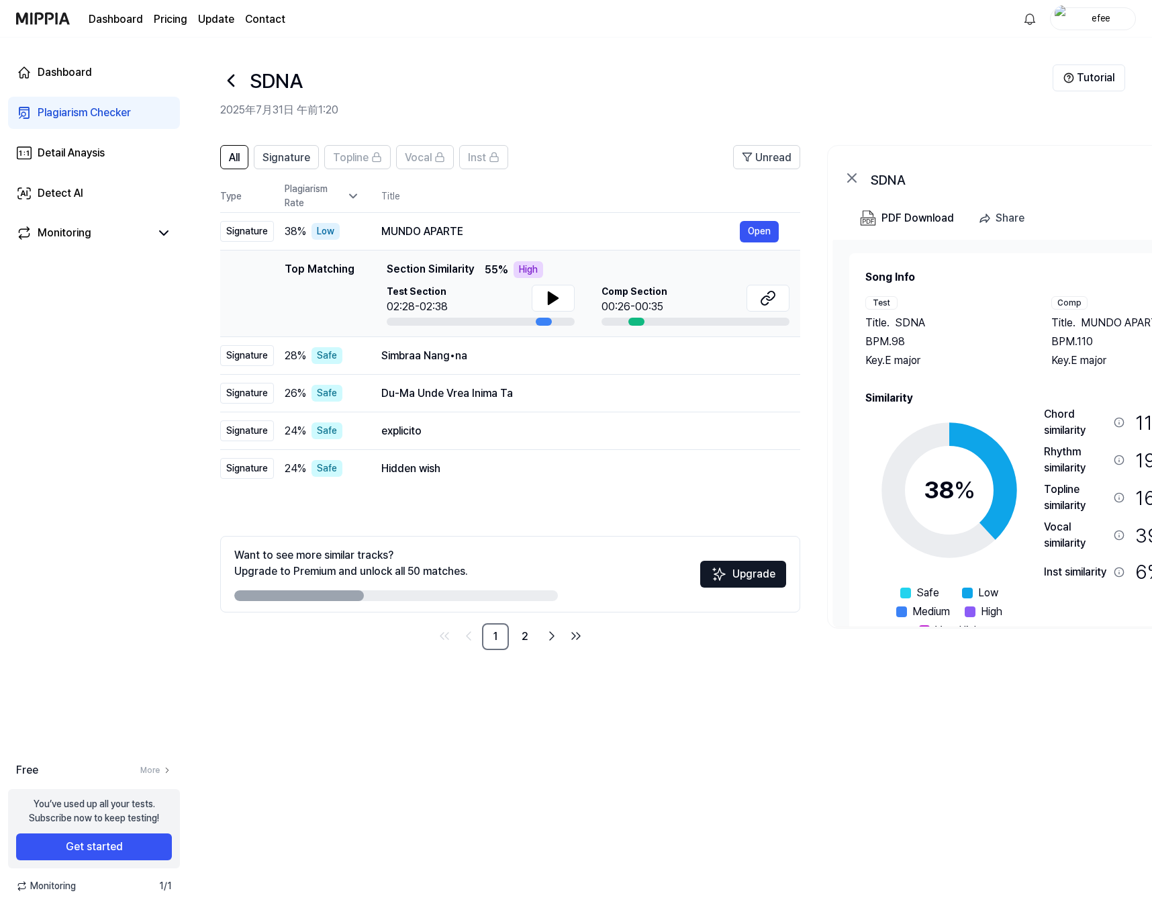
click at [497, 789] on div "All Signature Topline Vocal Inst Unread All Signature Topline Vocal Inst Type P…" at bounding box center [670, 522] width 964 height 780
click at [534, 60] on header "SDNA 2025年7月31日 午前1:20 Tutorial" at bounding box center [670, 85] width 964 height 94
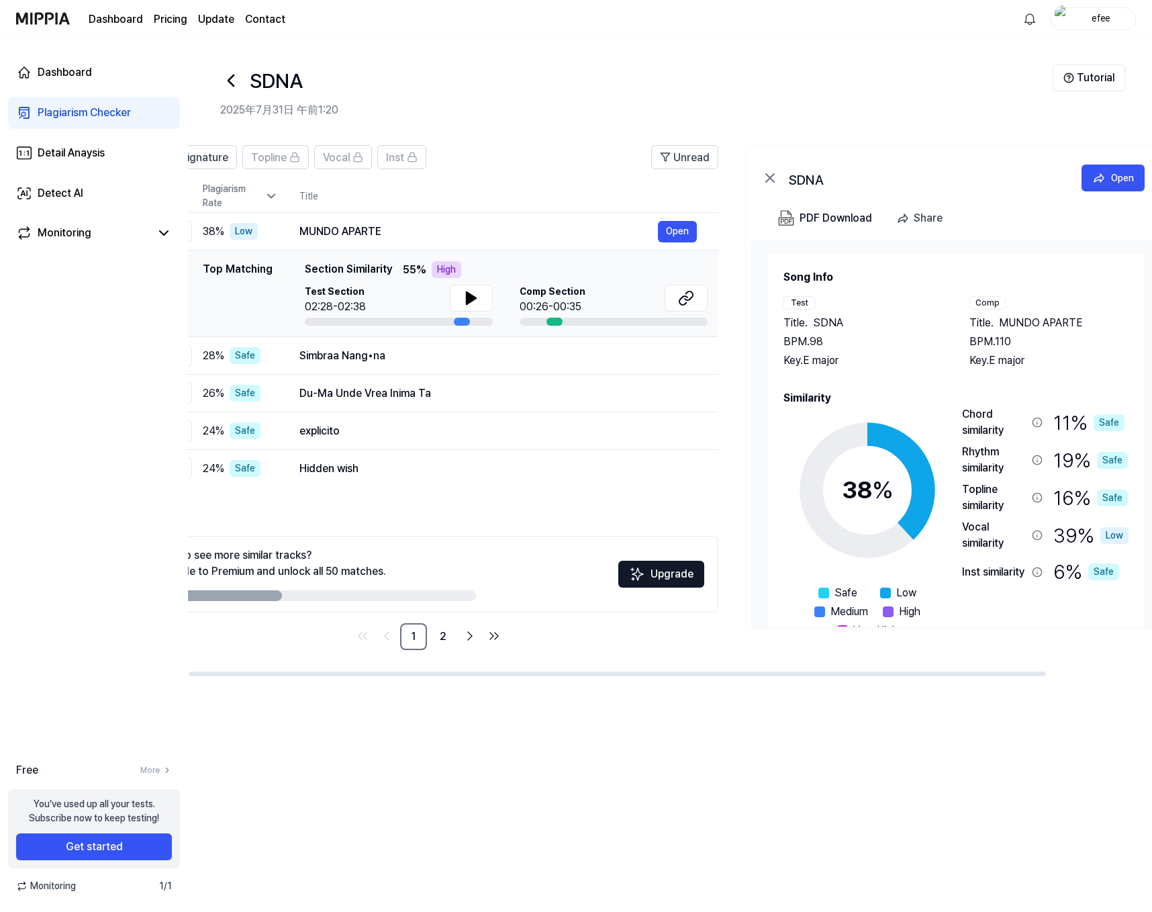
scroll to position [0, 118]
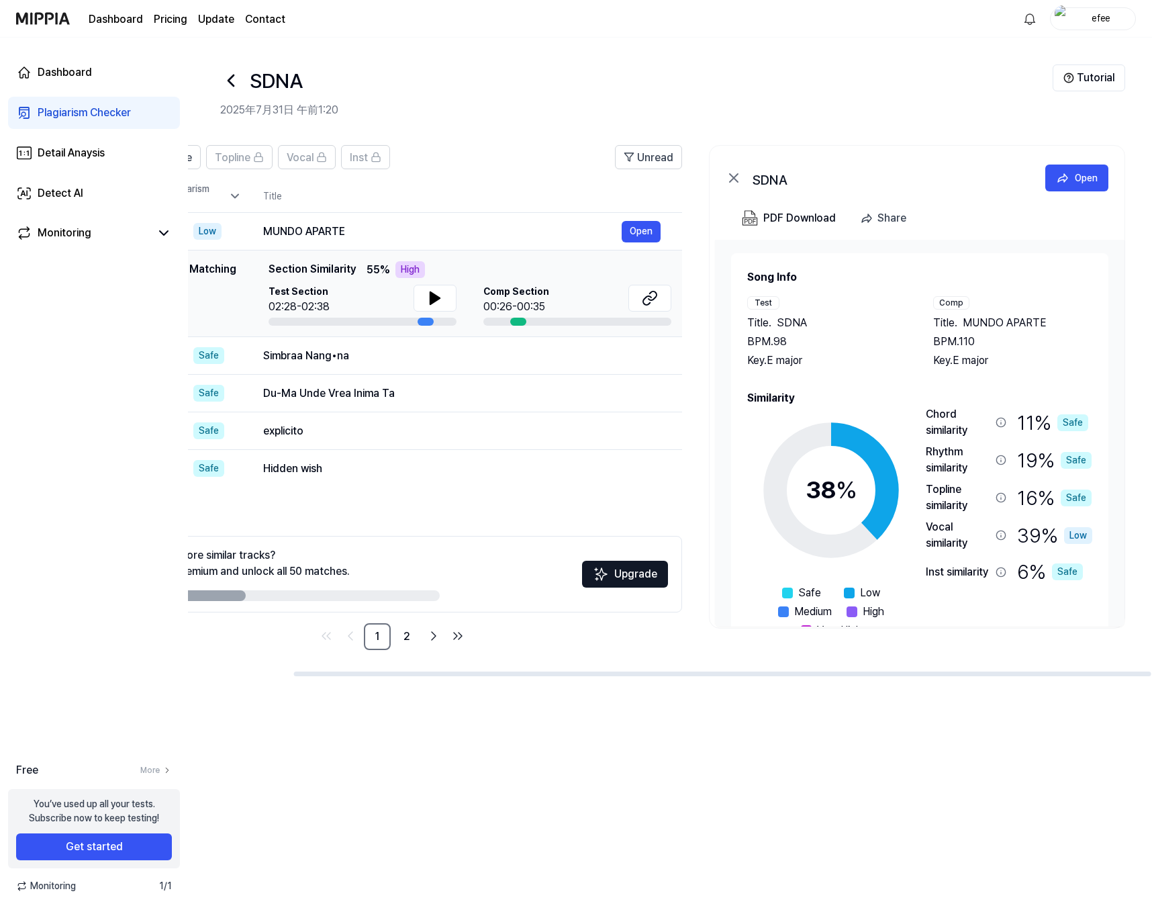
drag, startPoint x: 959, startPoint y: 673, endPoint x: 1071, endPoint y: 701, distance: 116.2
click at [868, 676] on div at bounding box center [722, 673] width 857 height 5
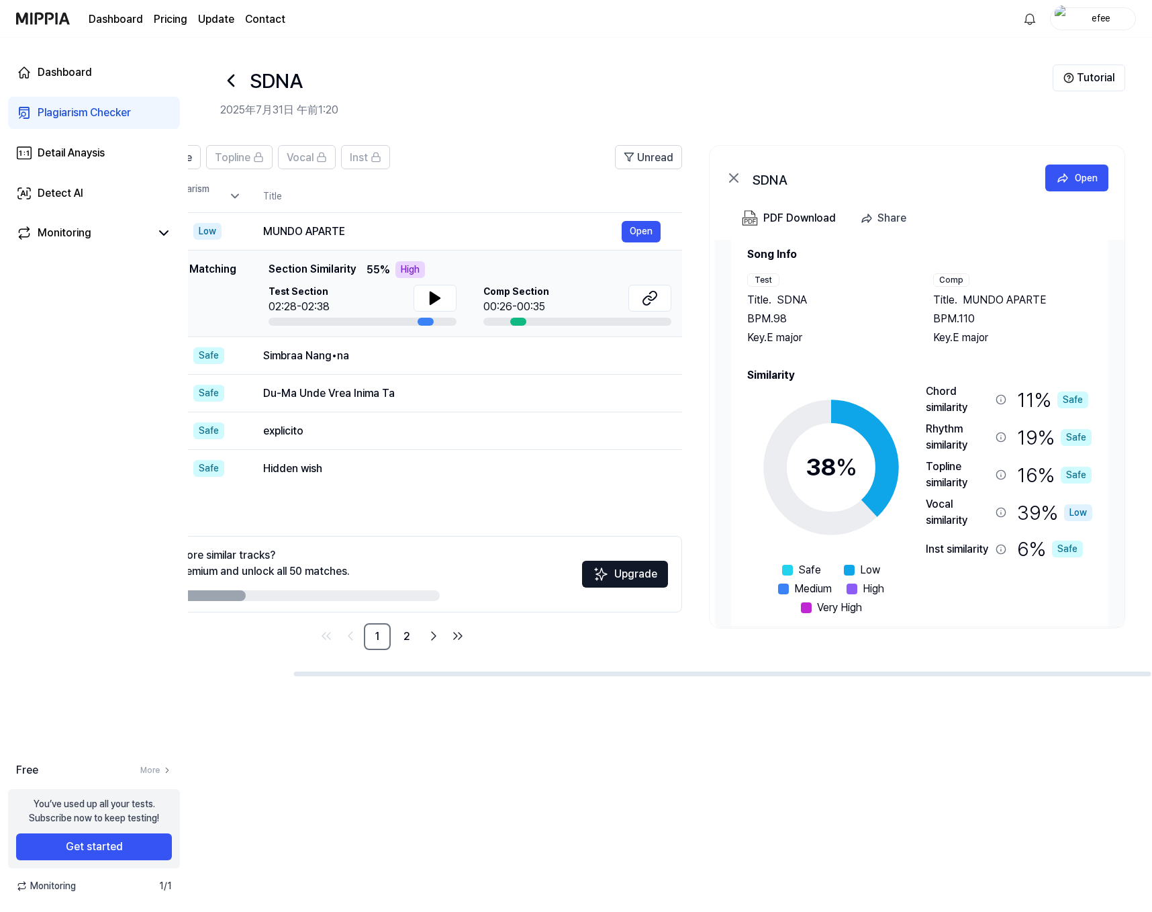
scroll to position [0, 0]
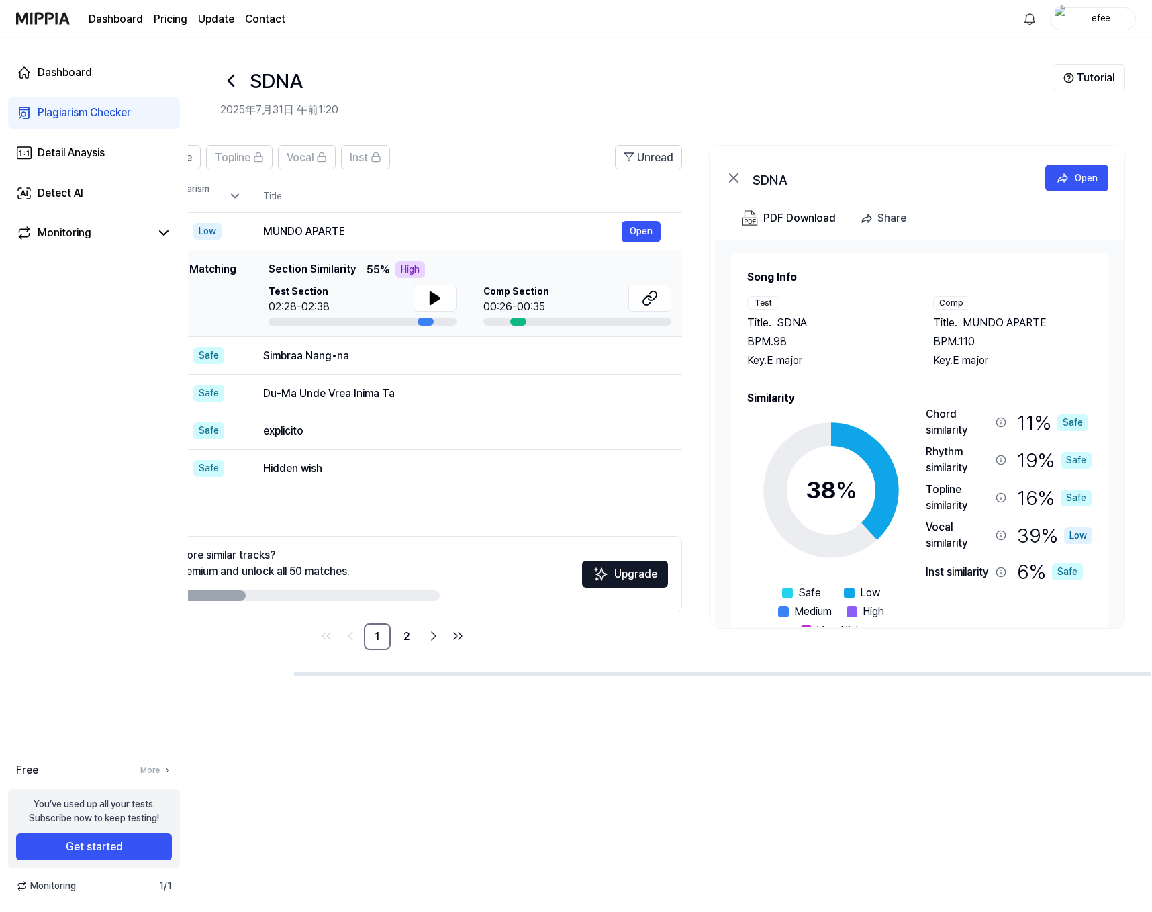
click at [389, 82] on div "SDNA" at bounding box center [636, 80] width 832 height 32
click at [439, 306] on button at bounding box center [434, 298] width 43 height 27
drag, startPoint x: 422, startPoint y: 148, endPoint x: 448, endPoint y: 166, distance: 31.5
click at [422, 148] on header "All Signature Topline Vocal Inst Unread" at bounding box center [392, 162] width 580 height 35
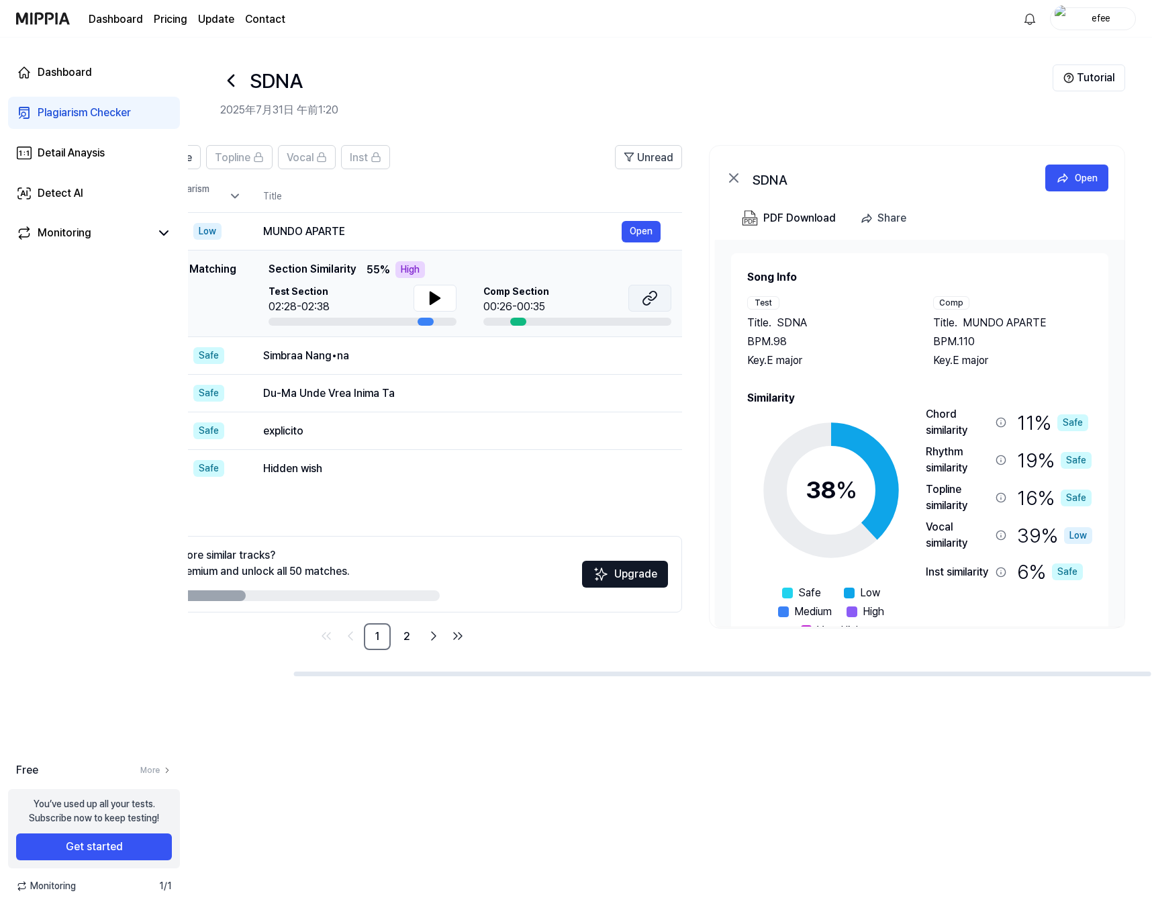
click at [665, 297] on button at bounding box center [649, 298] width 43 height 27
click at [464, 100] on div "SDNA 2025年7月31日 午前1:20" at bounding box center [636, 91] width 832 height 54
click at [639, 232] on button "Open" at bounding box center [641, 231] width 39 height 21
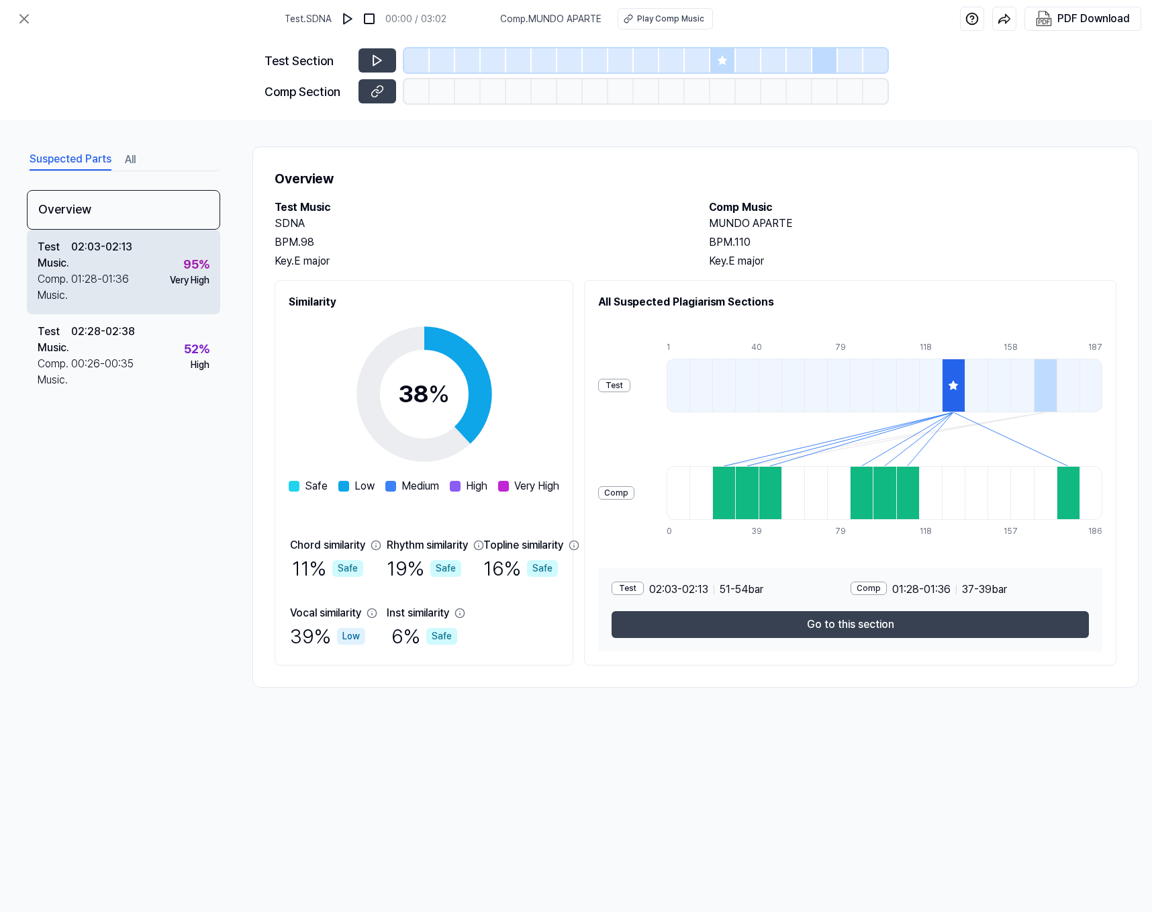
click at [154, 252] on div "Test Music . 02:03 - 02:13 Comp. Music . 01:28 - 01:36 95 % Very High" at bounding box center [123, 272] width 193 height 85
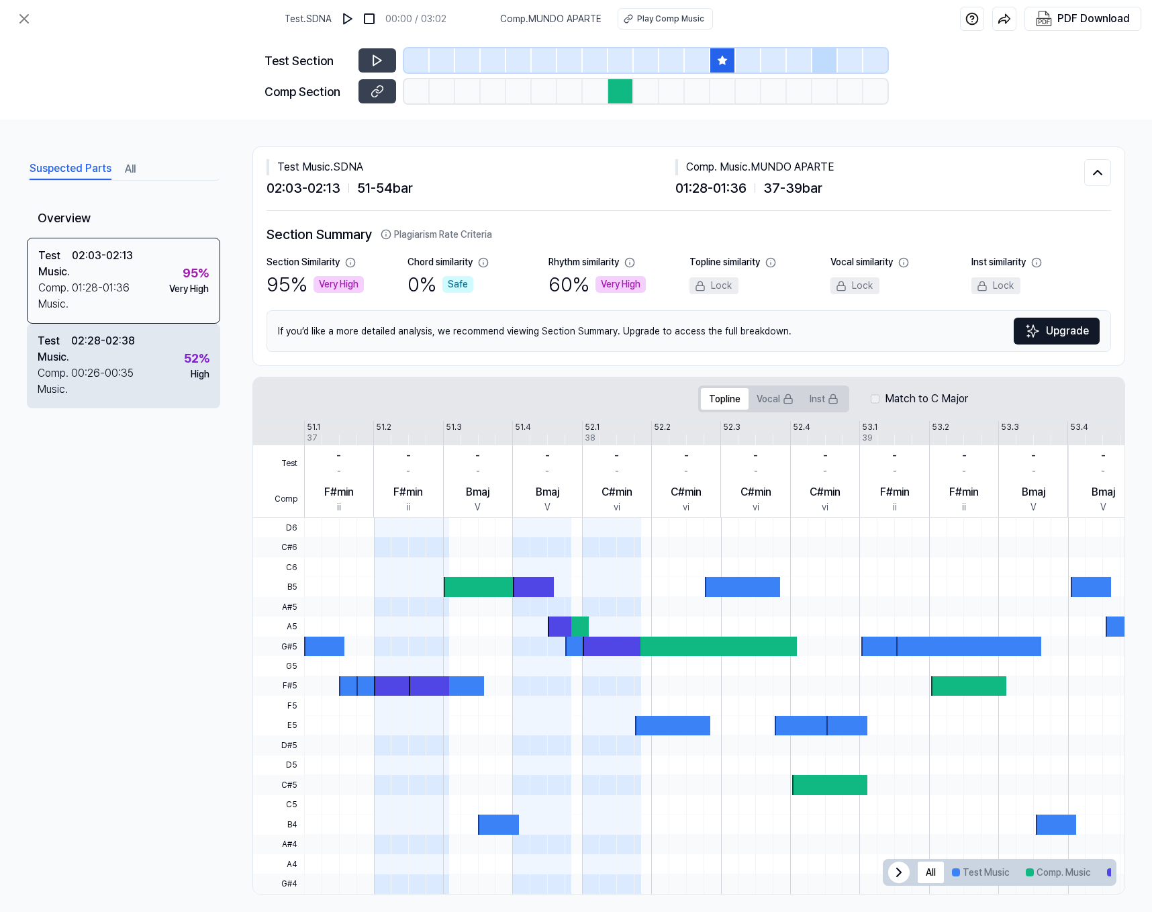
click at [115, 344] on div "02:28 - 02:38" at bounding box center [103, 349] width 64 height 32
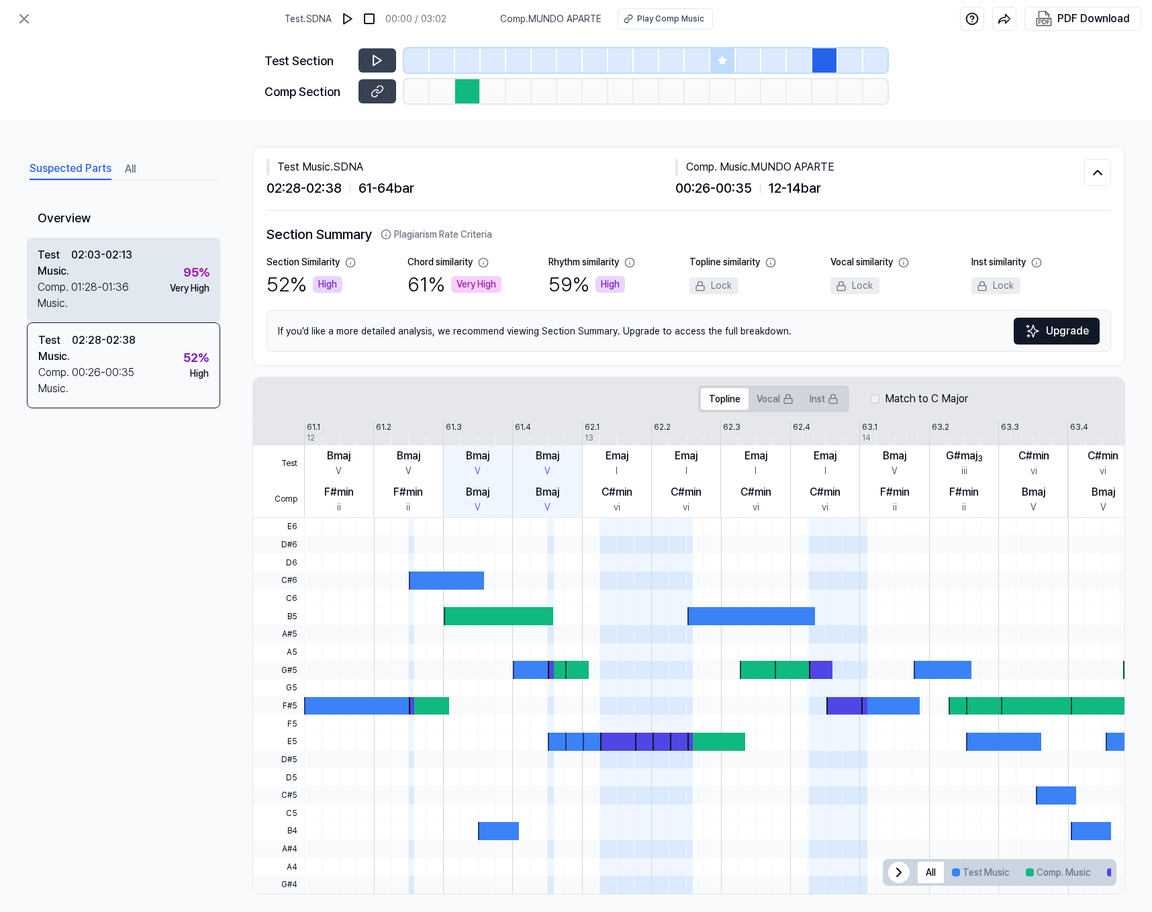
click at [130, 272] on div "02:03 - 02:13" at bounding box center [101, 263] width 61 height 32
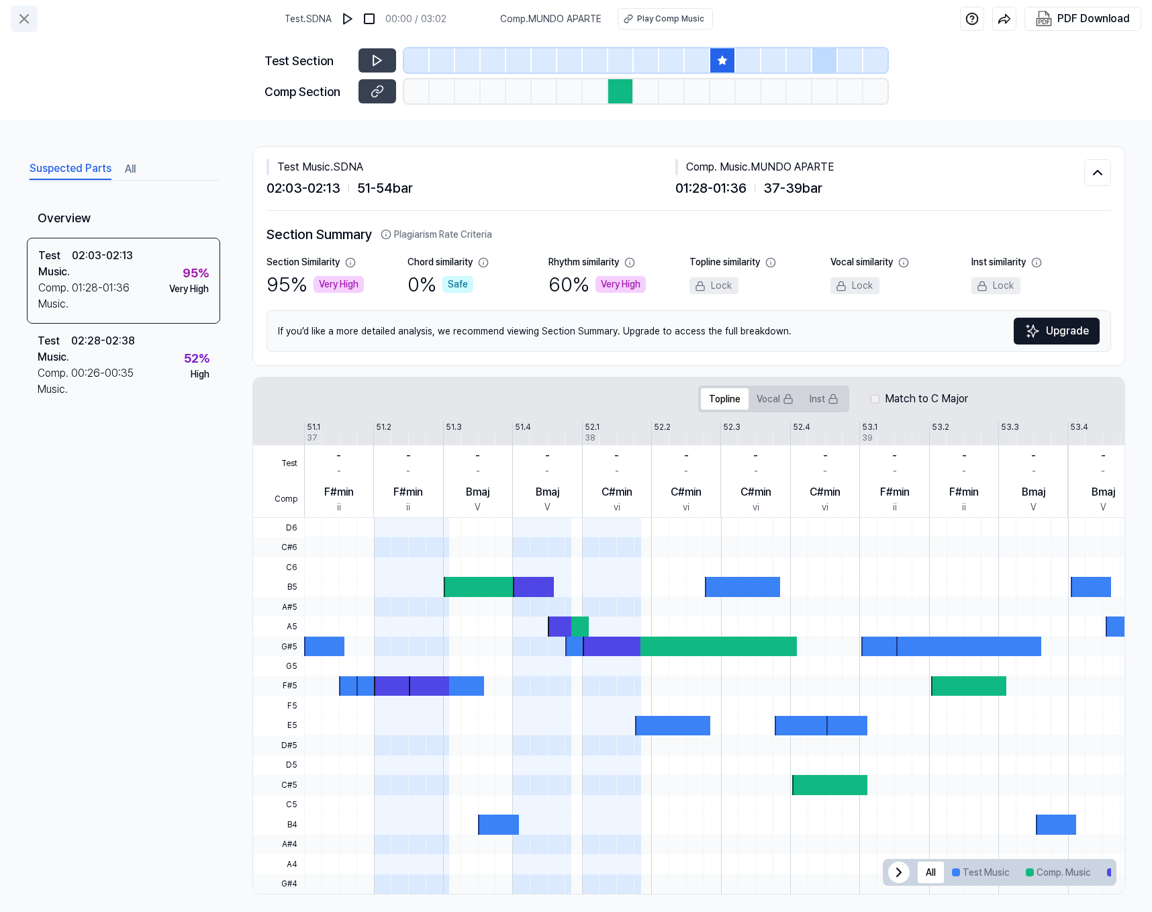
click at [27, 7] on button at bounding box center [24, 18] width 27 height 27
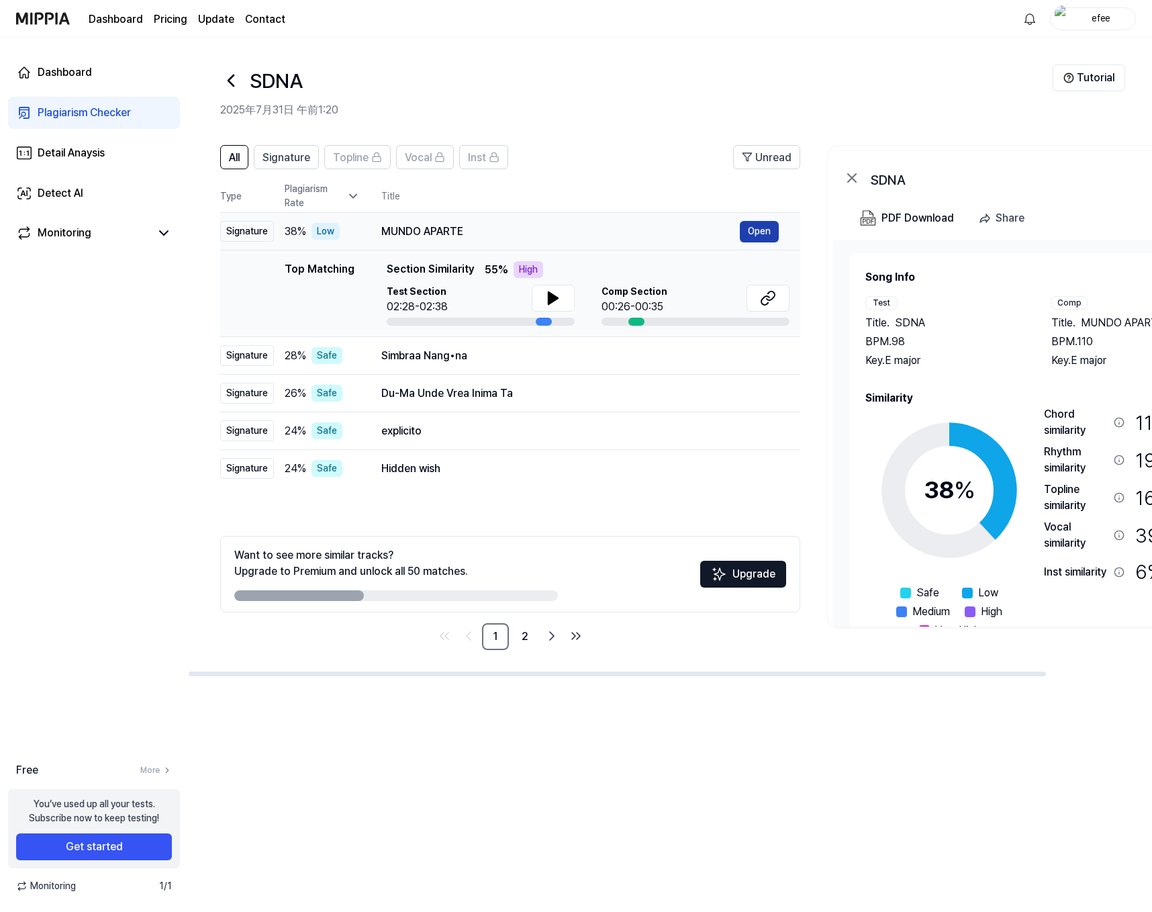
click at [746, 224] on button "Open" at bounding box center [759, 231] width 39 height 21
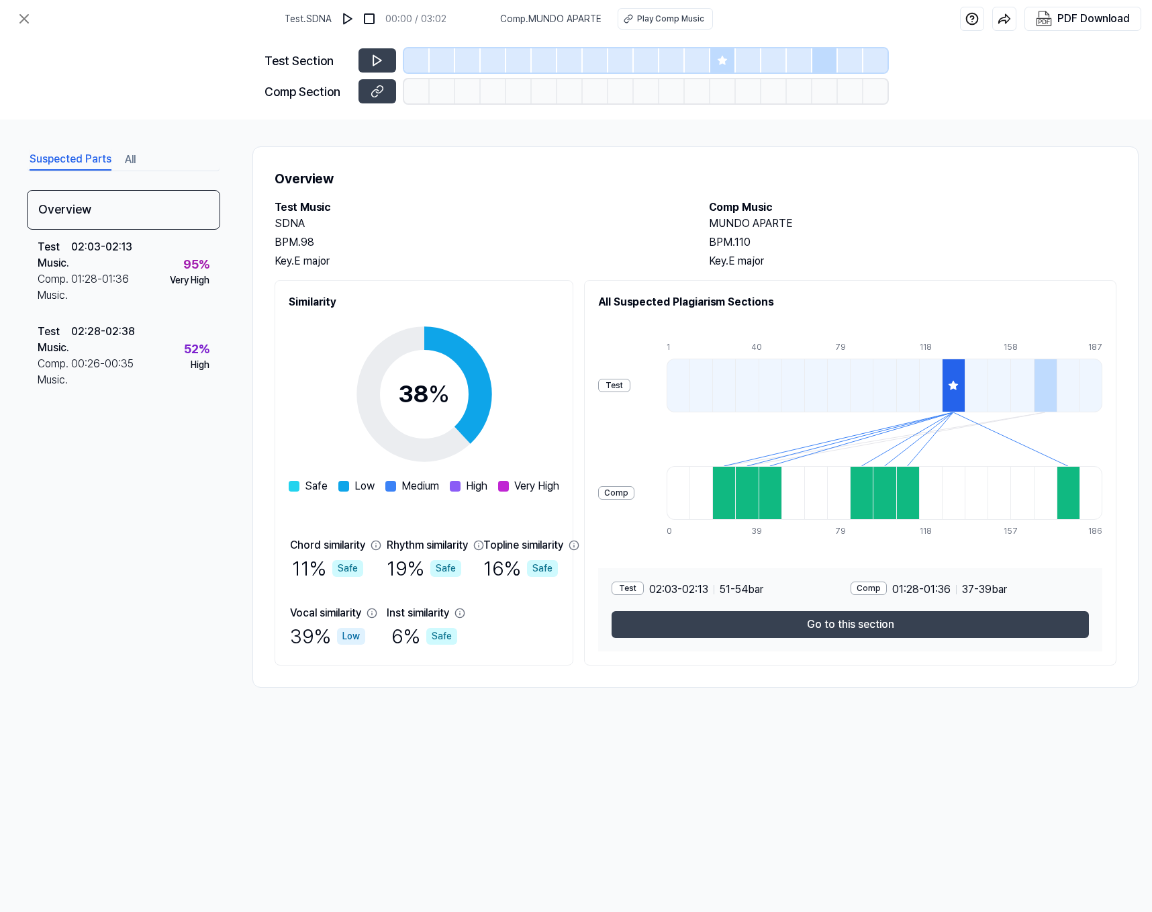
click at [868, 387] on div at bounding box center [1045, 385] width 23 height 54
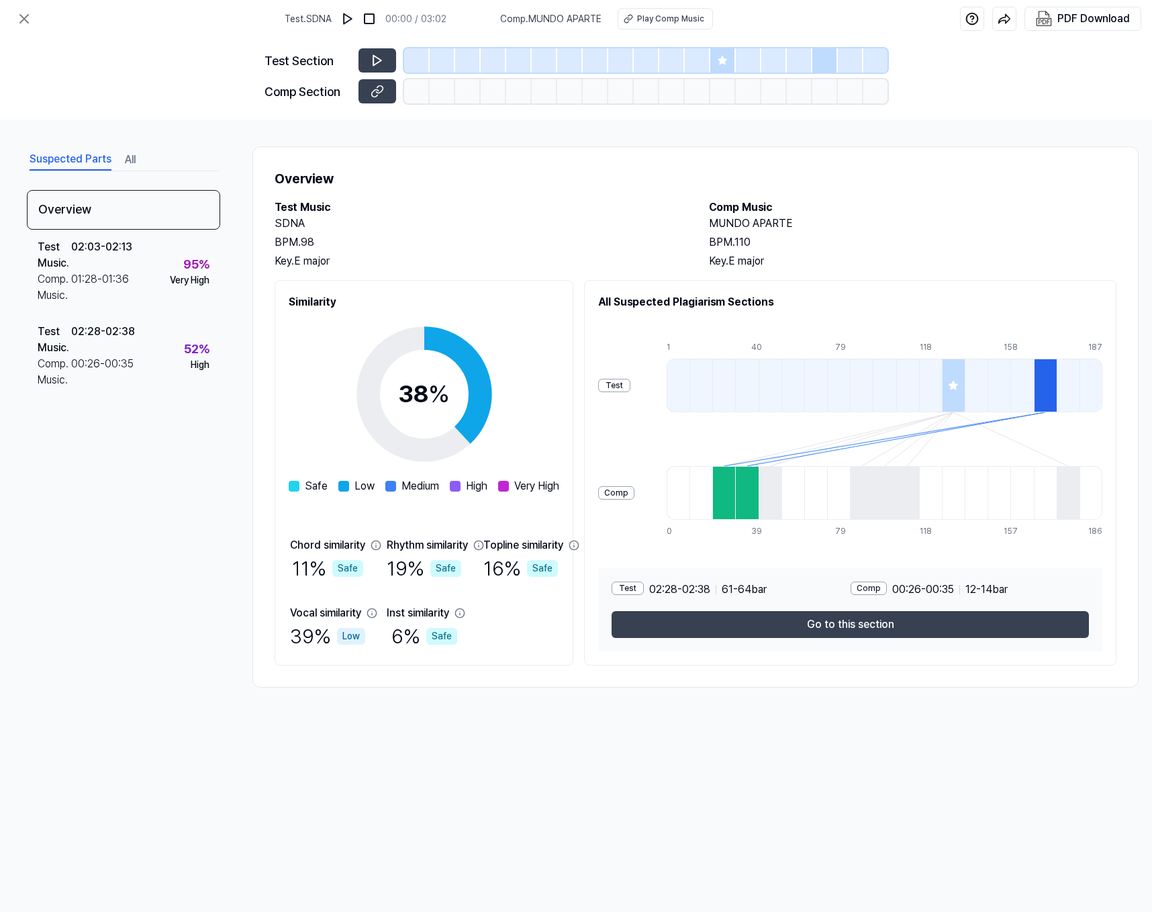
click at [868, 391] on div at bounding box center [953, 385] width 23 height 54
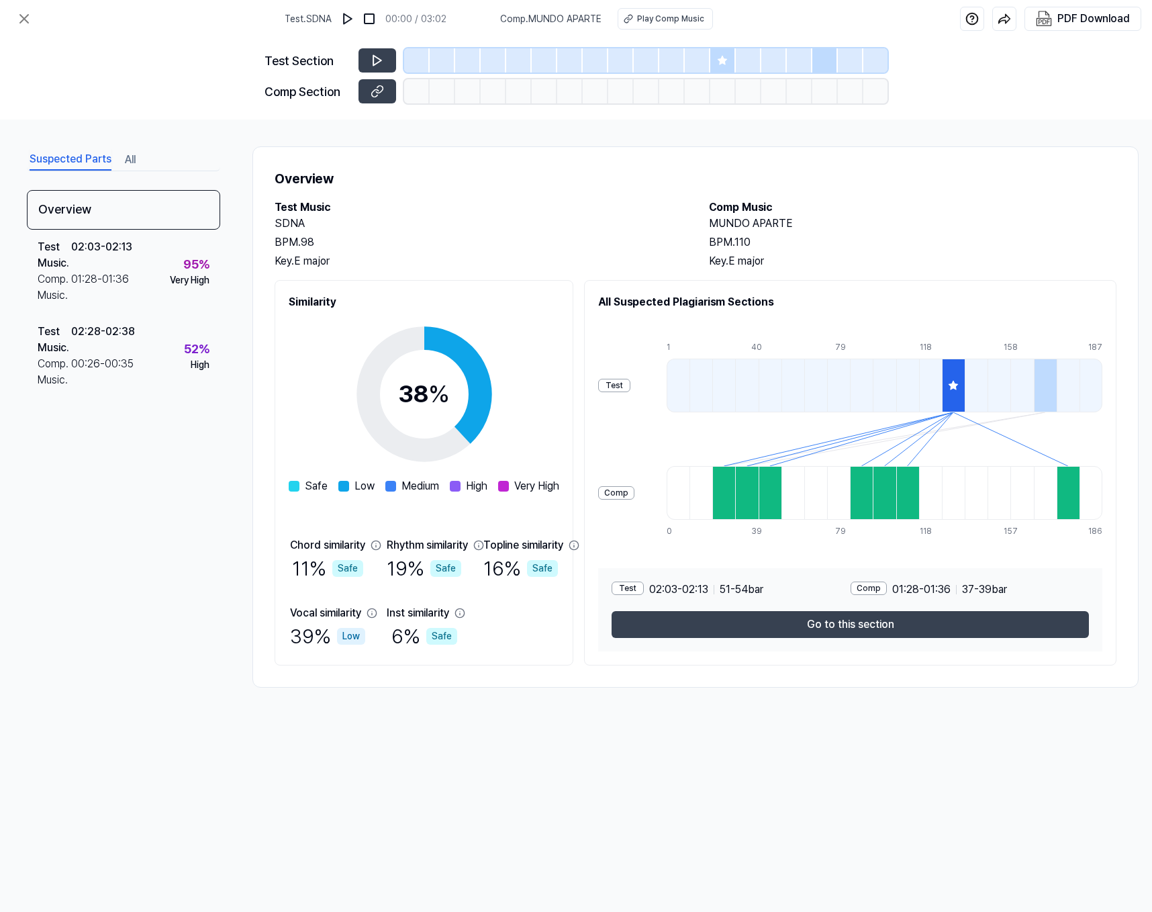
click at [455, 703] on div "Suspected Parts All Overview Test Music . 02:03 - 02:13 Comp. Music . 01:28 - 0…" at bounding box center [576, 416] width 1152 height 595
click at [21, 16] on icon at bounding box center [24, 19] width 8 height 8
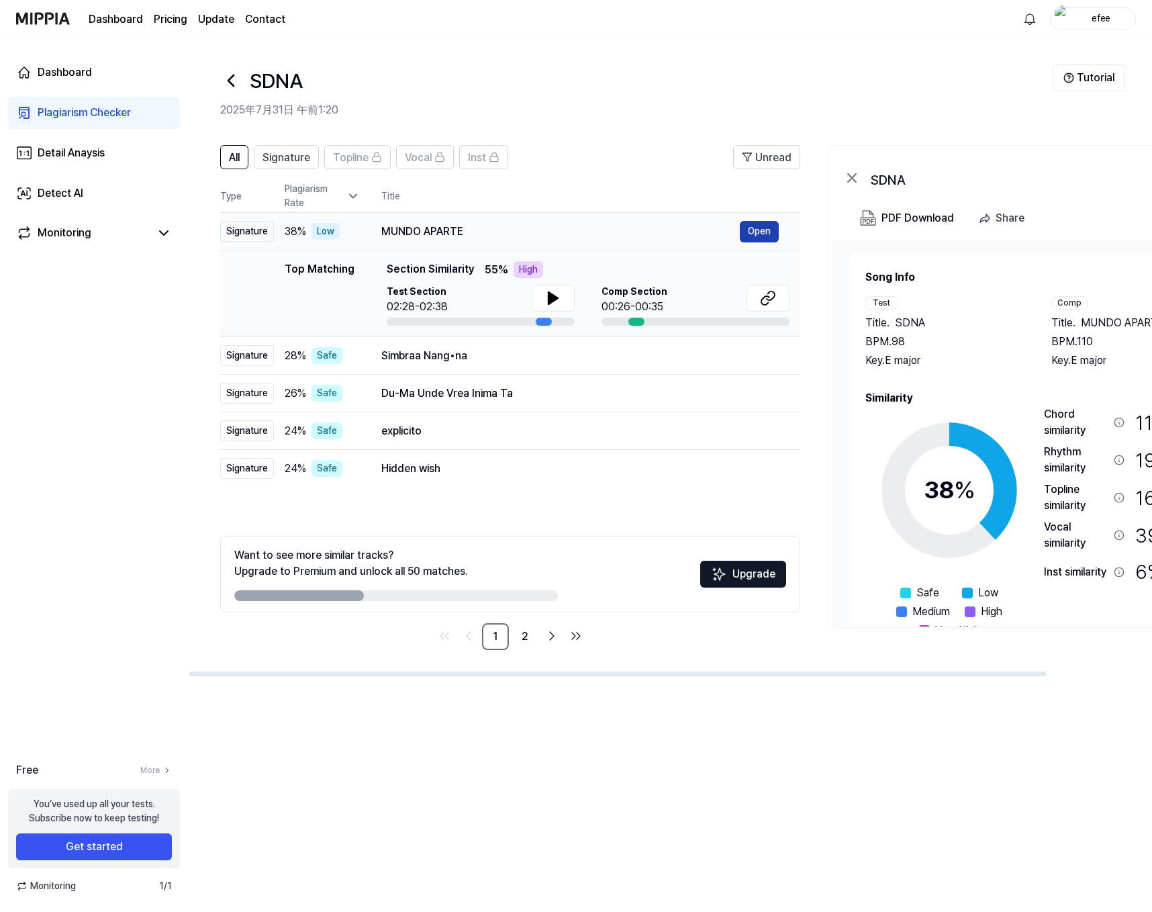
click at [755, 237] on button "Open" at bounding box center [759, 231] width 39 height 21
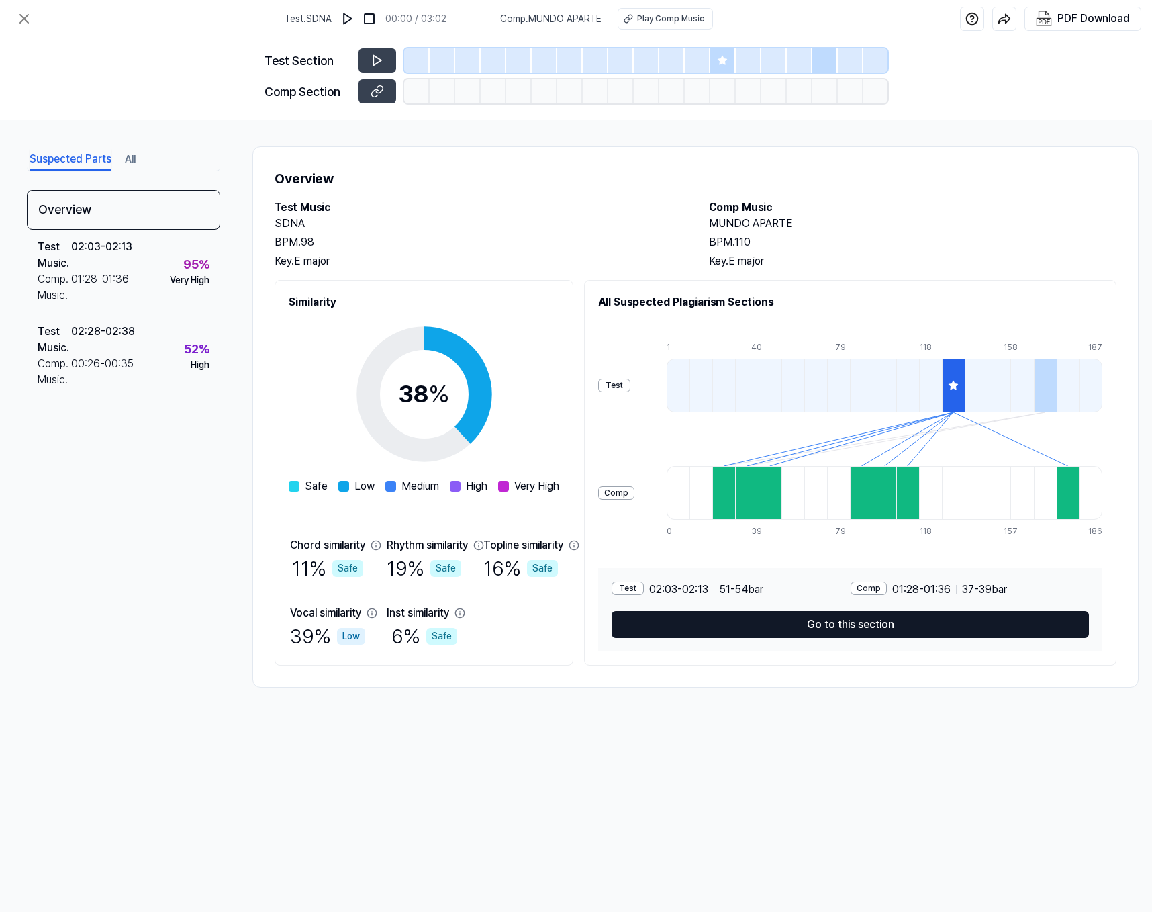
click at [807, 613] on button "Go to this section" at bounding box center [849, 624] width 477 height 27
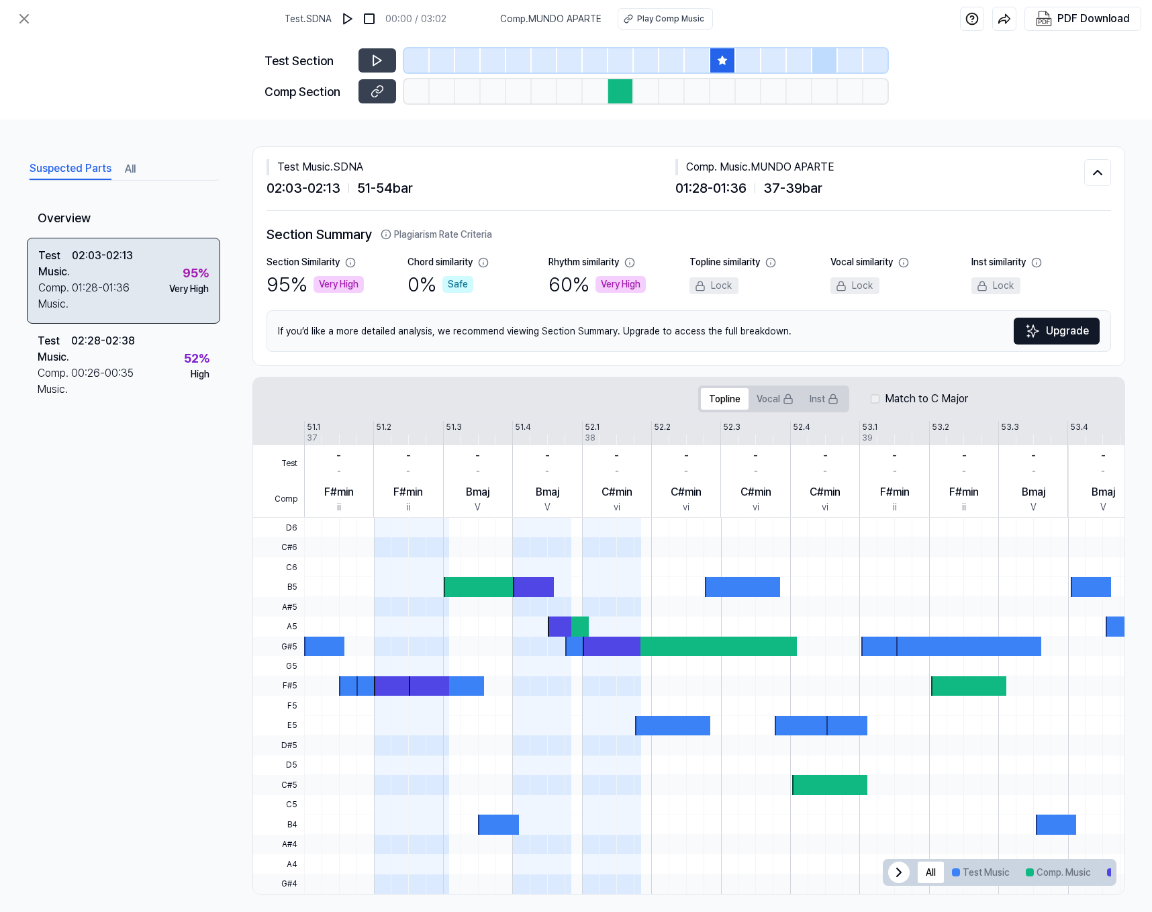
click at [143, 309] on div "Test Music . 02:03 - 02:13 Comp. Music . 01:28 - 01:36 95 % Very High" at bounding box center [123, 281] width 193 height 86
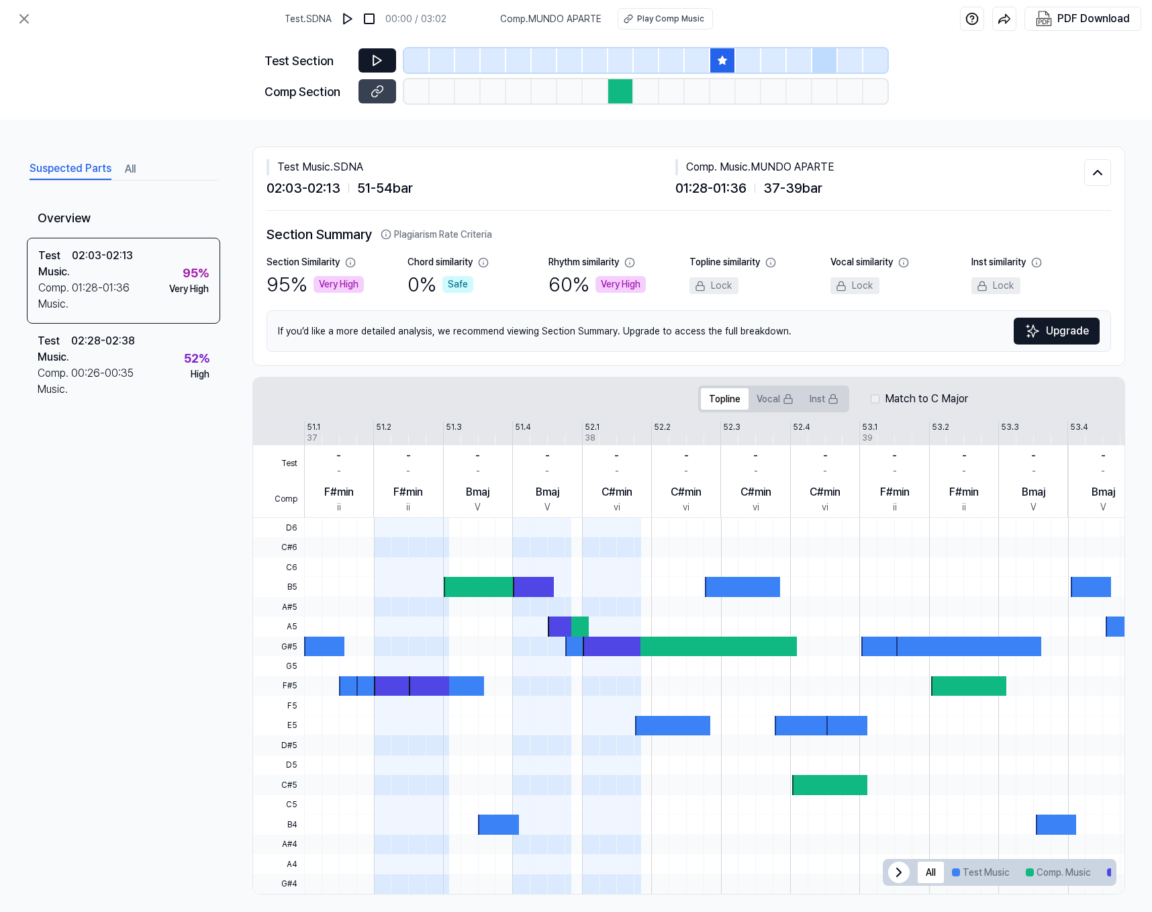
click at [366, 56] on button at bounding box center [377, 60] width 38 height 24
click at [375, 91] on icon at bounding box center [377, 91] width 13 height 13
click at [24, 15] on icon at bounding box center [24, 19] width 16 height 16
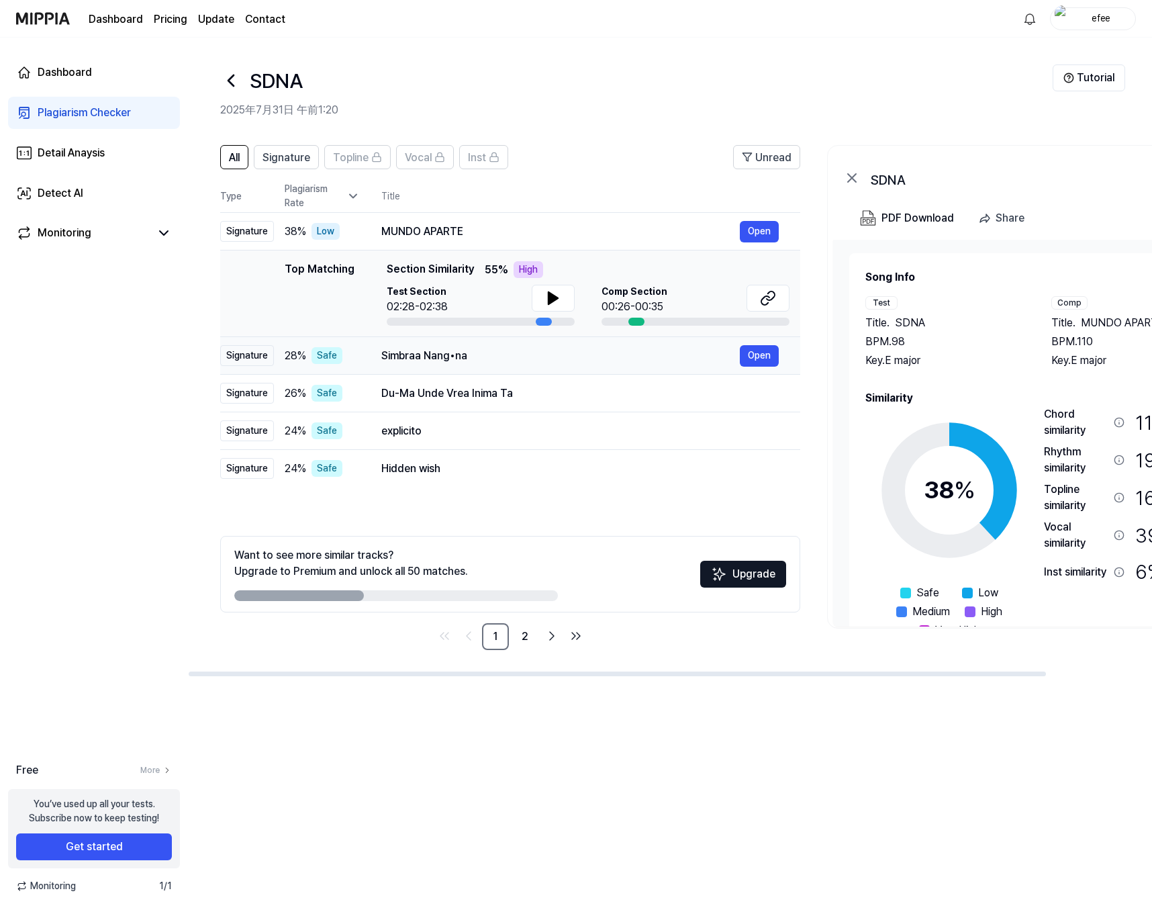
click at [575, 366] on td "Simbraa Nang•na Open" at bounding box center [580, 356] width 440 height 38
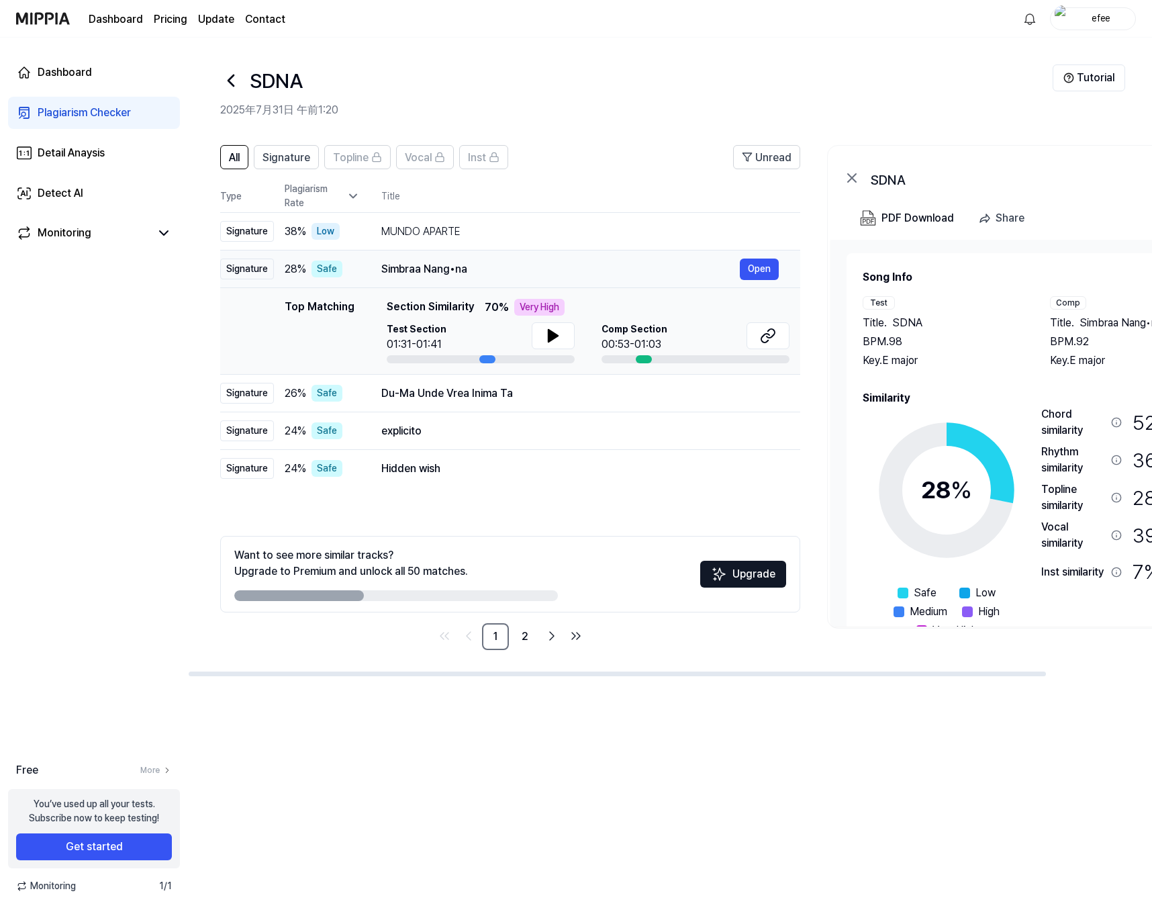
click at [555, 264] on div "Simbraa Nang•na" at bounding box center [560, 269] width 358 height 16
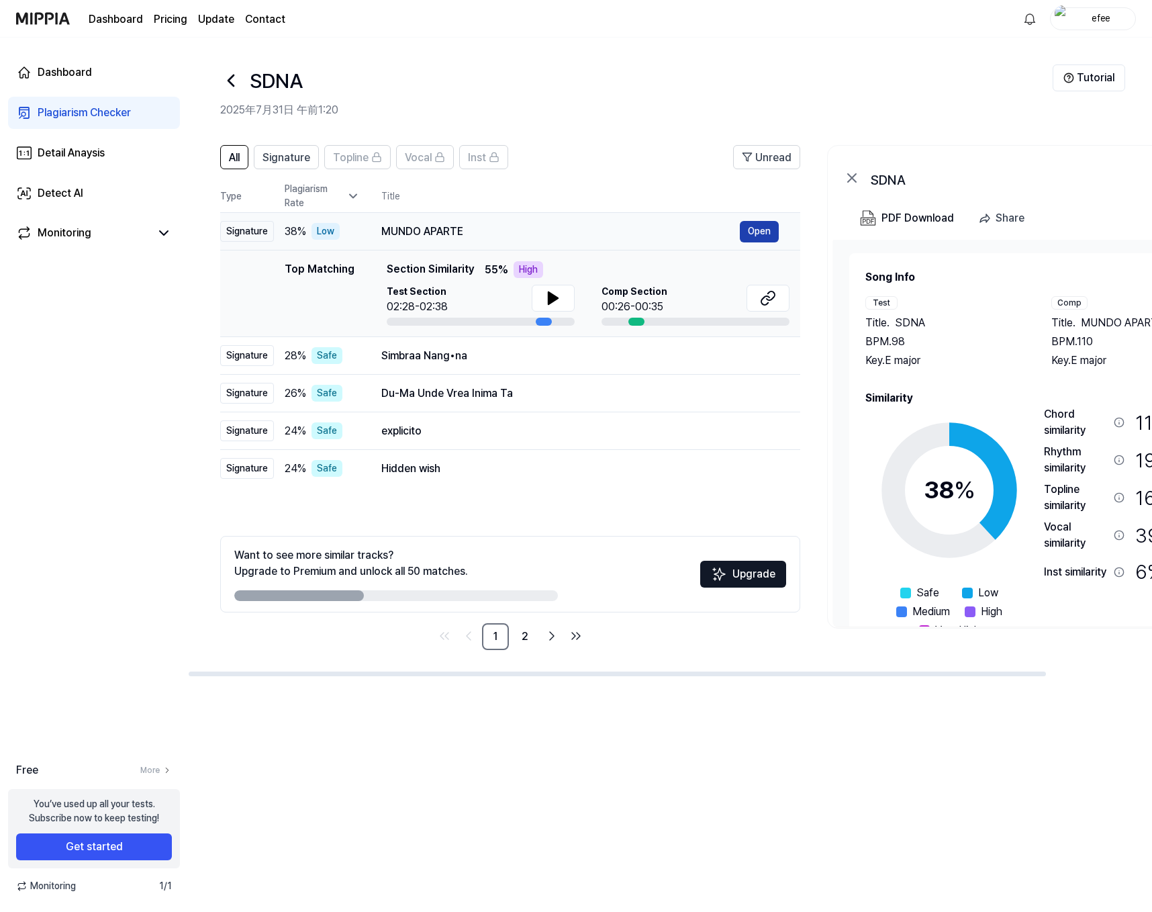
click at [756, 228] on button "Open" at bounding box center [759, 231] width 39 height 21
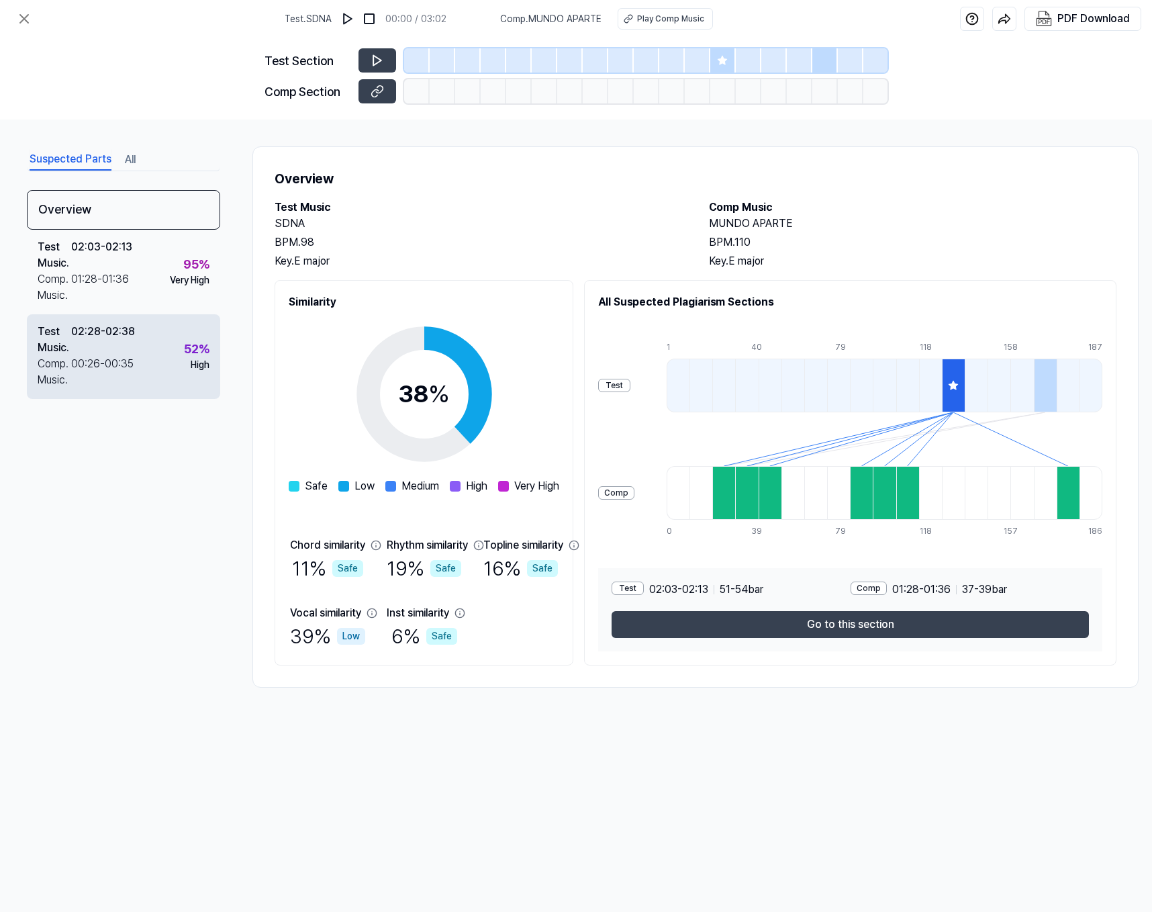
click at [128, 360] on div "00:26 - 00:35" at bounding box center [102, 372] width 62 height 32
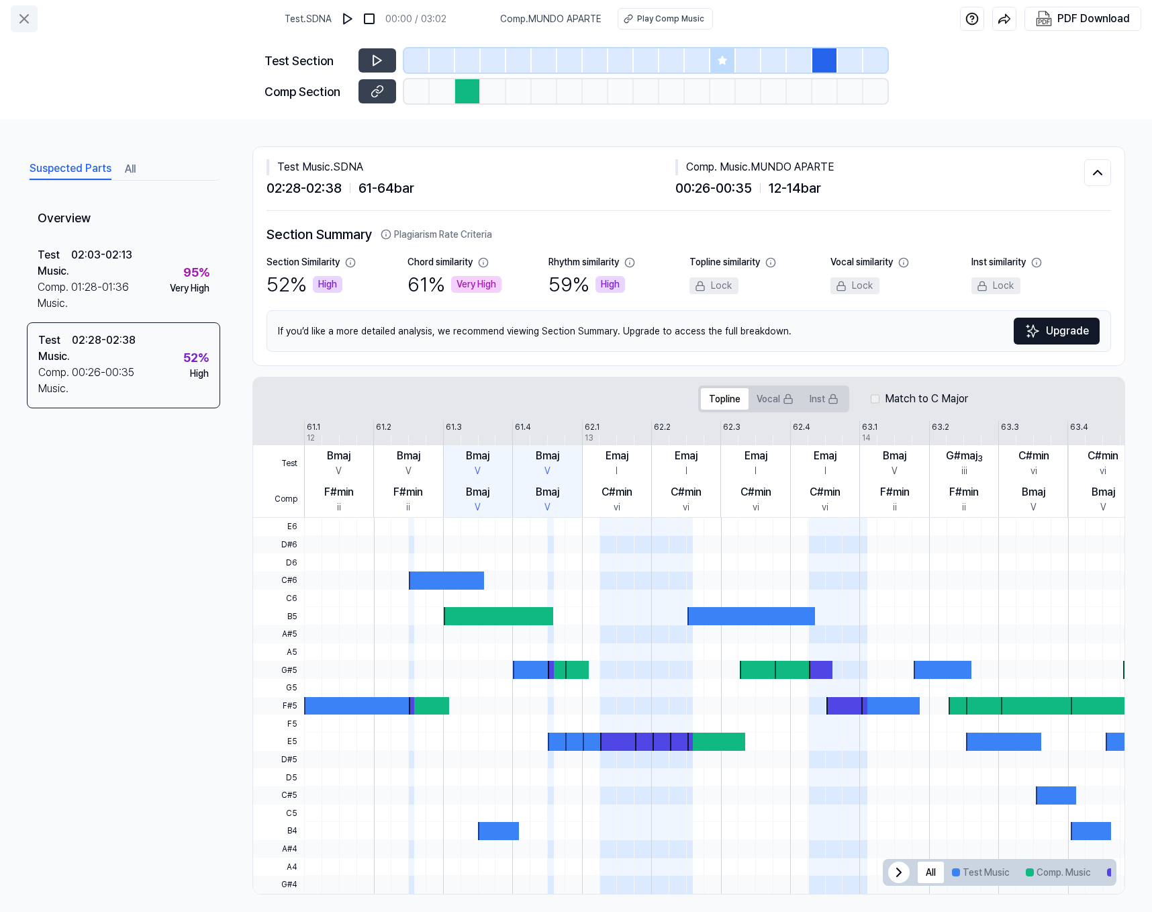
click at [28, 21] on icon at bounding box center [24, 19] width 16 height 16
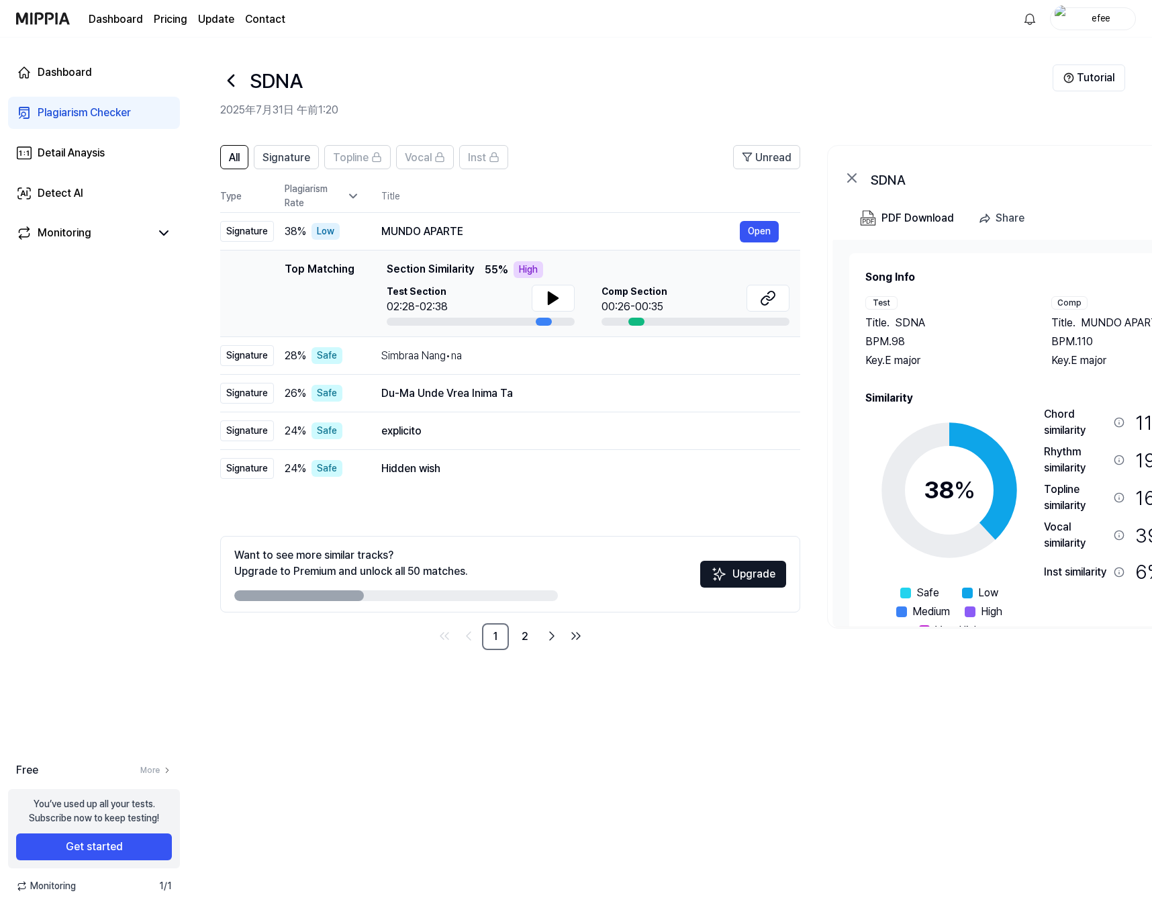
click at [146, 111] on link "Plagiarism Checker" at bounding box center [94, 113] width 172 height 32
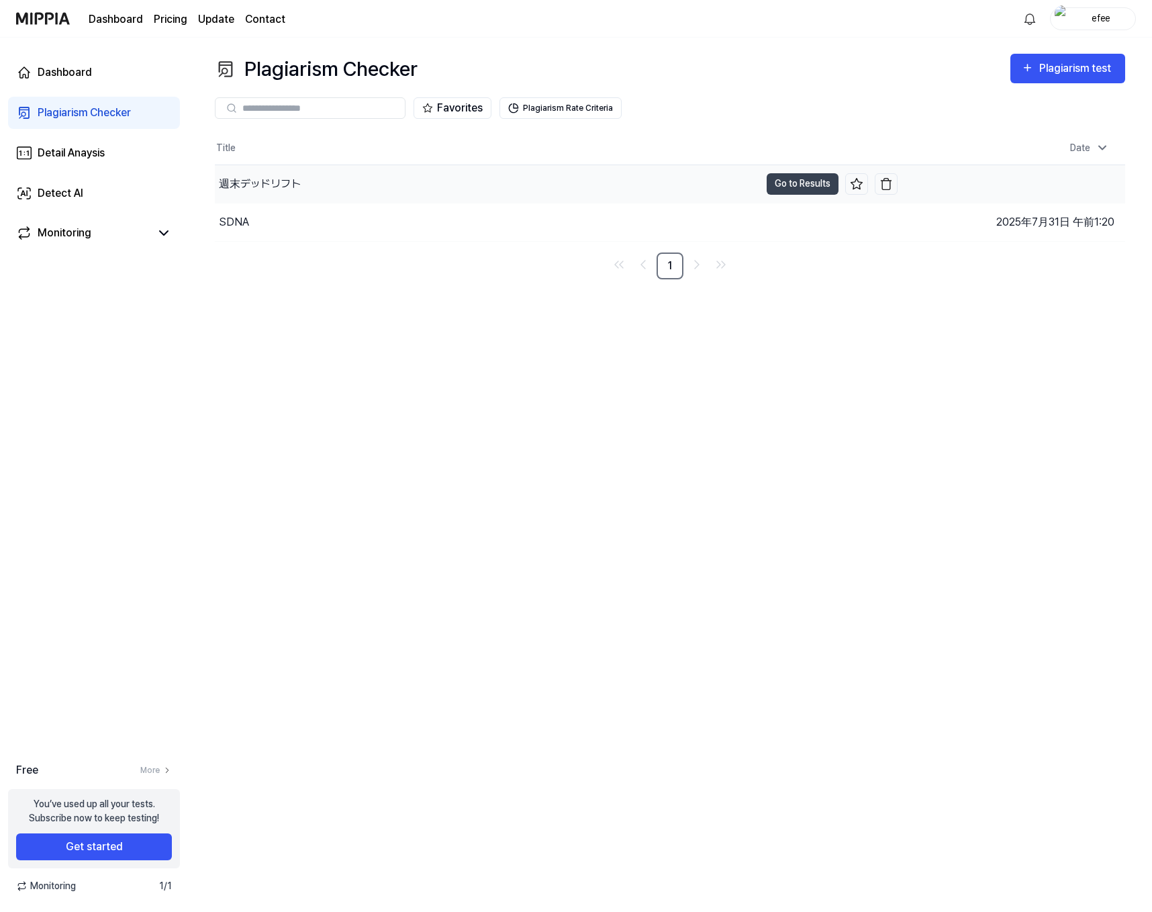
click at [282, 186] on div "週末デッドリフト" at bounding box center [260, 184] width 82 height 16
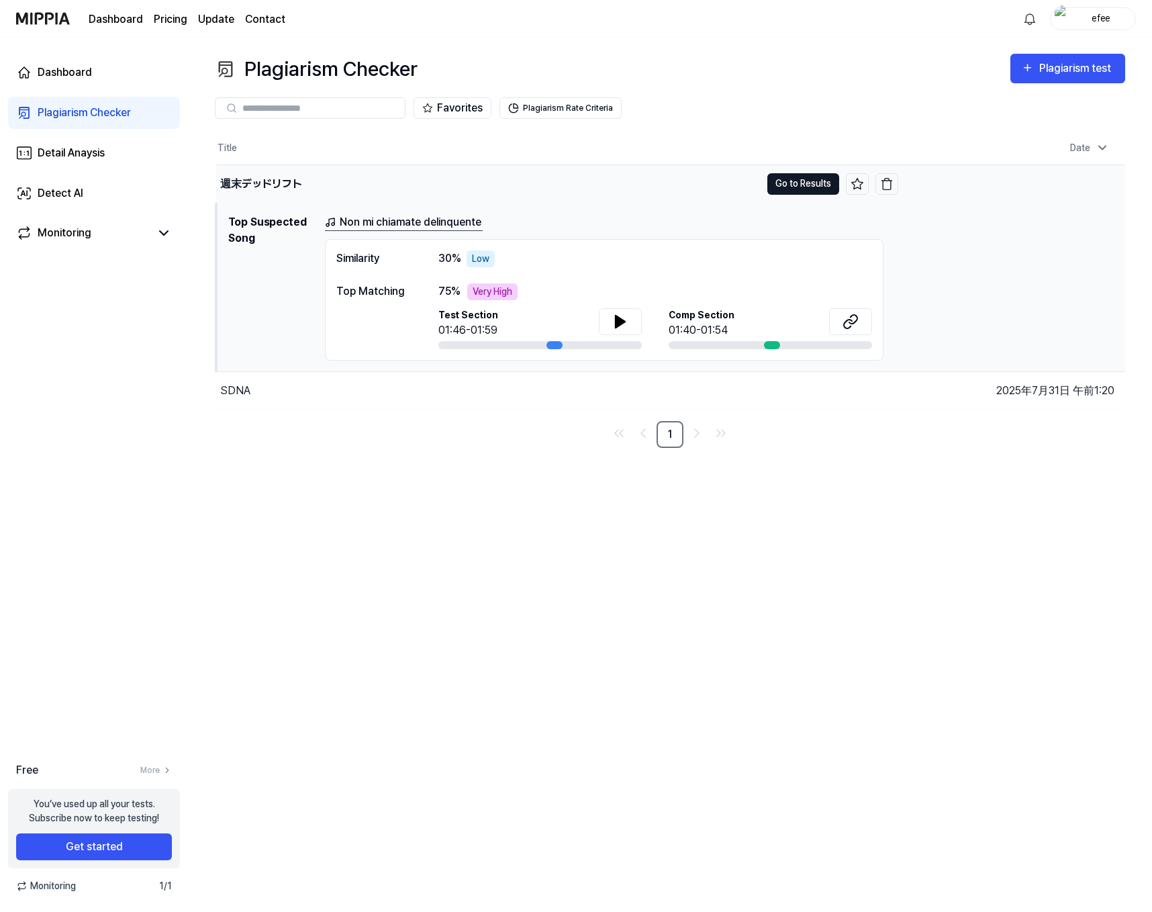
click at [794, 180] on button "Go to Results" at bounding box center [803, 183] width 72 height 21
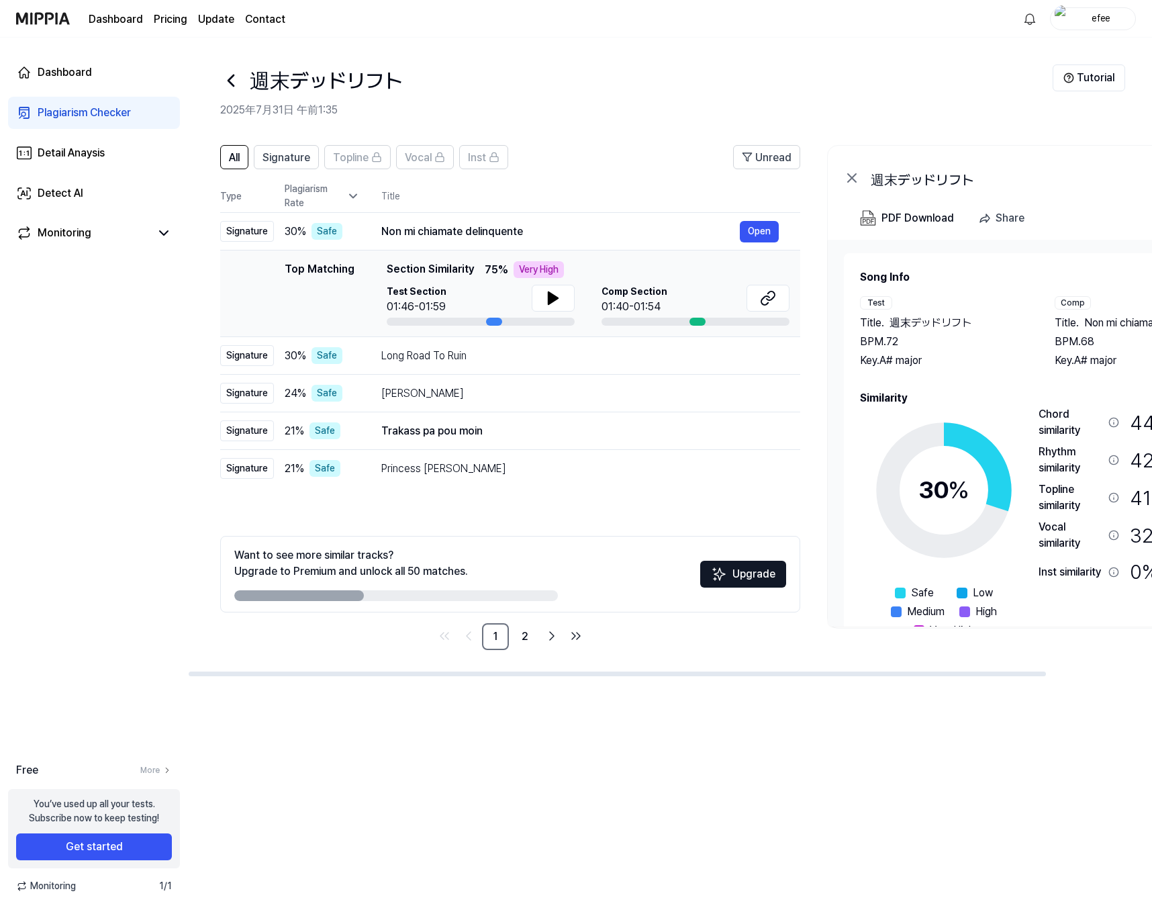
drag, startPoint x: 961, startPoint y: 673, endPoint x: 914, endPoint y: 671, distance: 46.3
click at [868, 671] on div at bounding box center [617, 673] width 857 height 5
click at [532, 636] on link "2" at bounding box center [524, 636] width 27 height 27
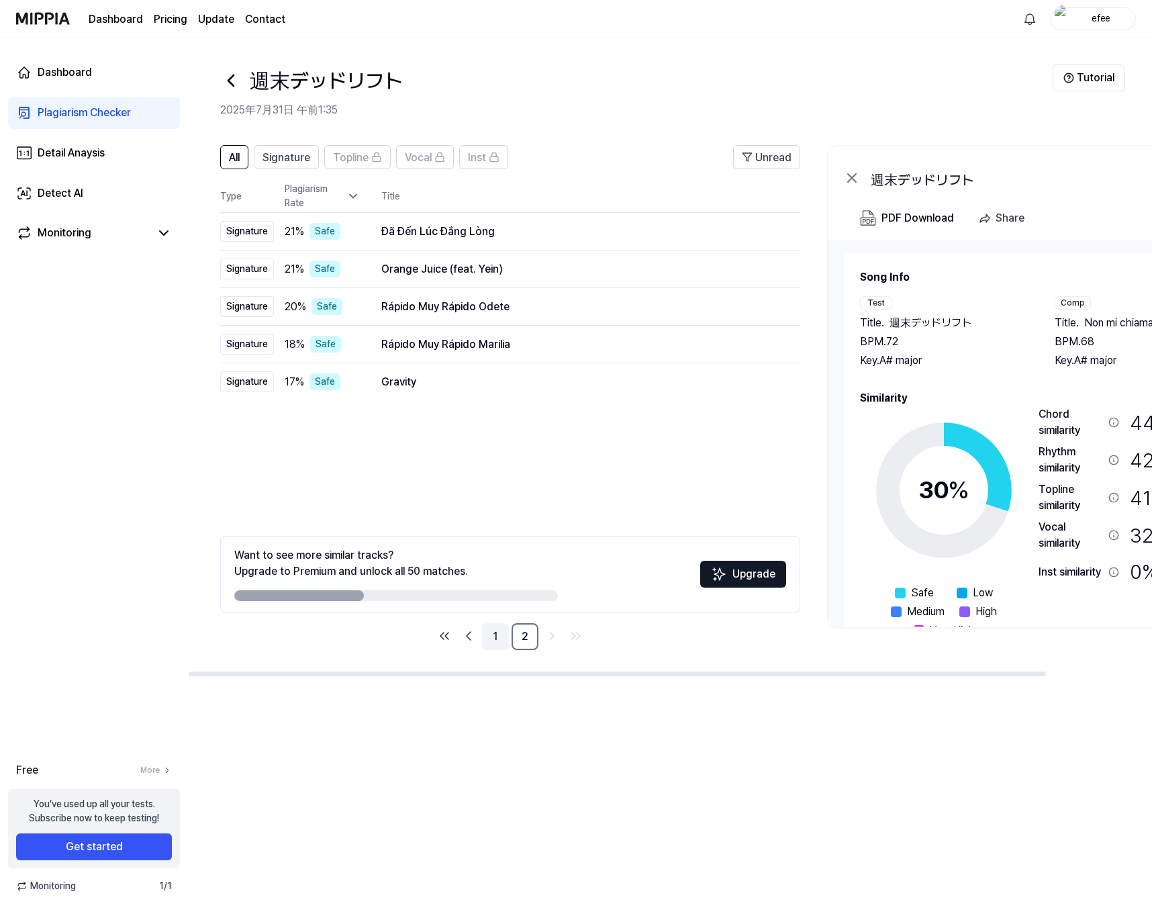
click at [497, 640] on link "1" at bounding box center [495, 636] width 27 height 27
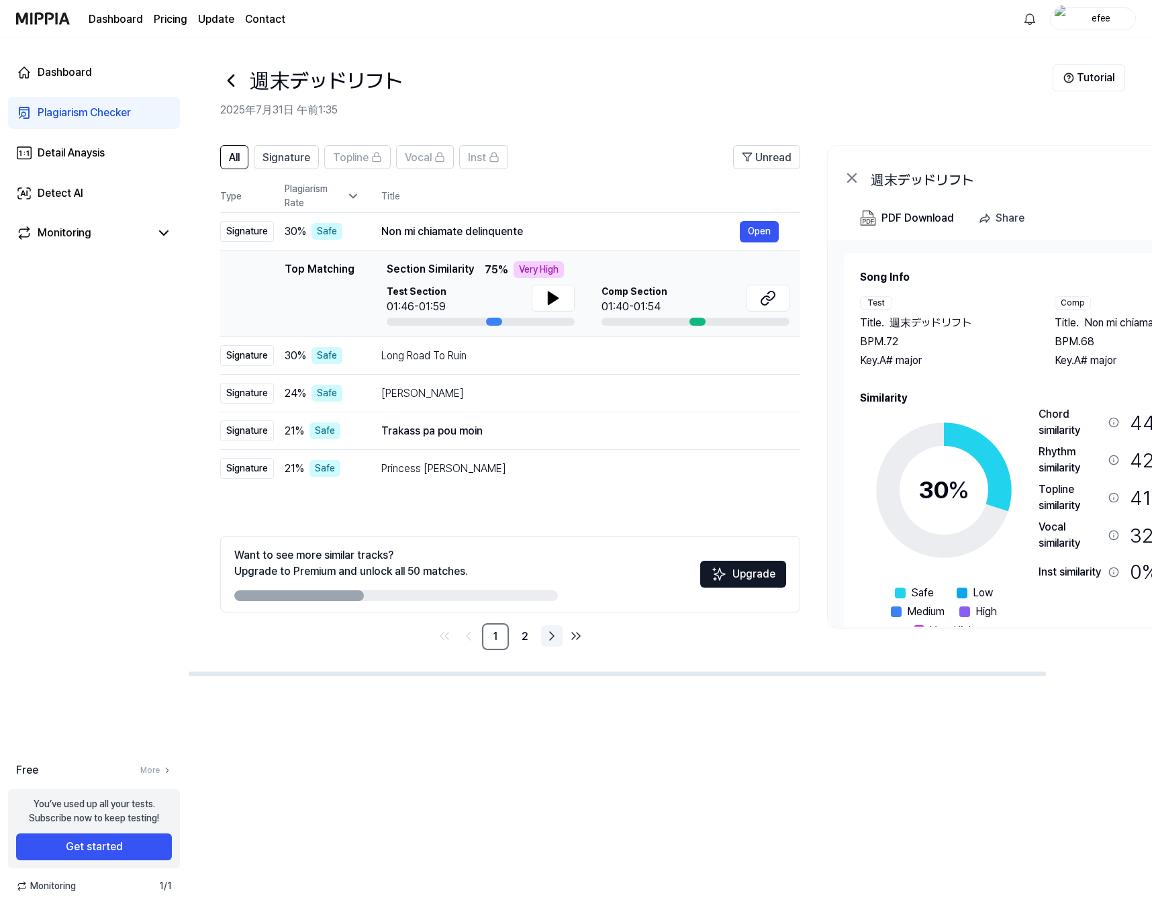
click at [550, 638] on icon "Go to next page" at bounding box center [552, 636] width 16 height 16
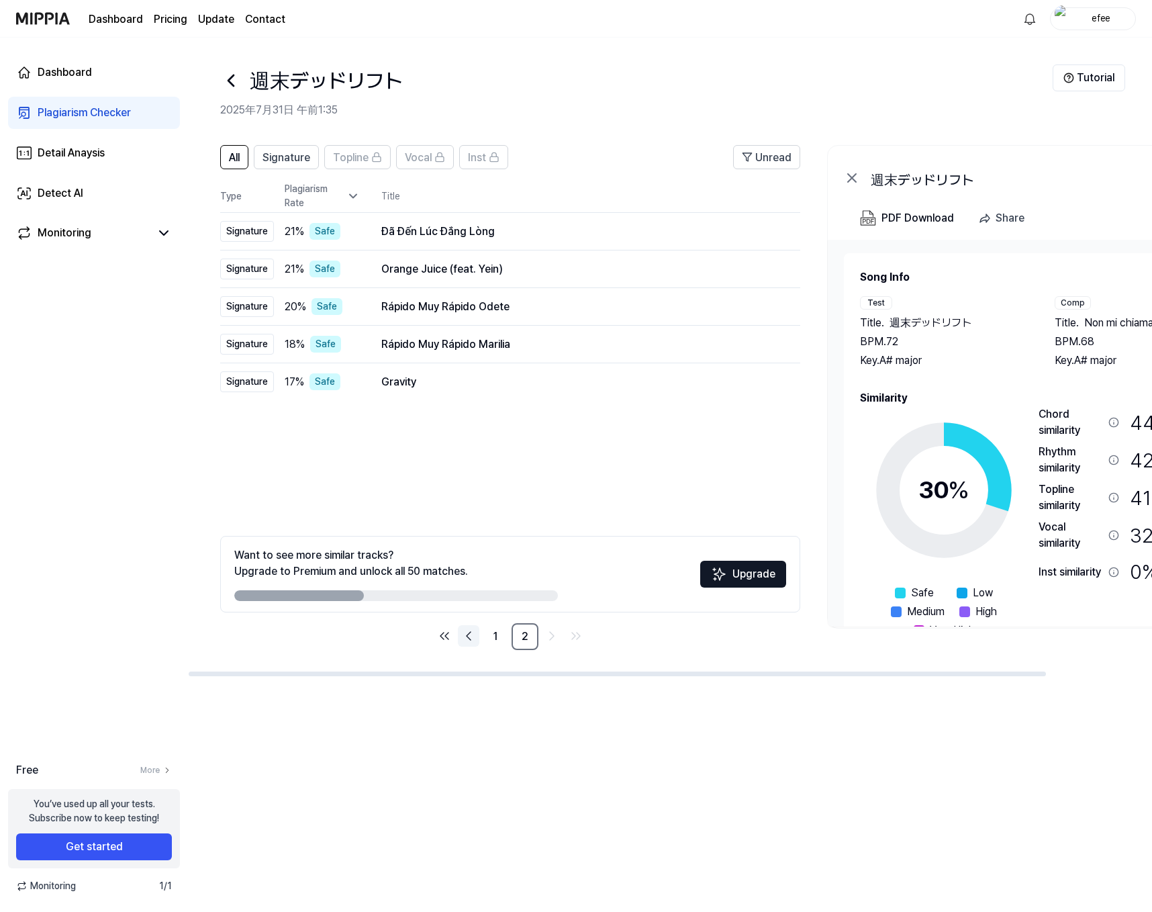
click at [469, 635] on icon "Go to previous page" at bounding box center [468, 636] width 16 height 16
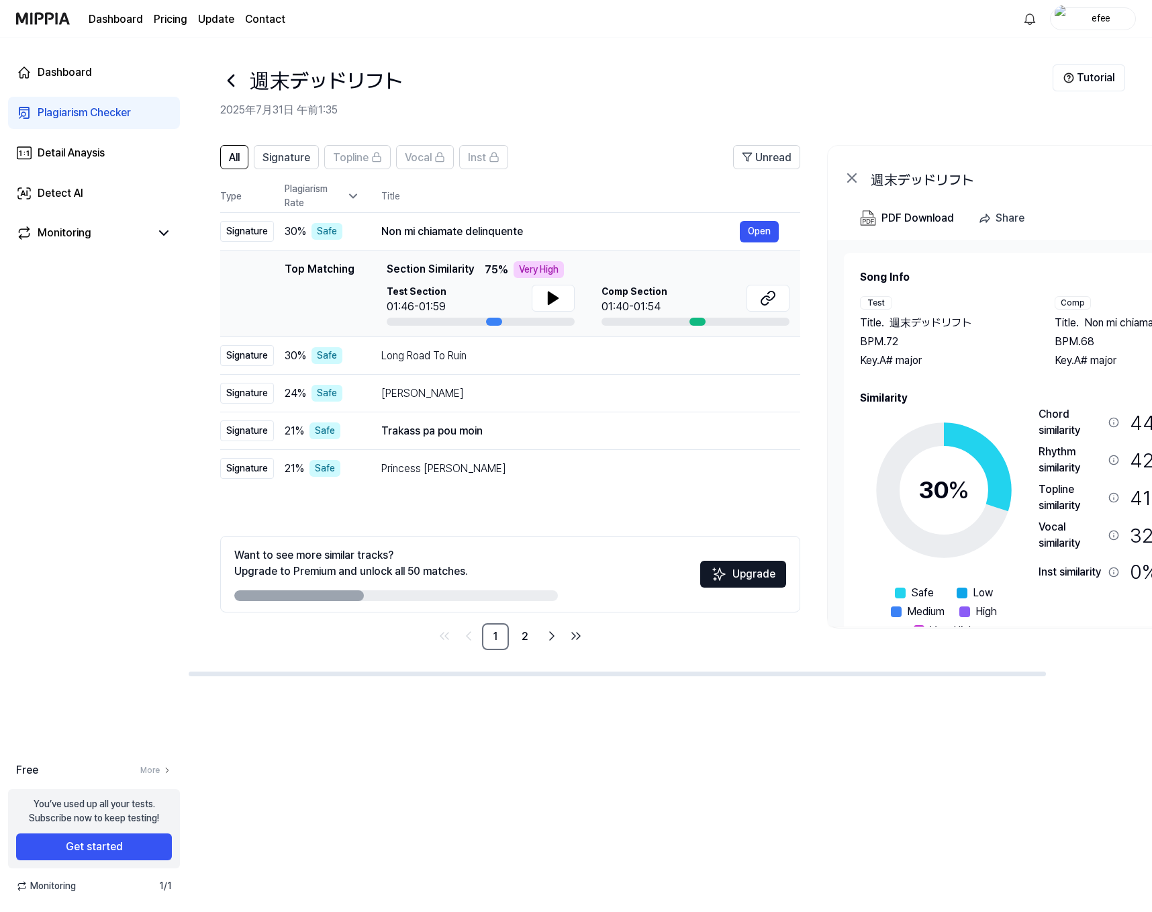
click at [83, 113] on div "Plagiarism Checker" at bounding box center [84, 113] width 93 height 16
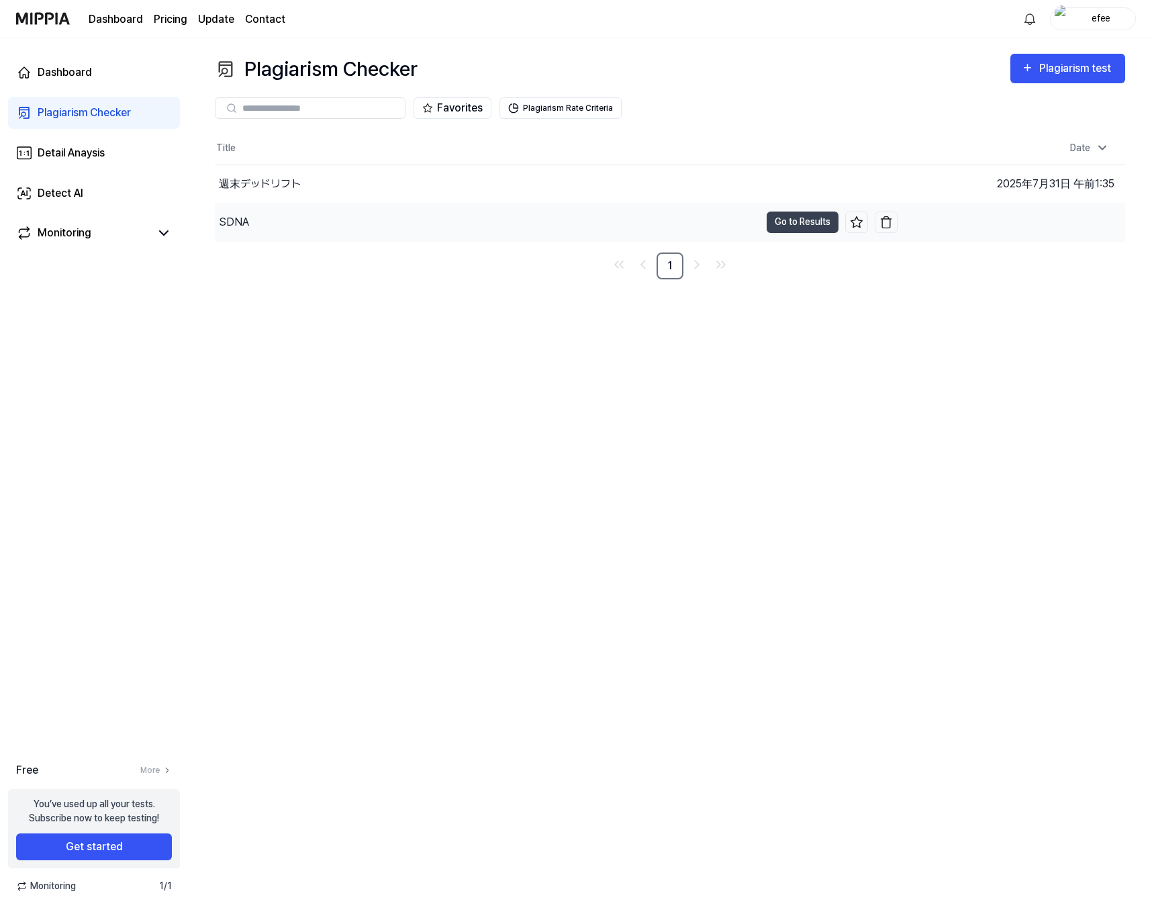
click at [291, 219] on div "SDNA" at bounding box center [487, 222] width 545 height 38
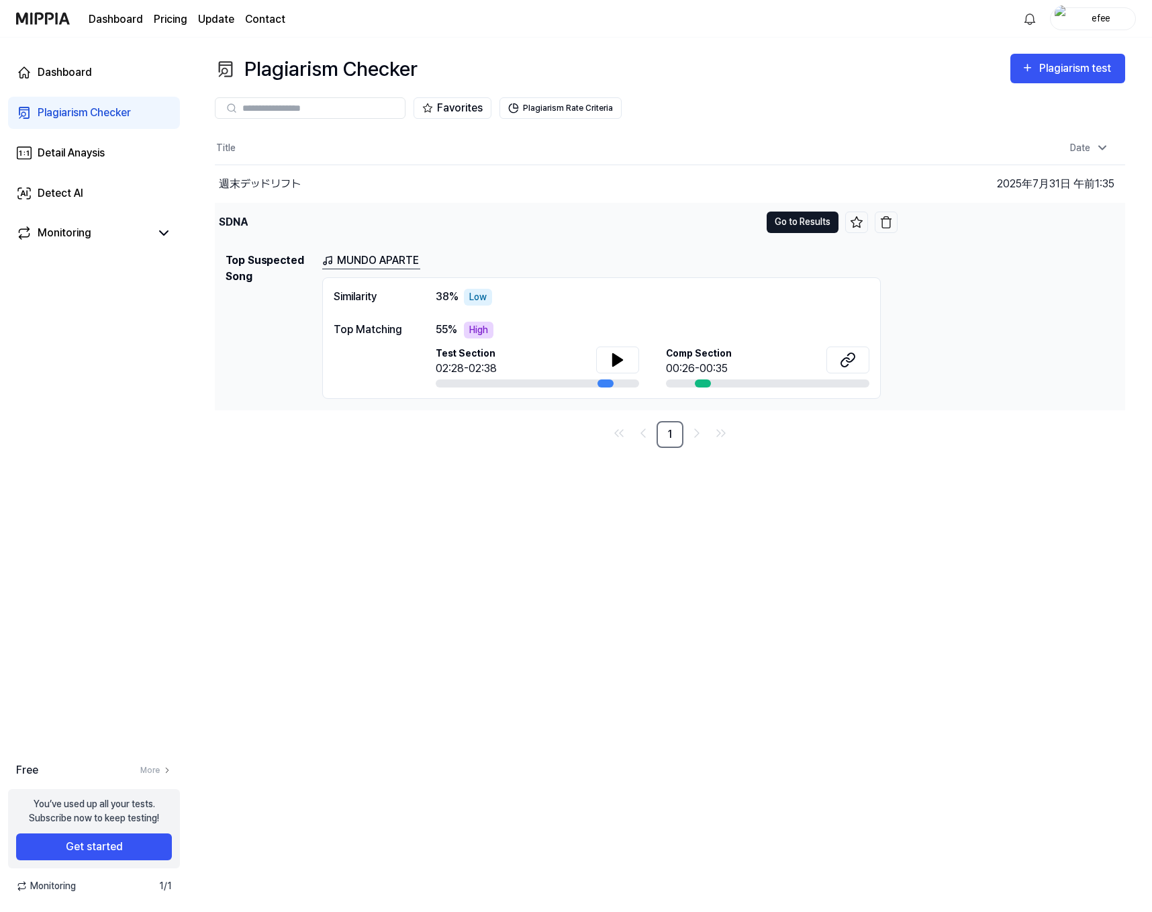
click at [793, 213] on button "Go to Results" at bounding box center [803, 221] width 72 height 21
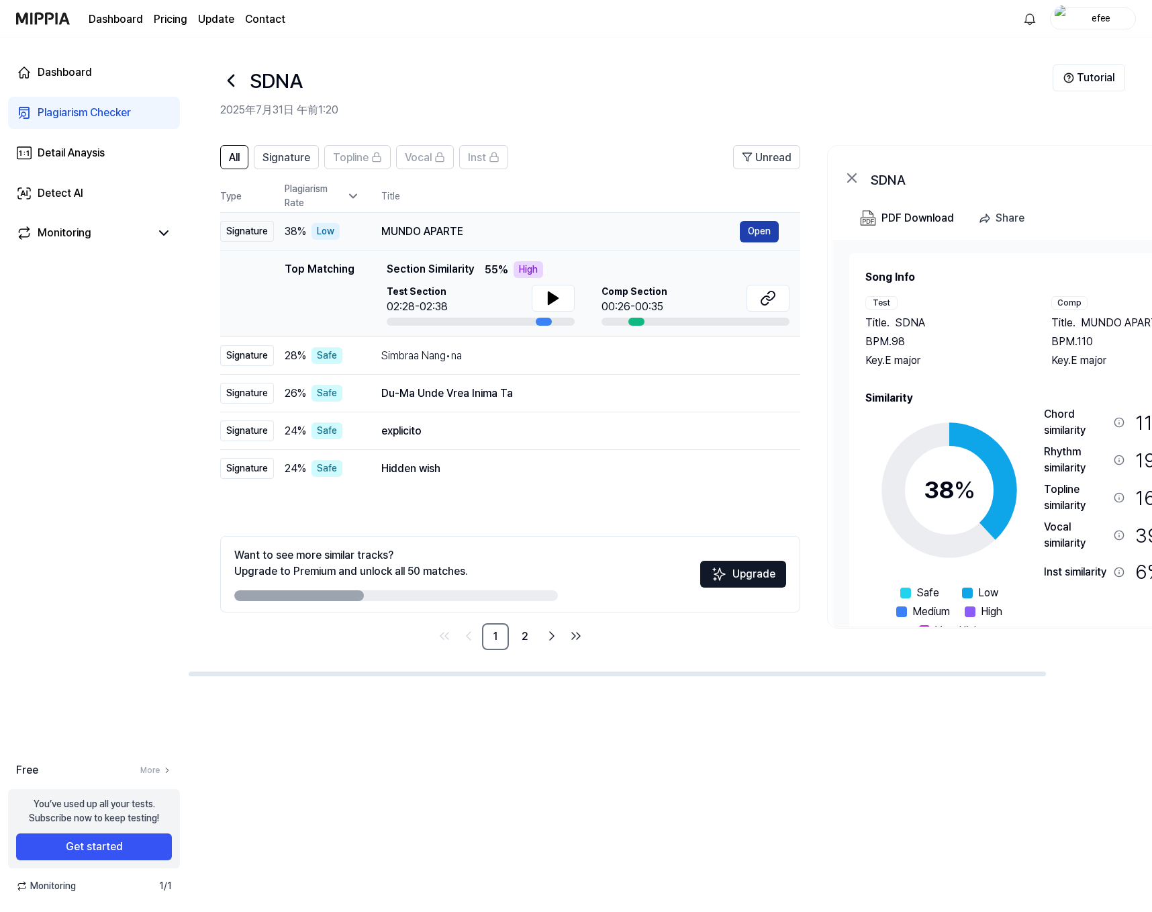
click at [760, 238] on button "Open" at bounding box center [759, 231] width 39 height 21
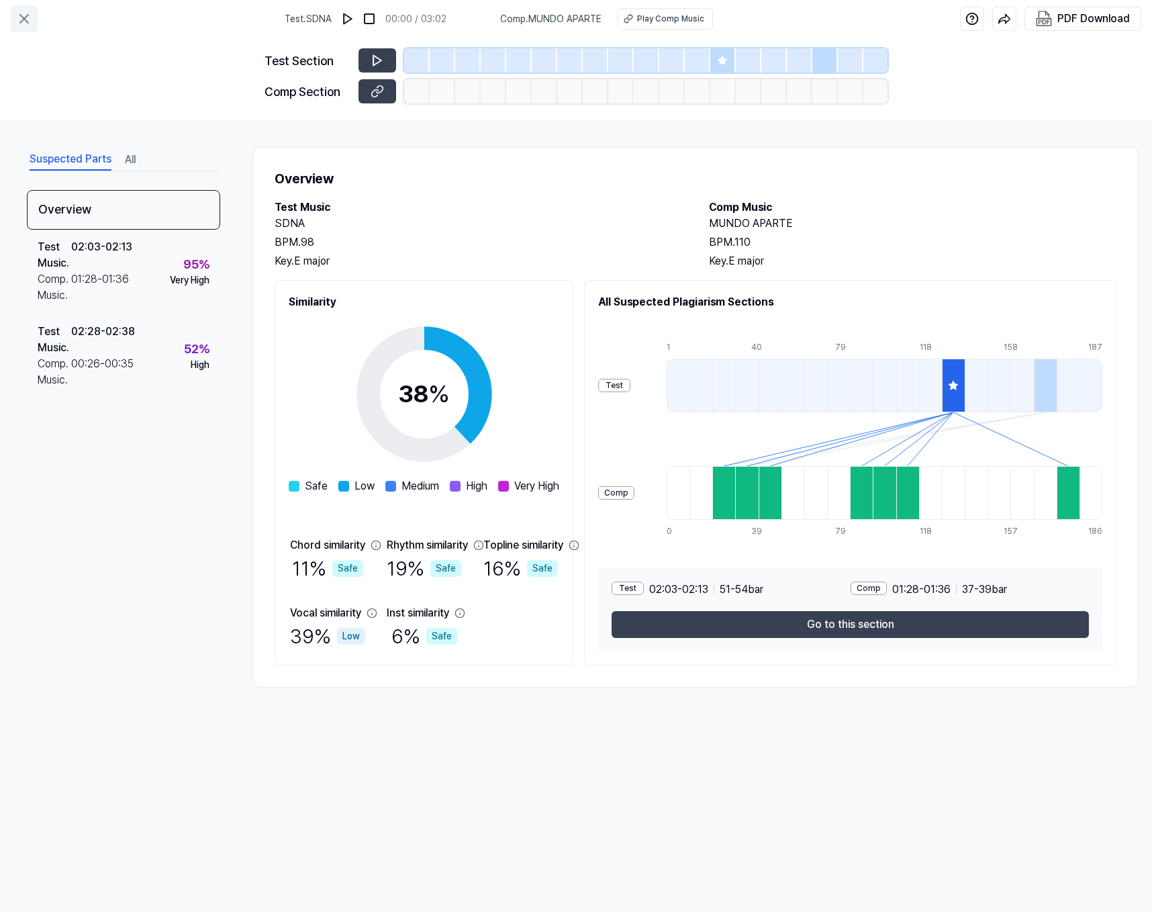
click at [25, 13] on icon at bounding box center [24, 19] width 16 height 16
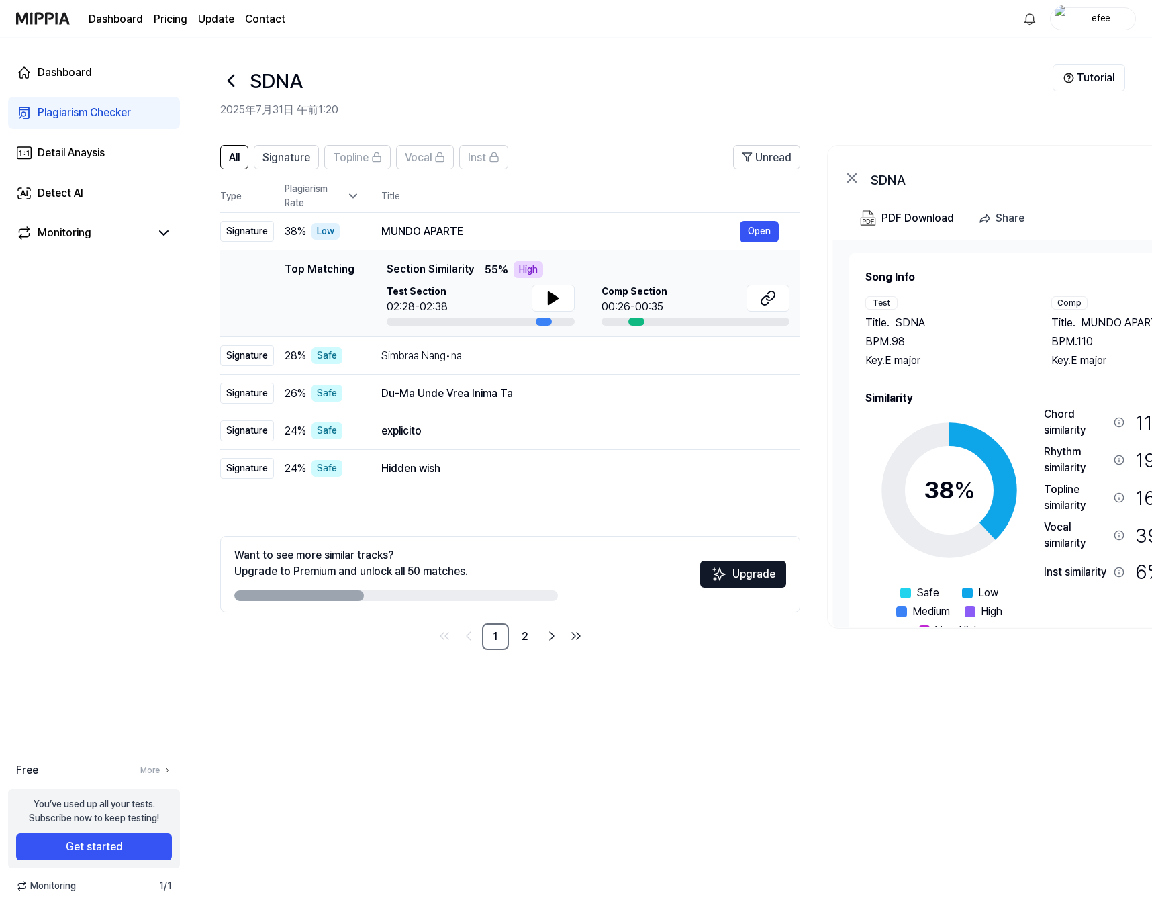
click at [89, 113] on div "Plagiarism Checker" at bounding box center [84, 113] width 93 height 16
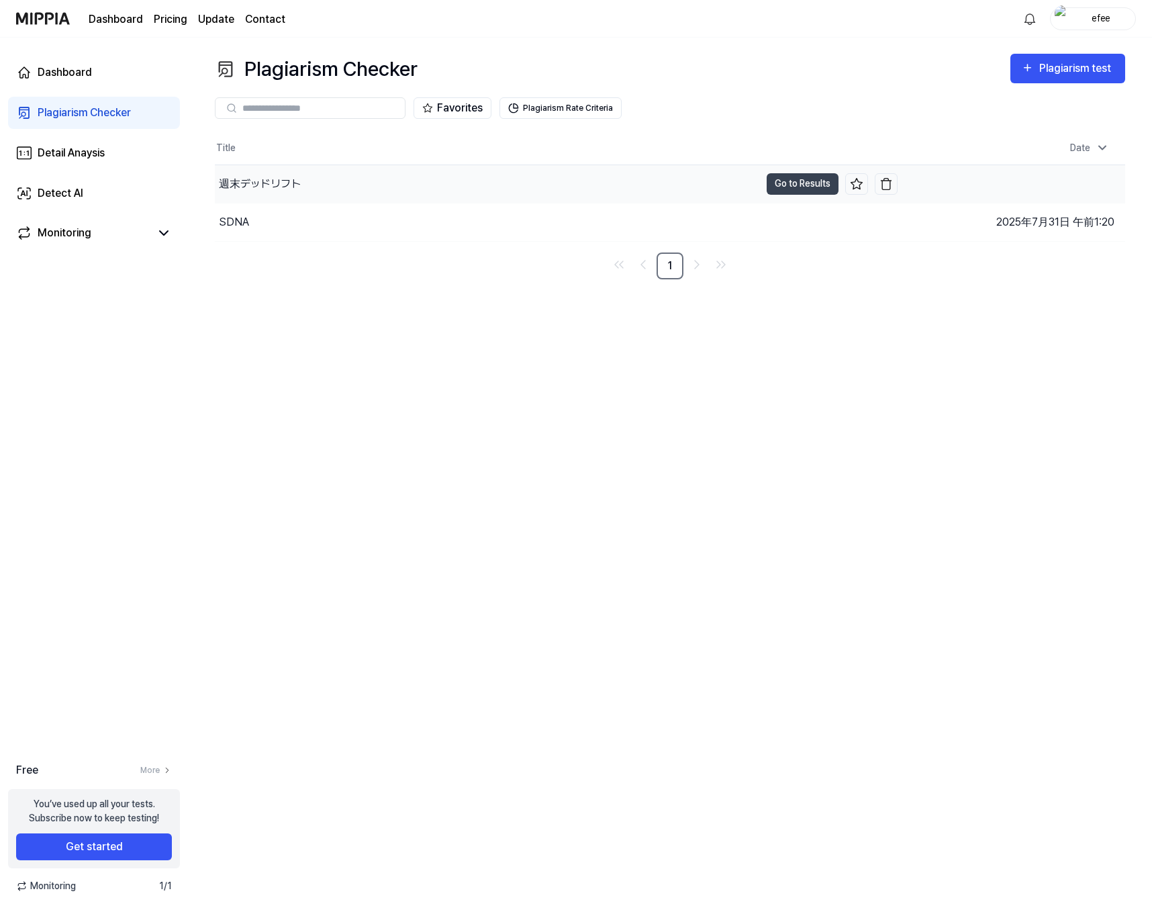
click at [273, 189] on div "週末デッドリフト" at bounding box center [260, 184] width 82 height 16
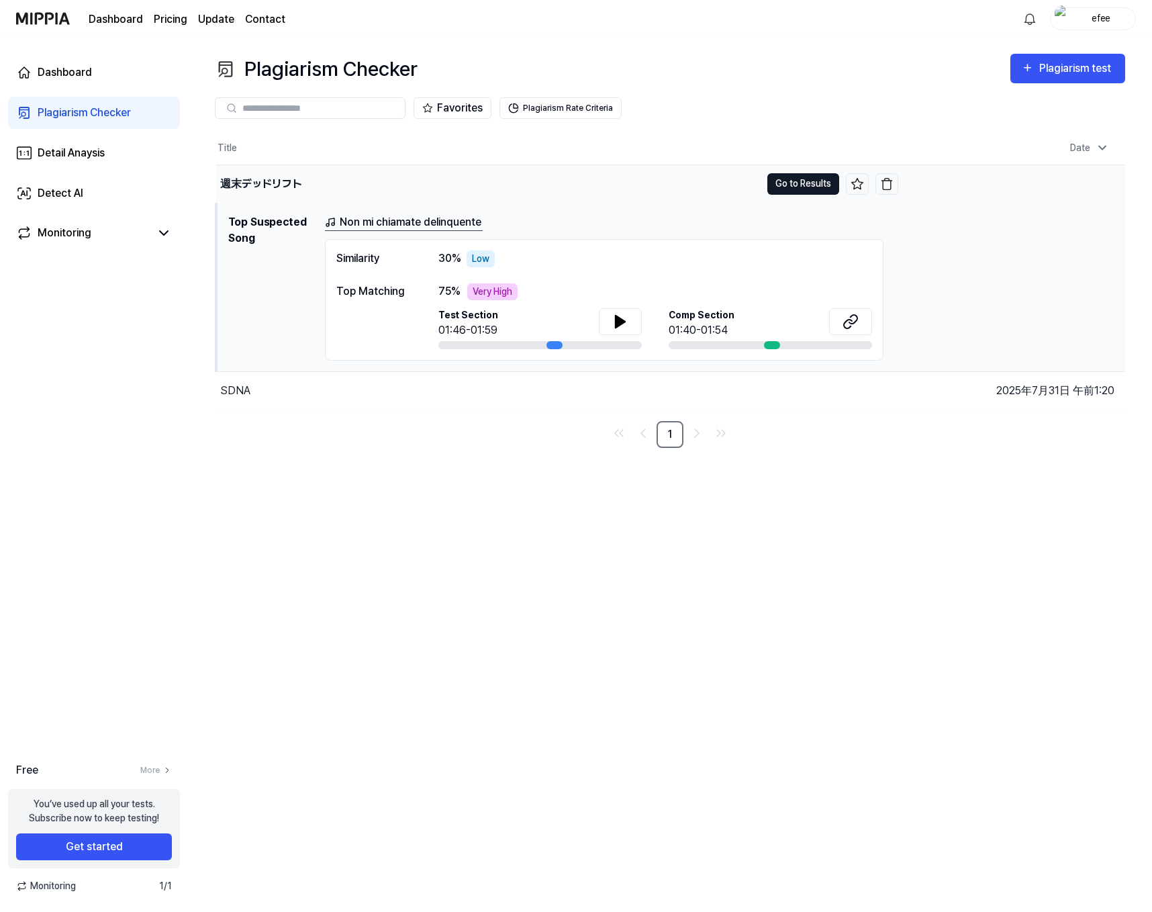
click at [795, 183] on button "Go to Results" at bounding box center [803, 183] width 72 height 21
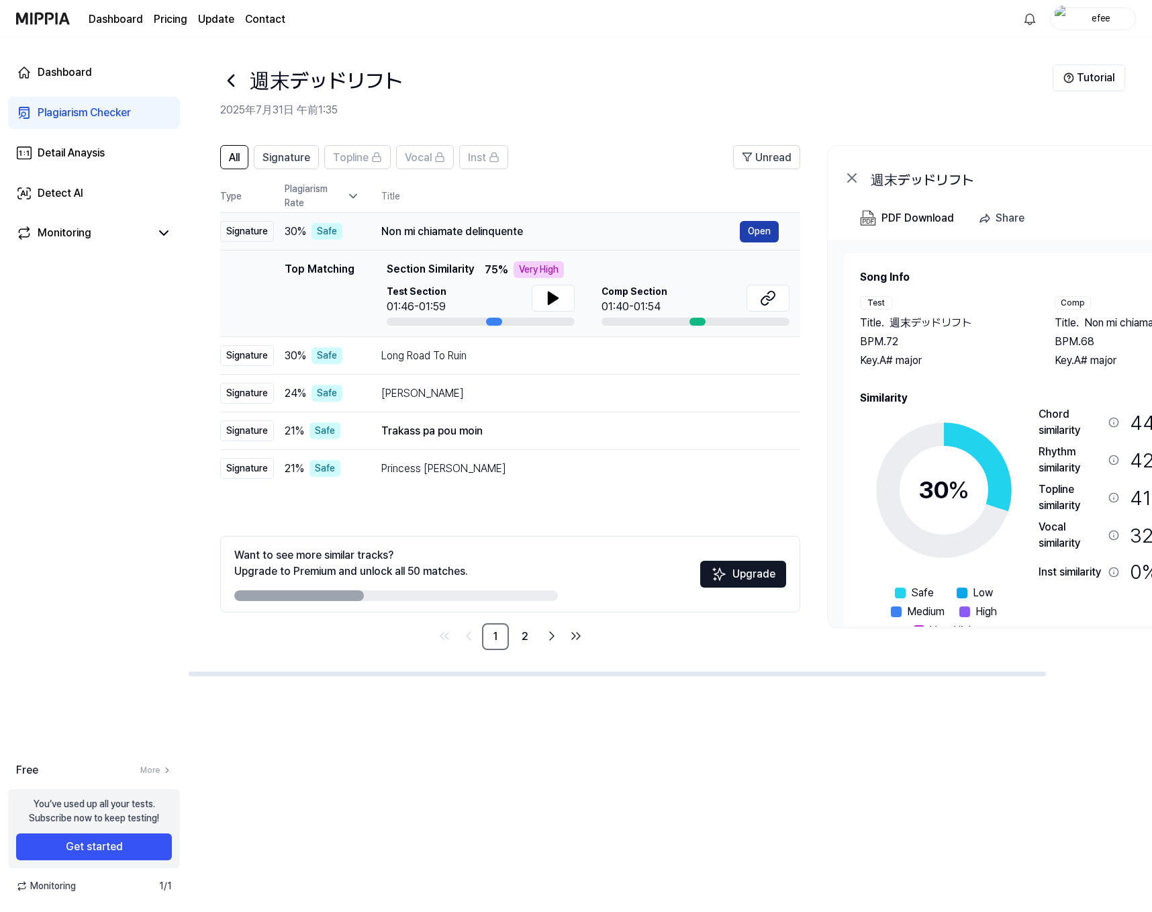
click at [746, 234] on button "Open" at bounding box center [759, 231] width 39 height 21
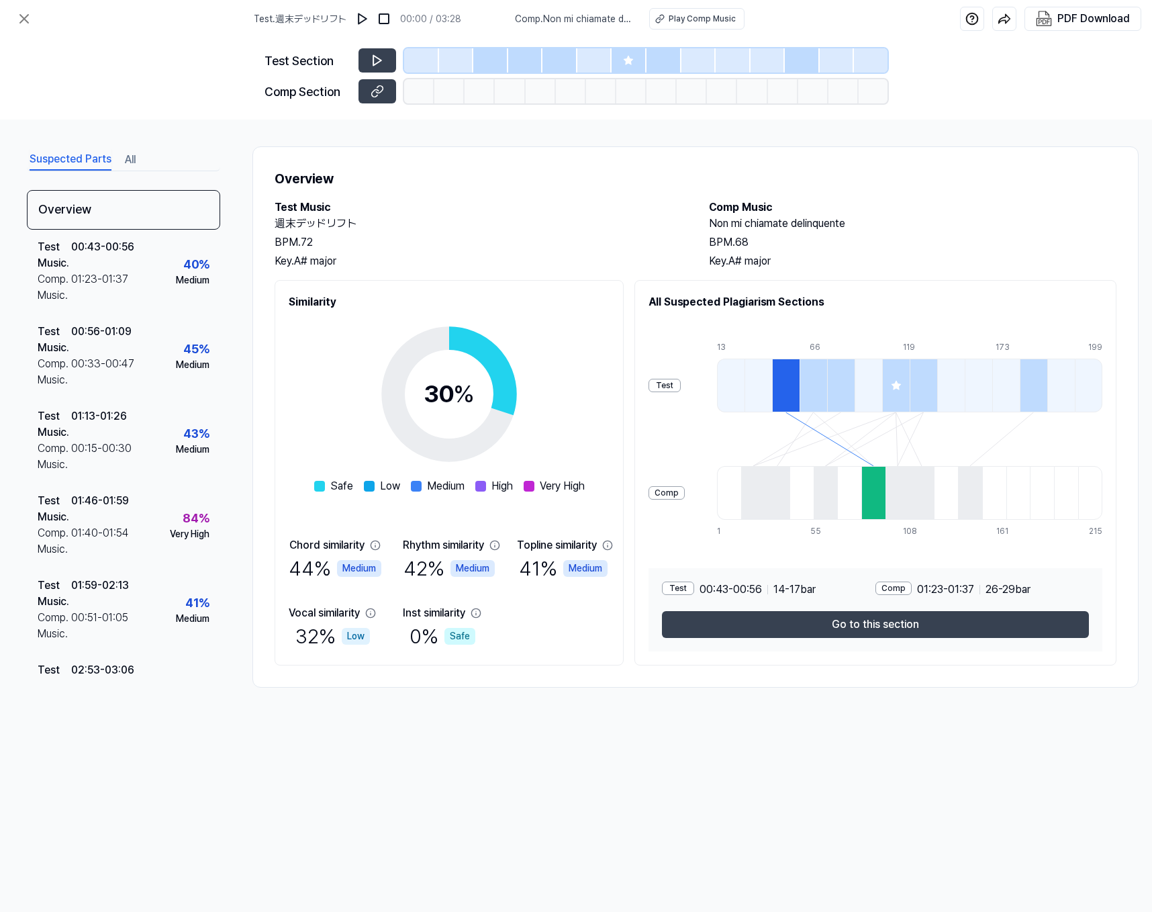
click at [827, 395] on div at bounding box center [813, 385] width 28 height 54
click at [851, 387] on div at bounding box center [841, 385] width 28 height 54
click at [868, 390] on icon at bounding box center [896, 385] width 11 height 11
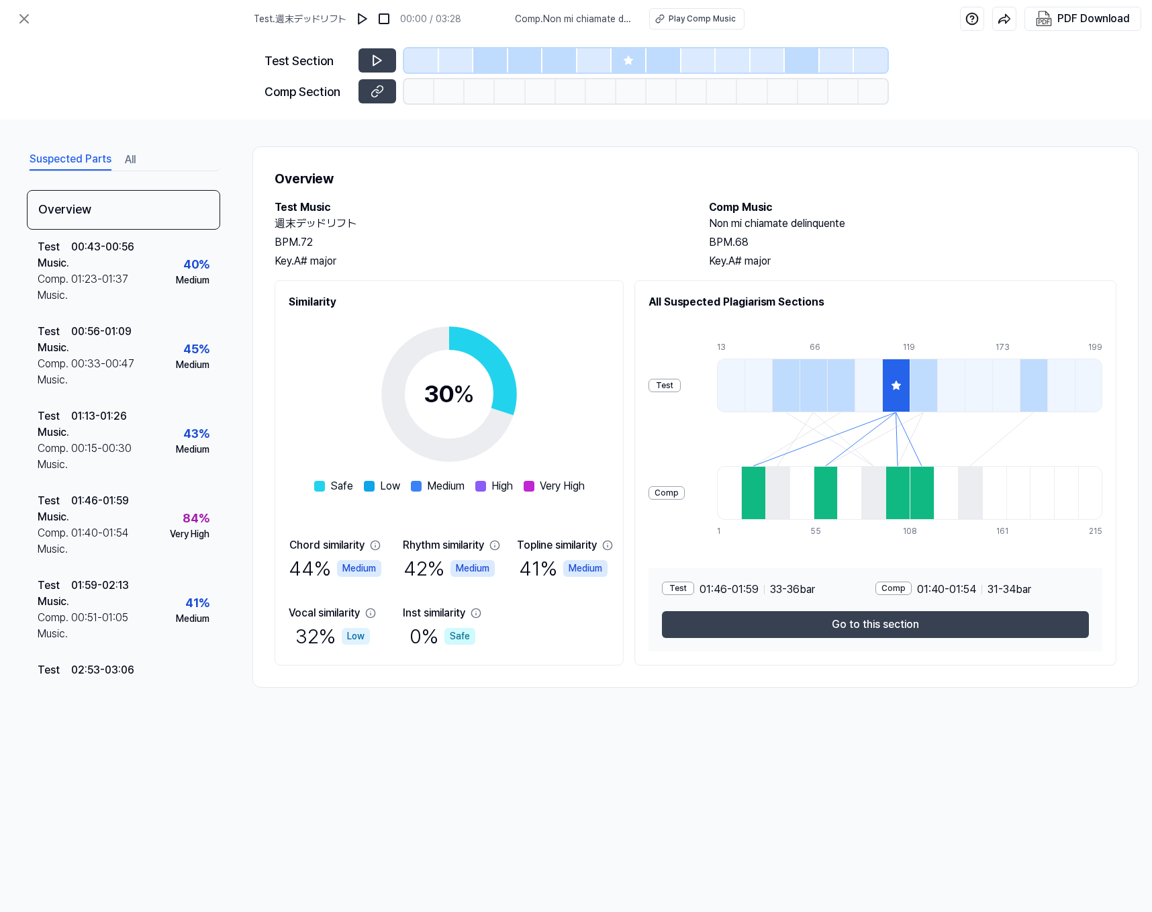
click at [868, 392] on div at bounding box center [924, 385] width 28 height 54
click at [799, 387] on div at bounding box center [786, 385] width 28 height 54
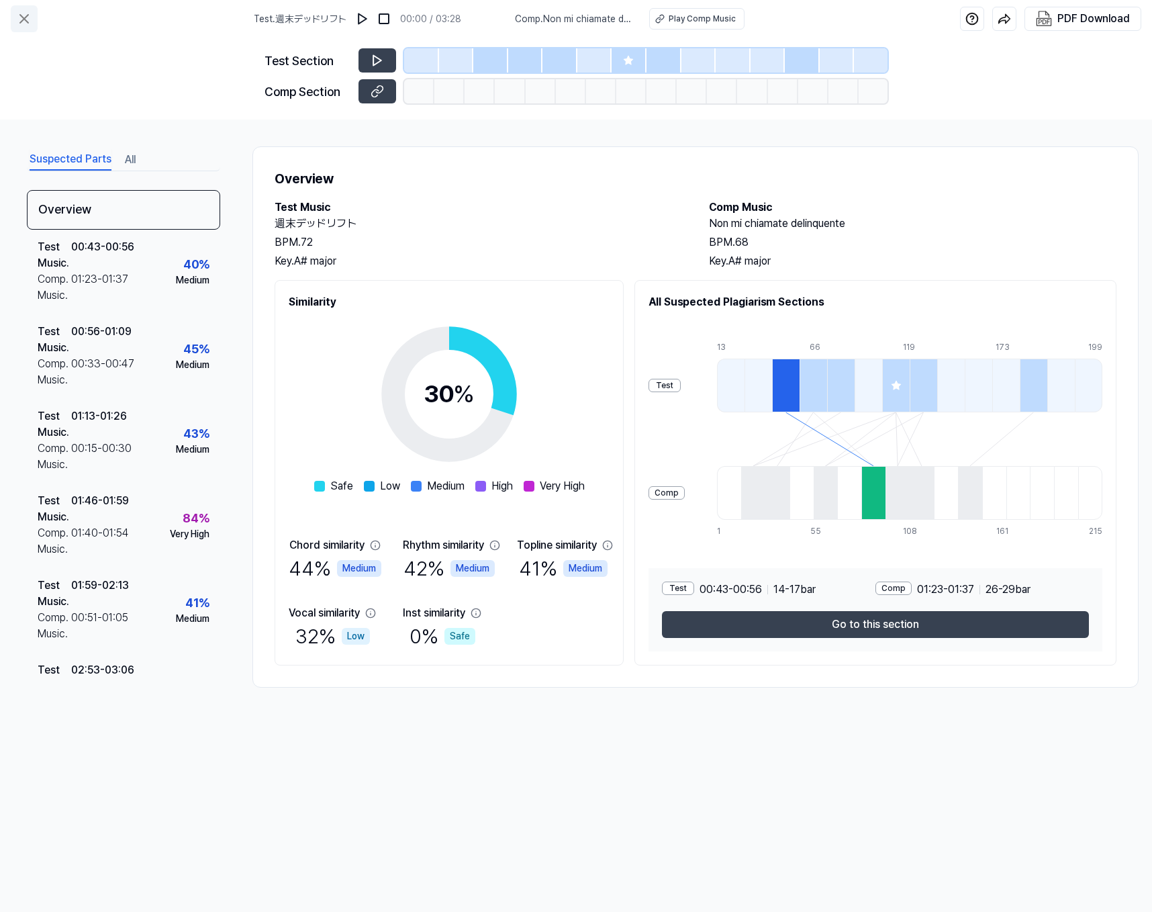
click at [27, 22] on icon at bounding box center [24, 19] width 8 height 8
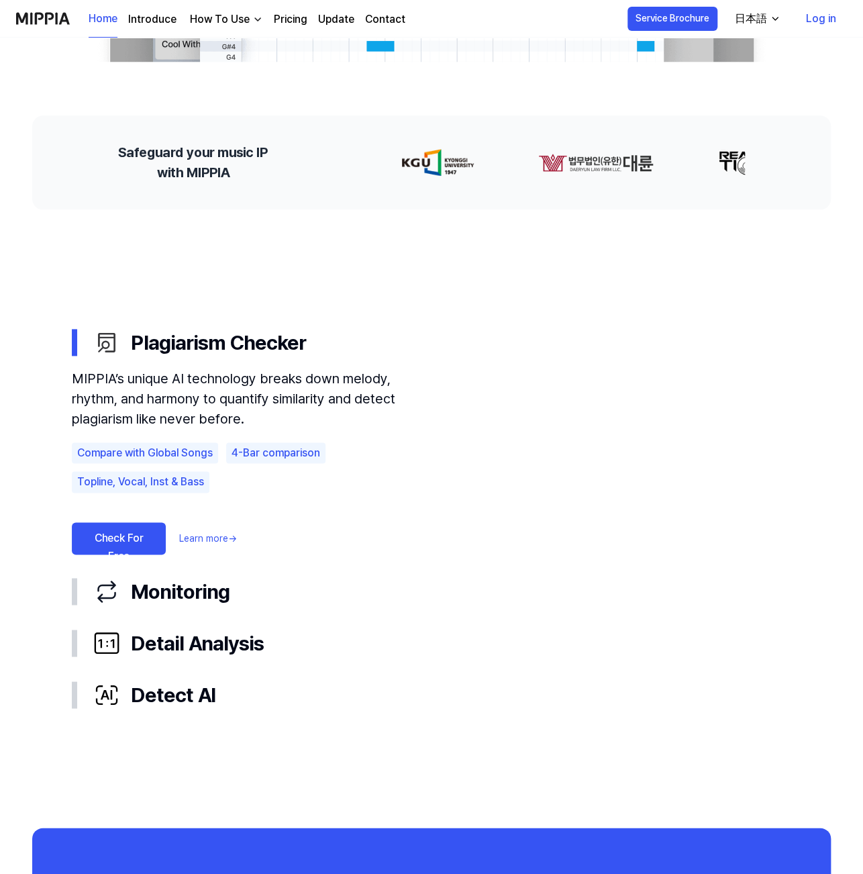
scroll to position [716, 0]
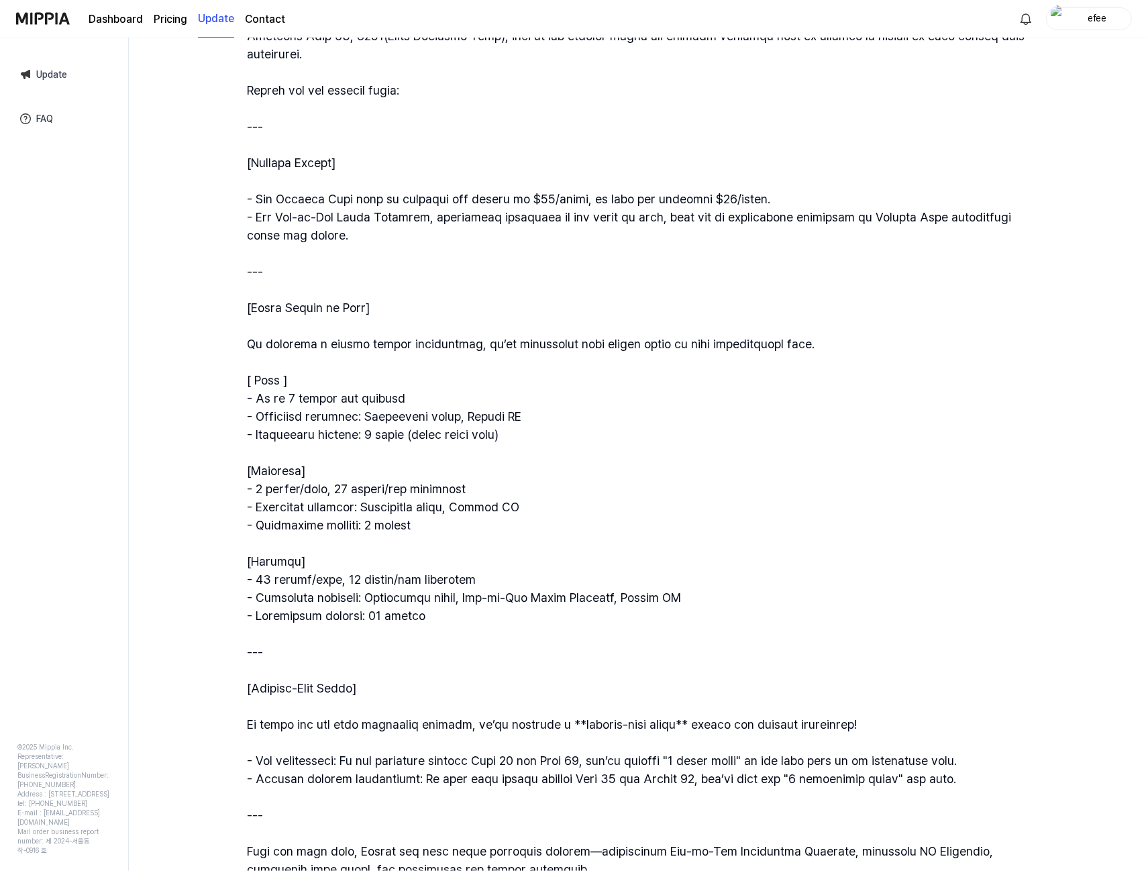
scroll to position [358, 0]
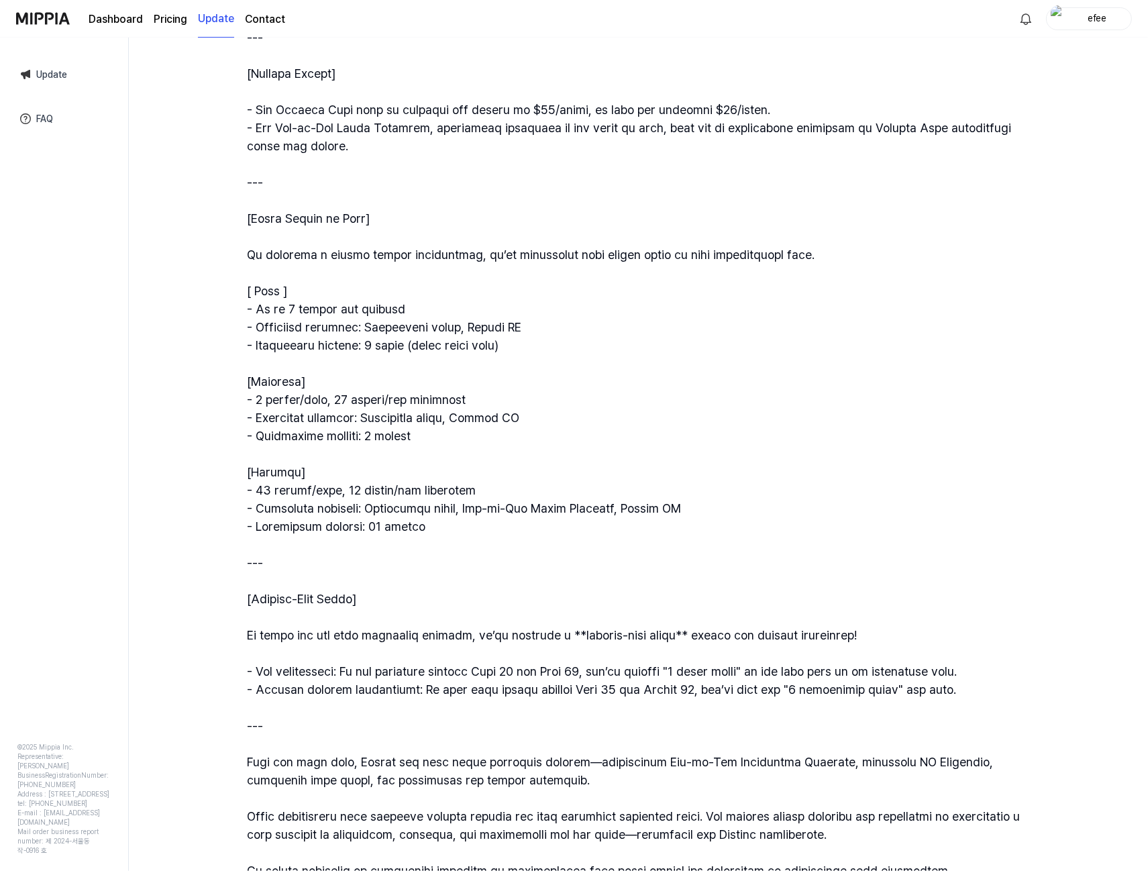
click at [232, 313] on div "Pricing Changes & Bonus Offer(Starts [DATE]) [DATE]" at bounding box center [639, 354] width 816 height 1269
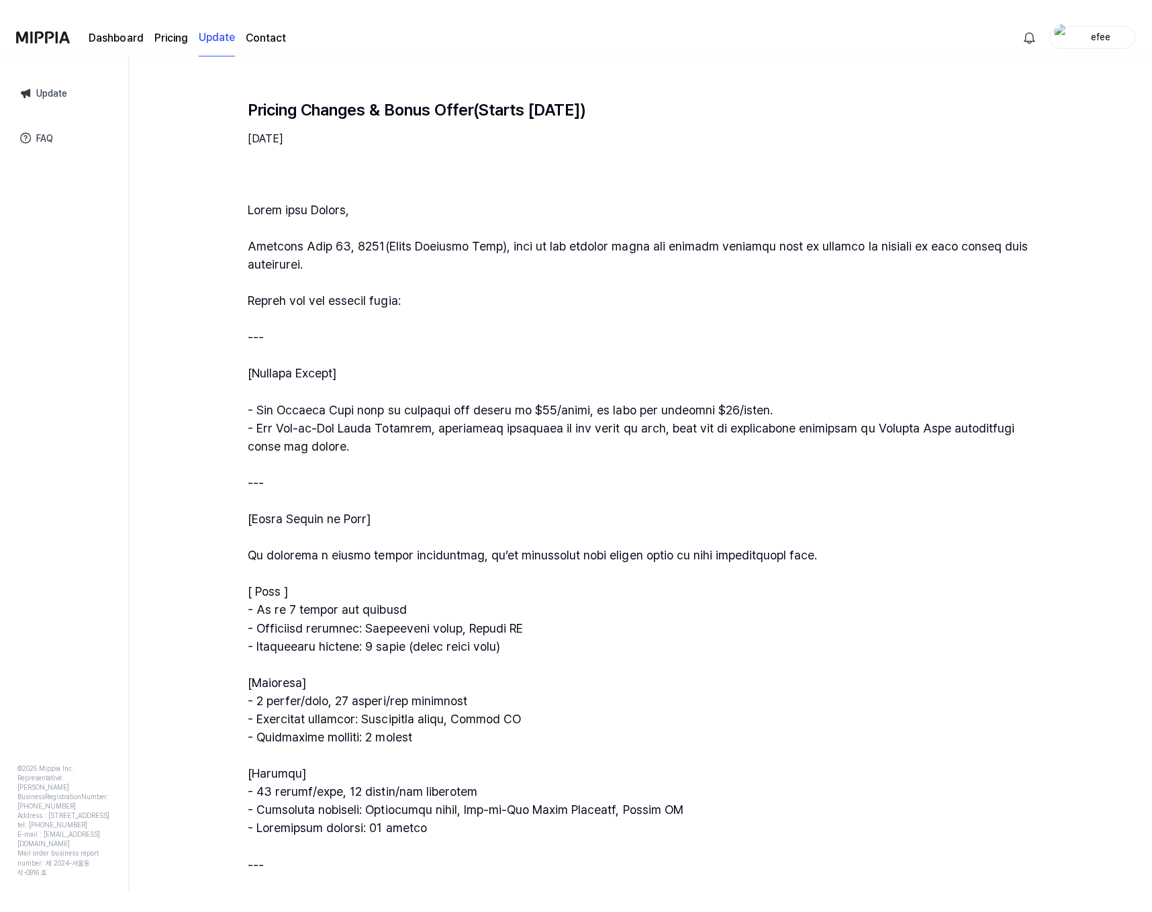
scroll to position [0, 0]
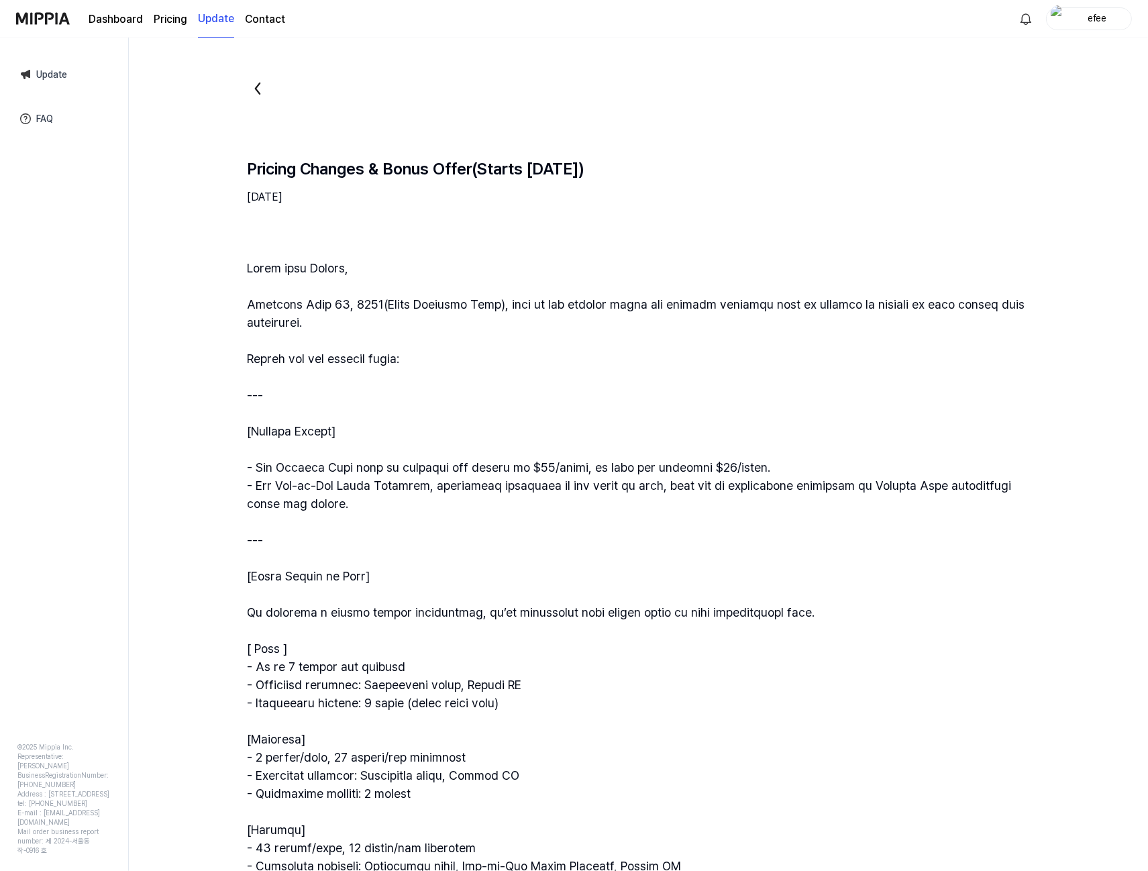
click at [496, 257] on div "Pricing Changes & Bonus Offer(Starts [DATE]) [DATE]" at bounding box center [639, 712] width 816 height 1269
